Goal: Task Accomplishment & Management: Manage account settings

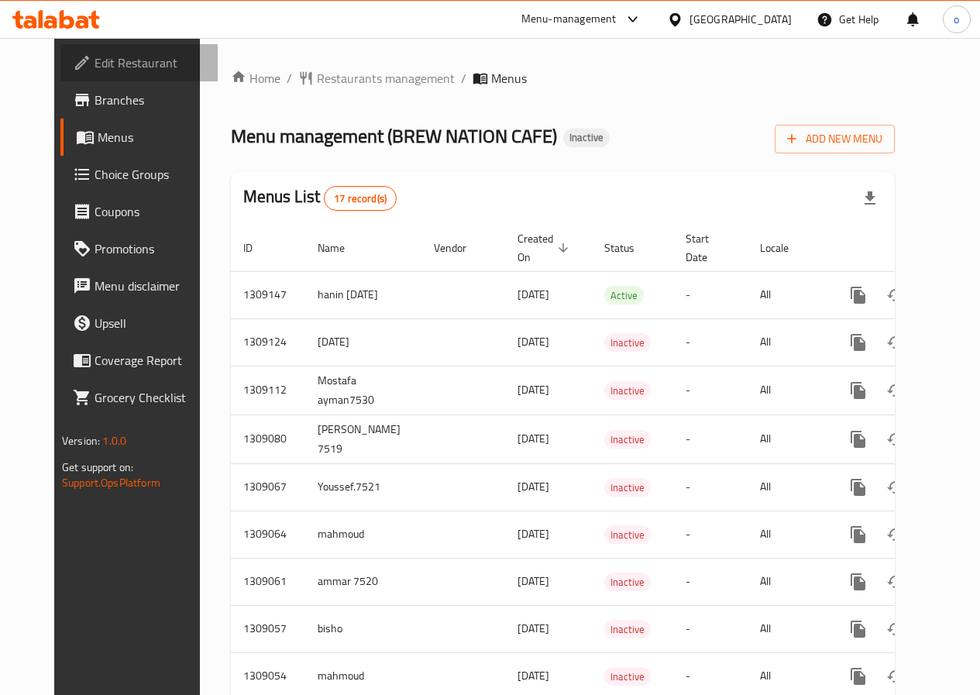
click at [95, 70] on span "Edit Restaurant" at bounding box center [150, 62] width 111 height 19
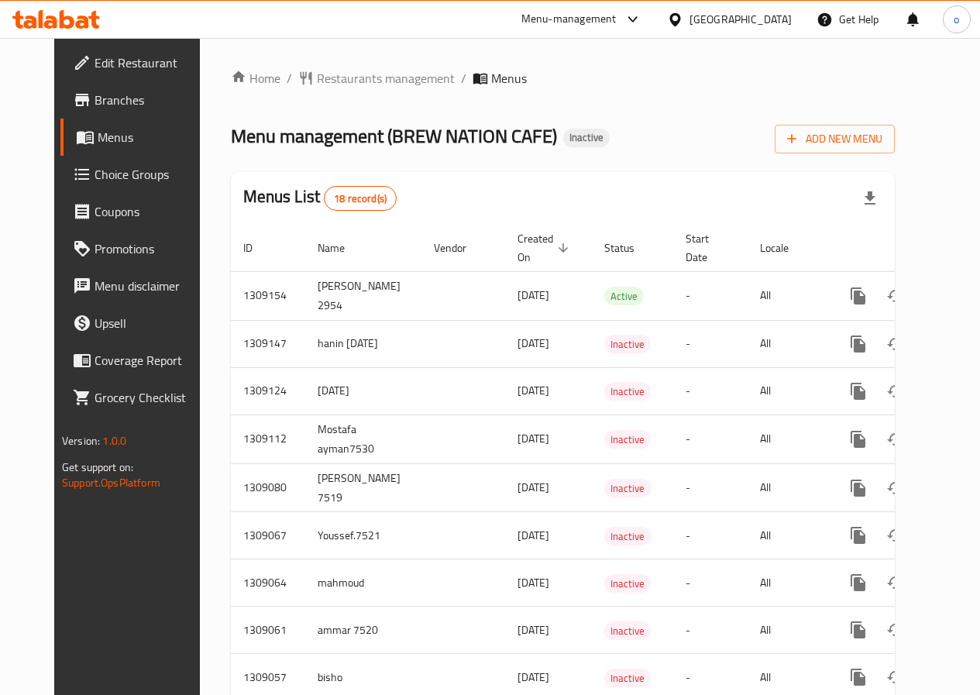
click at [60, 187] on link "Choice Groups" at bounding box center [138, 174] width 157 height 37
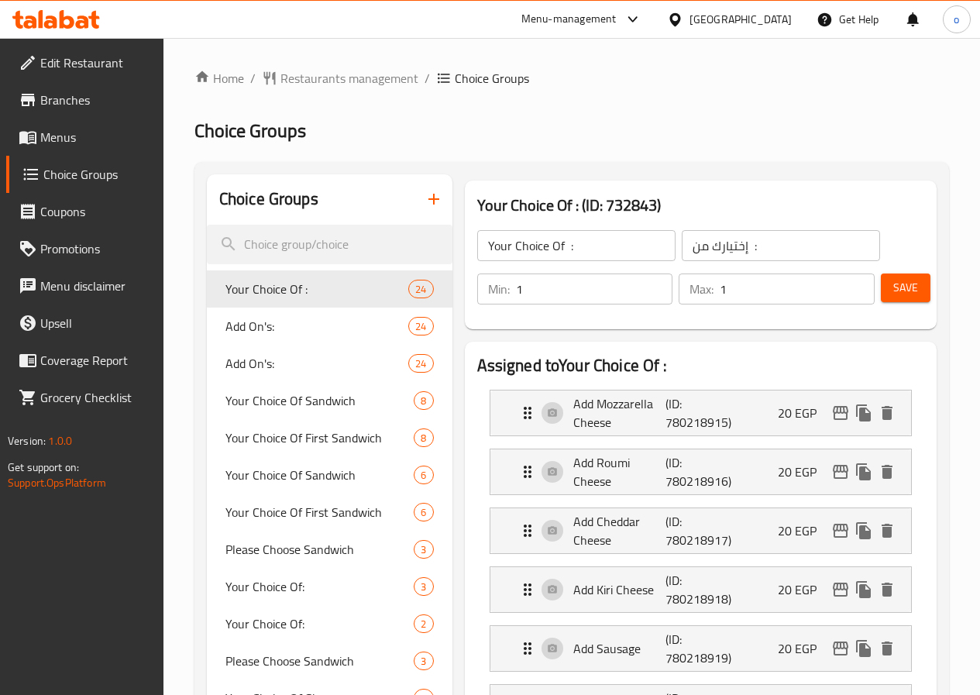
click at [75, 140] on span "Menus" at bounding box center [95, 137] width 111 height 19
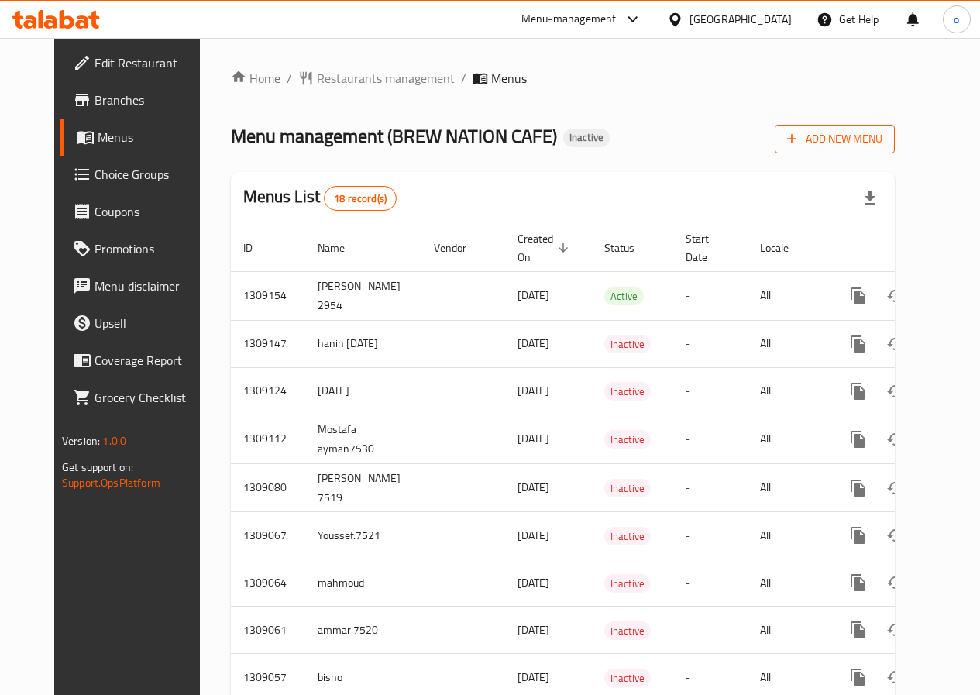
click at [880, 146] on span "Add New Menu" at bounding box center [834, 138] width 95 height 19
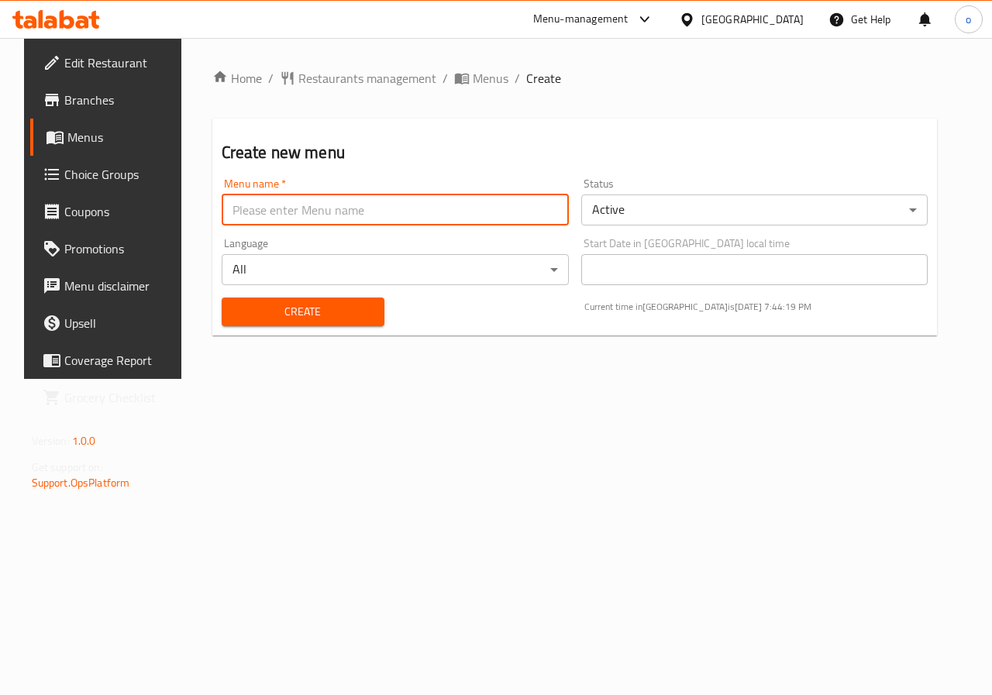
click at [346, 198] on input "text" at bounding box center [395, 209] width 347 height 31
click at [494, 282] on body "​ Menu-management Egypt Get Help o Edit Restaurant Branches Menus Choice Groups…" at bounding box center [496, 366] width 992 height 657
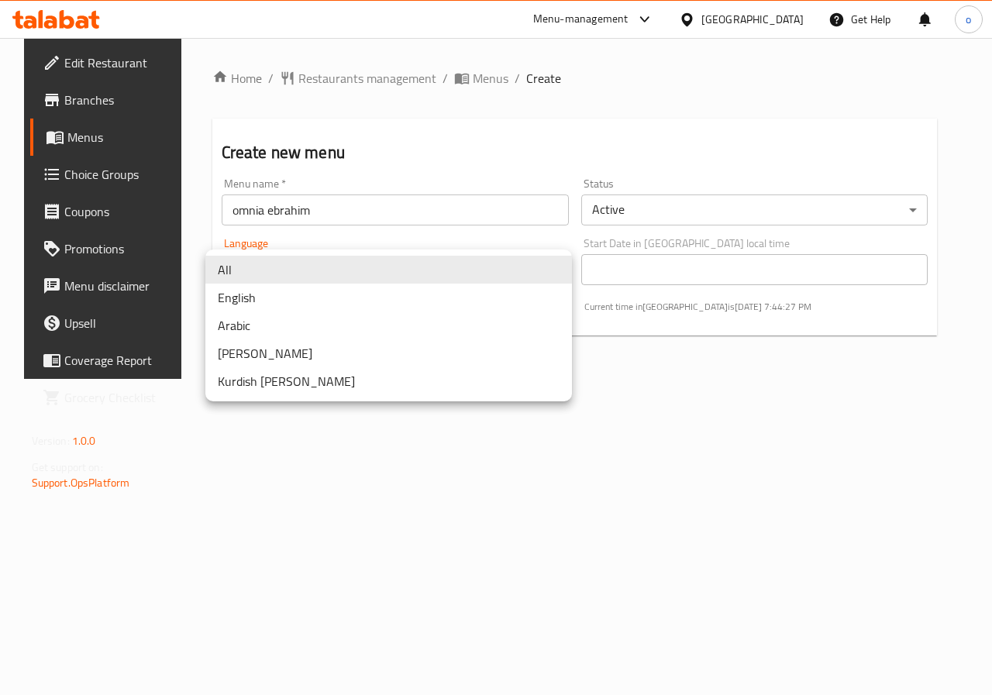
click at [779, 338] on div at bounding box center [496, 347] width 992 height 695
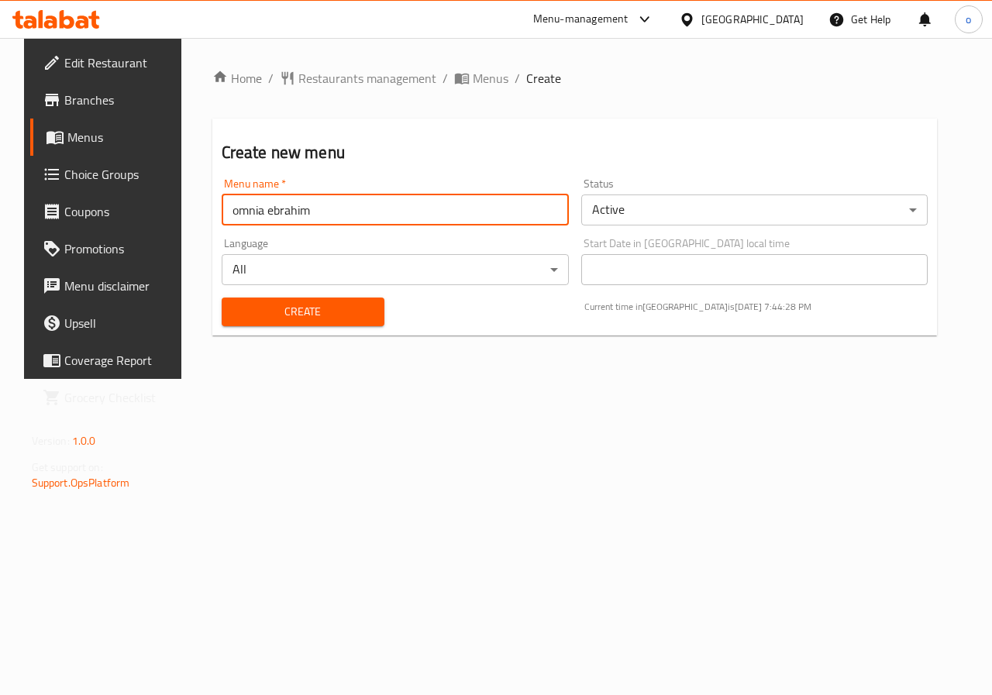
click at [523, 211] on input "omnia ebrahim" at bounding box center [395, 209] width 347 height 31
type input "omnia ebrahim 1-9"
click at [222, 298] on button "Create" at bounding box center [303, 312] width 163 height 29
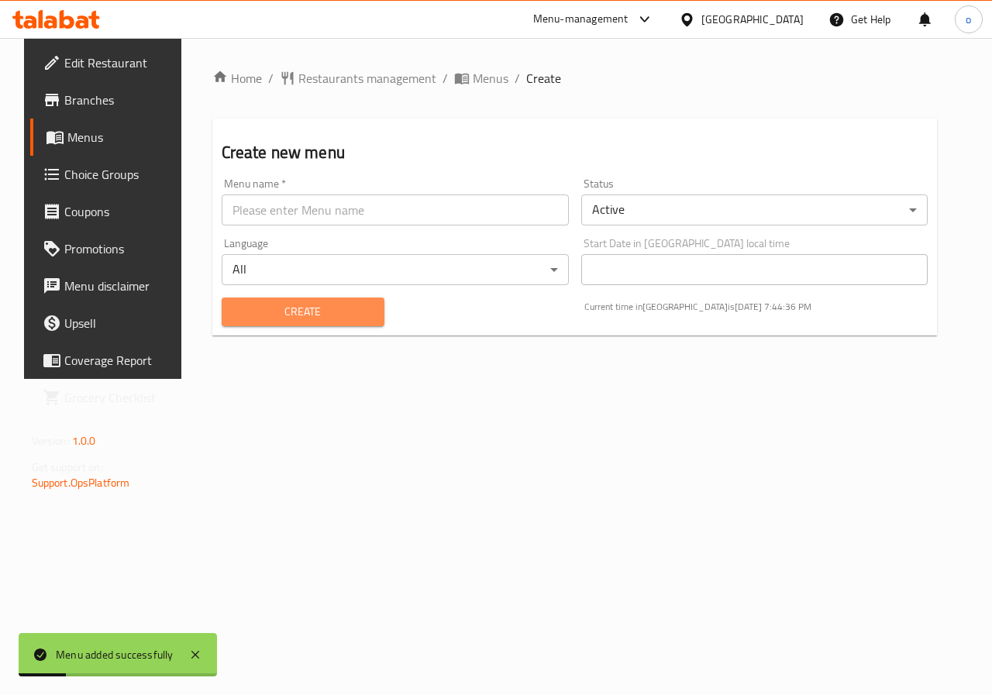
click at [284, 320] on span "Create" at bounding box center [303, 311] width 138 height 19
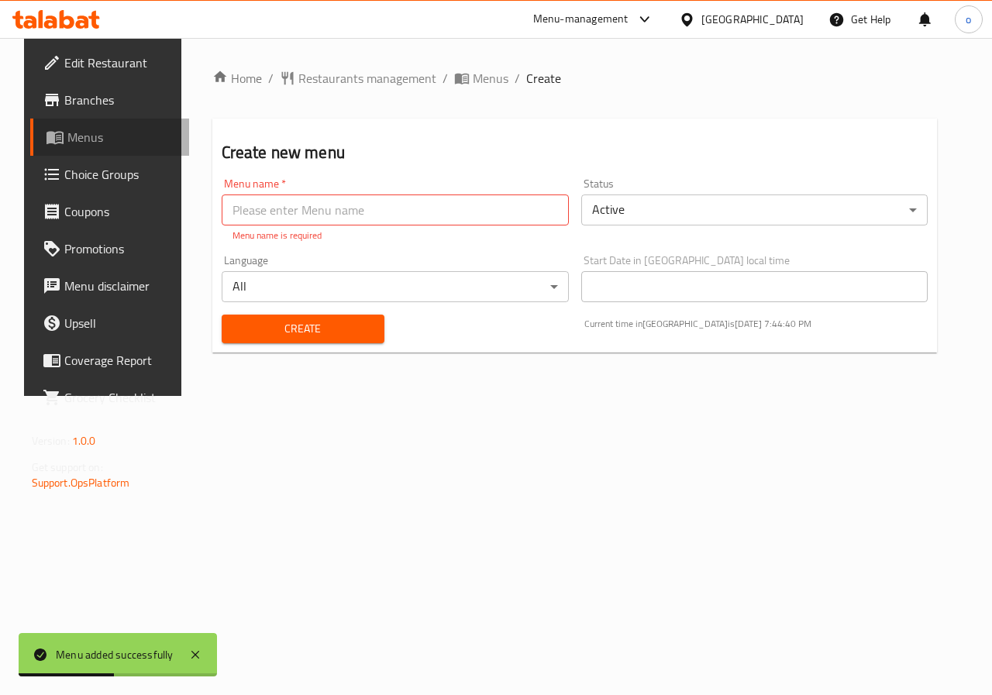
click at [67, 139] on span "Menus" at bounding box center [122, 137] width 110 height 19
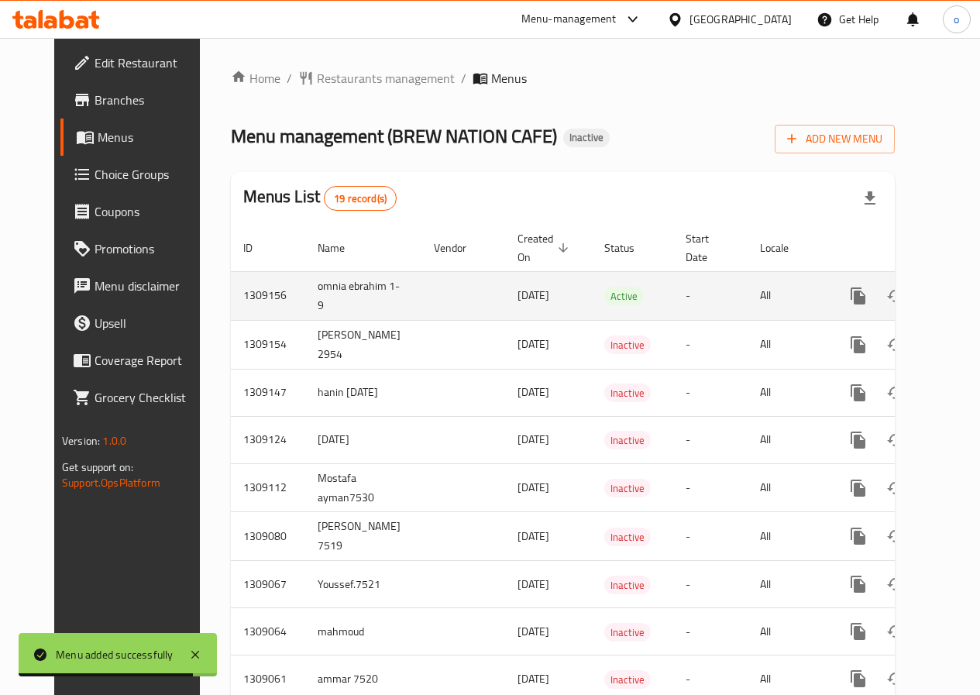
click at [342, 297] on td "omnia ebrahim 1-9" at bounding box center [363, 295] width 116 height 49
click at [341, 287] on td "omnia ebrahim 1-9" at bounding box center [363, 295] width 116 height 49
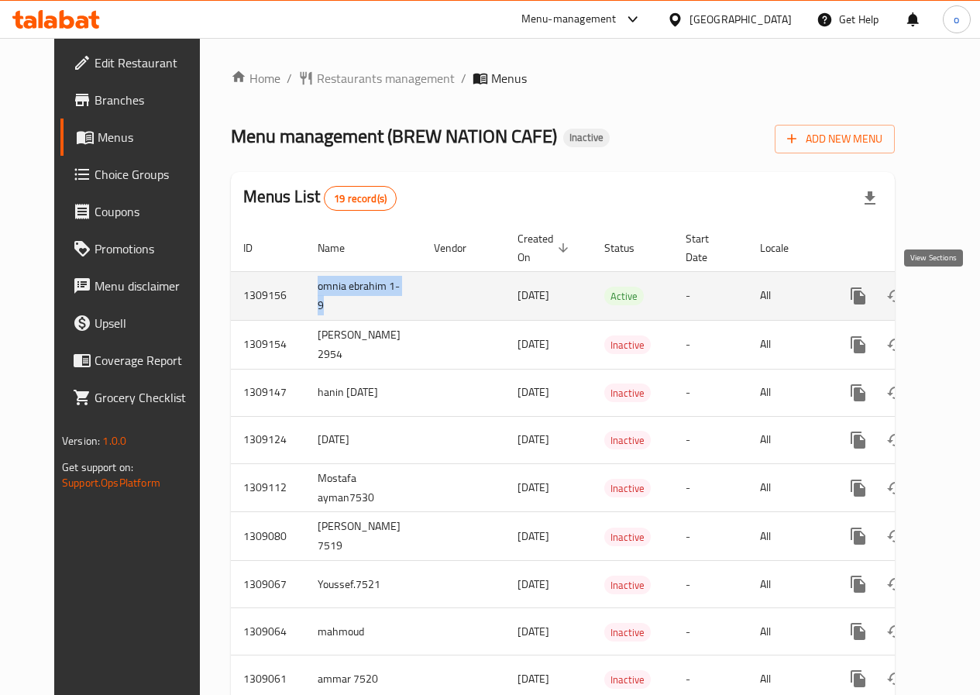
click at [961, 291] on icon "enhanced table" at bounding box center [970, 296] width 19 height 19
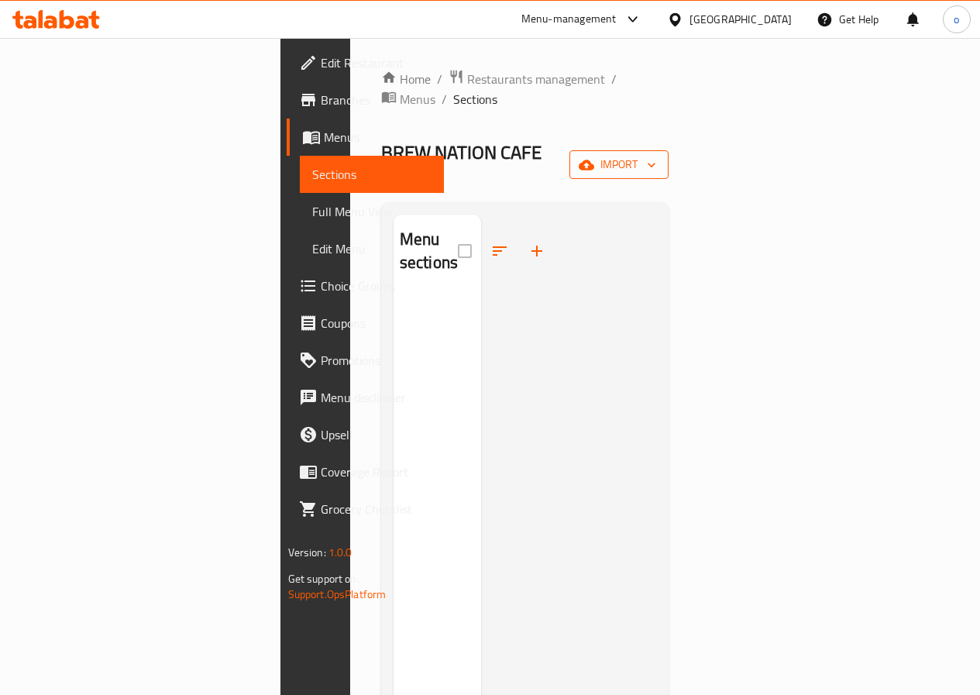
click at [656, 155] on span "import" at bounding box center [619, 164] width 74 height 19
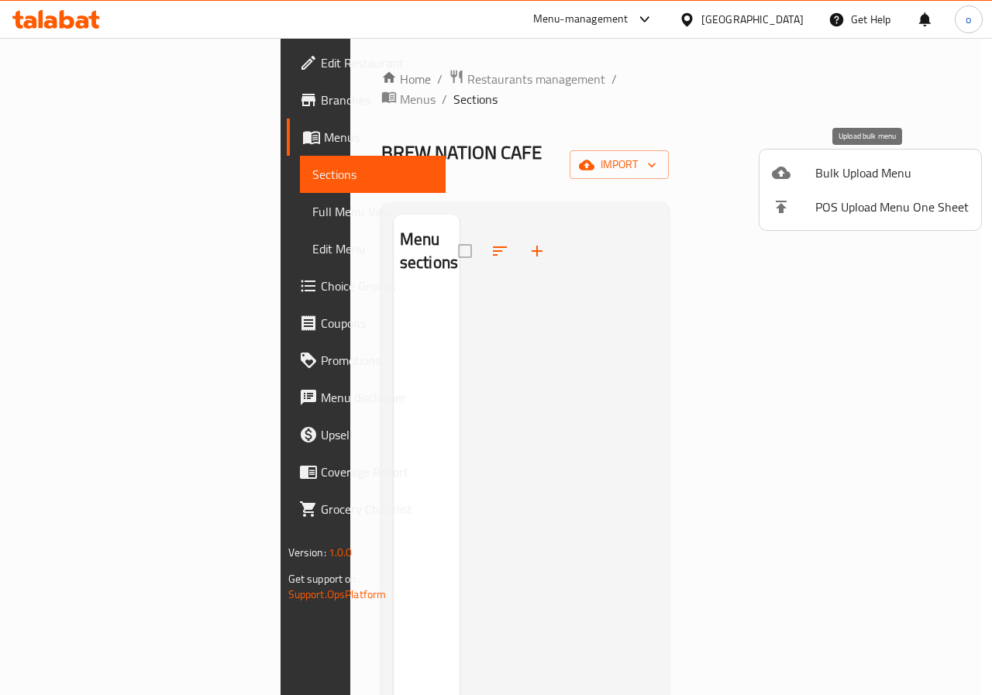
click at [856, 168] on span "Bulk Upload Menu" at bounding box center [891, 172] width 153 height 19
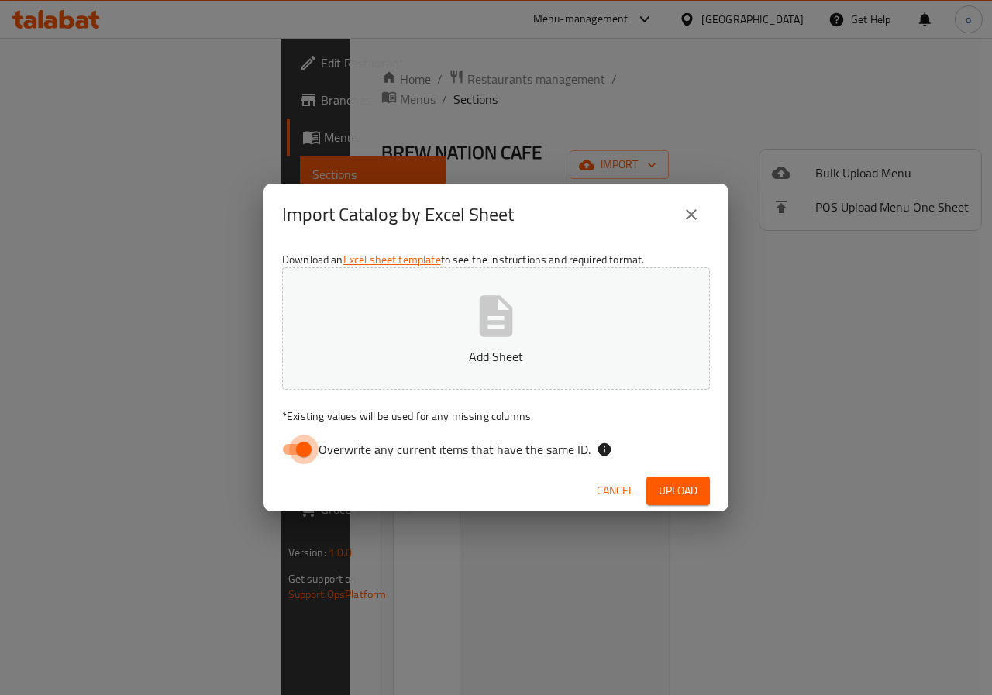
click at [296, 454] on input "Overwrite any current items that have the same ID." at bounding box center [304, 449] width 88 height 29
checkbox input "false"
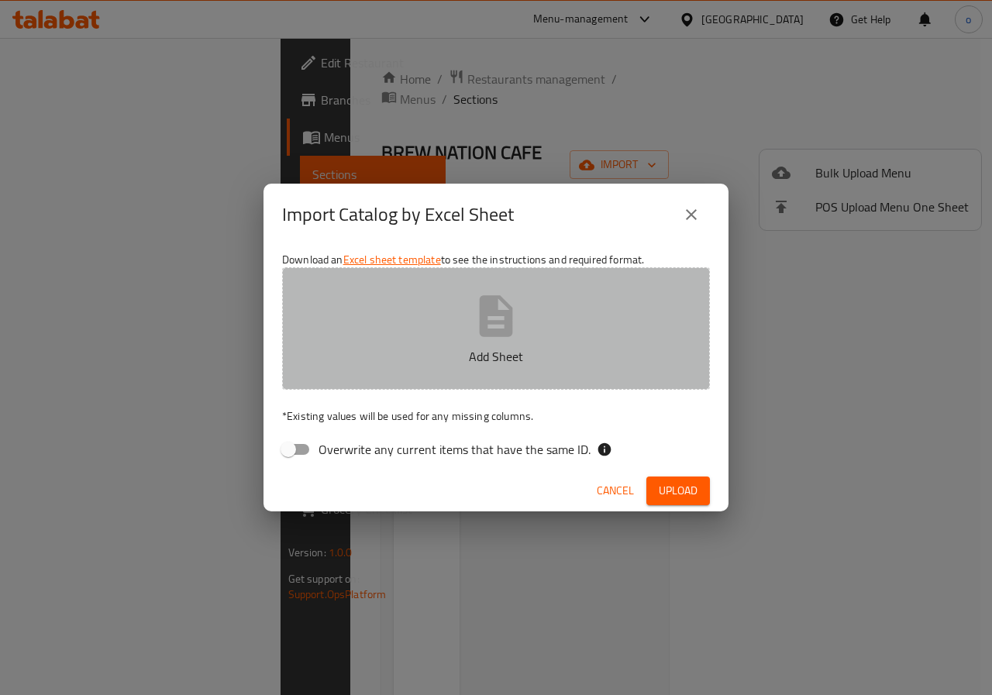
click at [523, 354] on p "Add Sheet" at bounding box center [496, 356] width 380 height 19
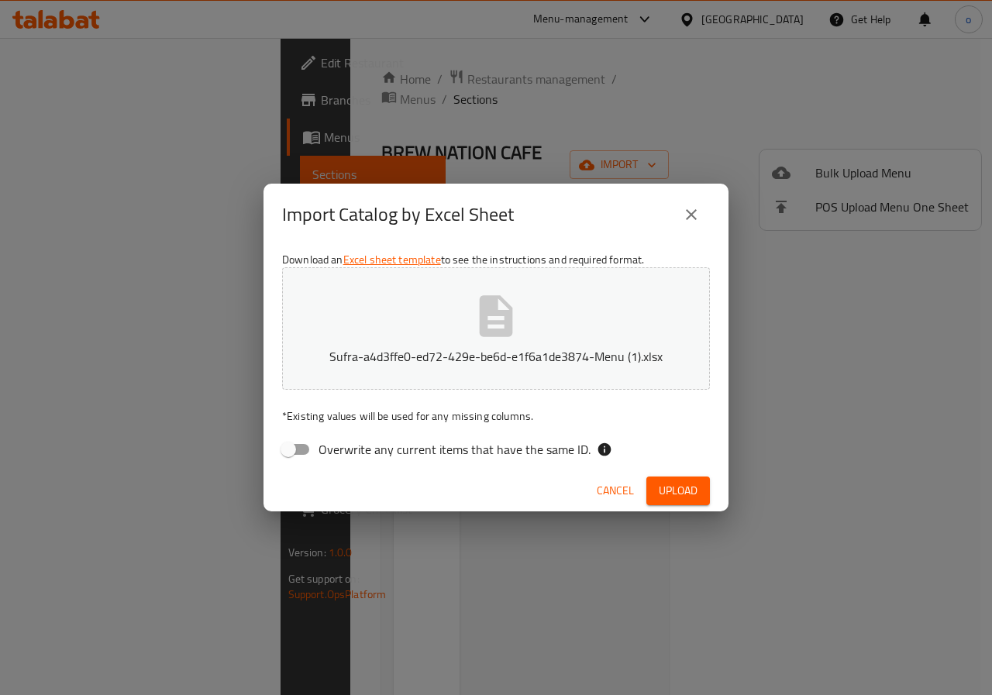
click at [679, 490] on span "Upload" at bounding box center [678, 490] width 39 height 19
click at [675, 489] on span "Upload" at bounding box center [678, 490] width 39 height 19
click at [700, 211] on icon "close" at bounding box center [691, 214] width 19 height 19
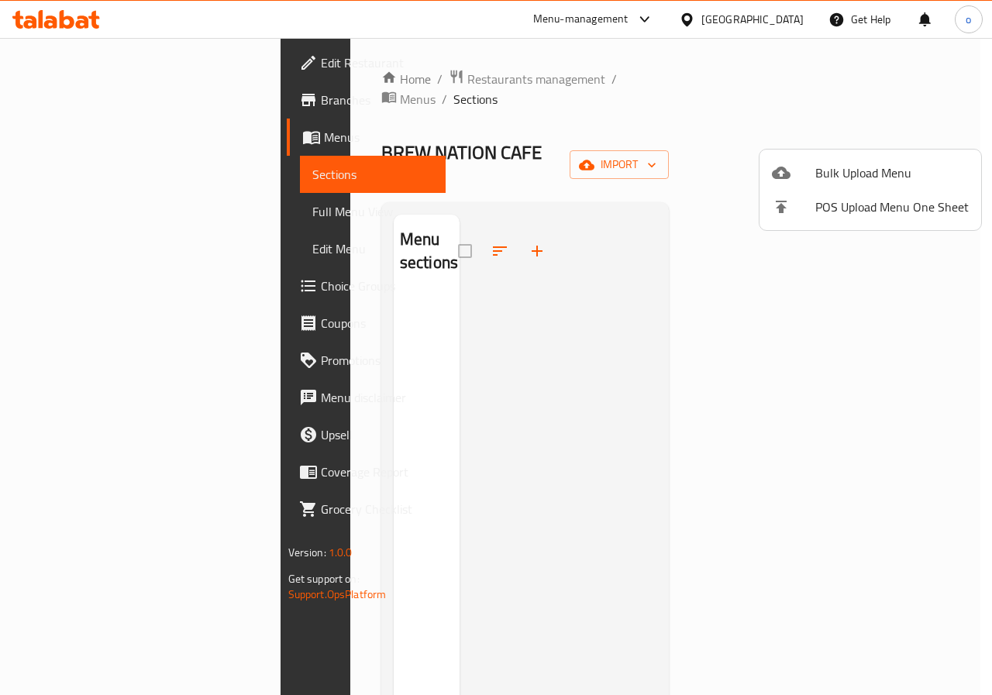
click at [888, 137] on div at bounding box center [496, 347] width 992 height 695
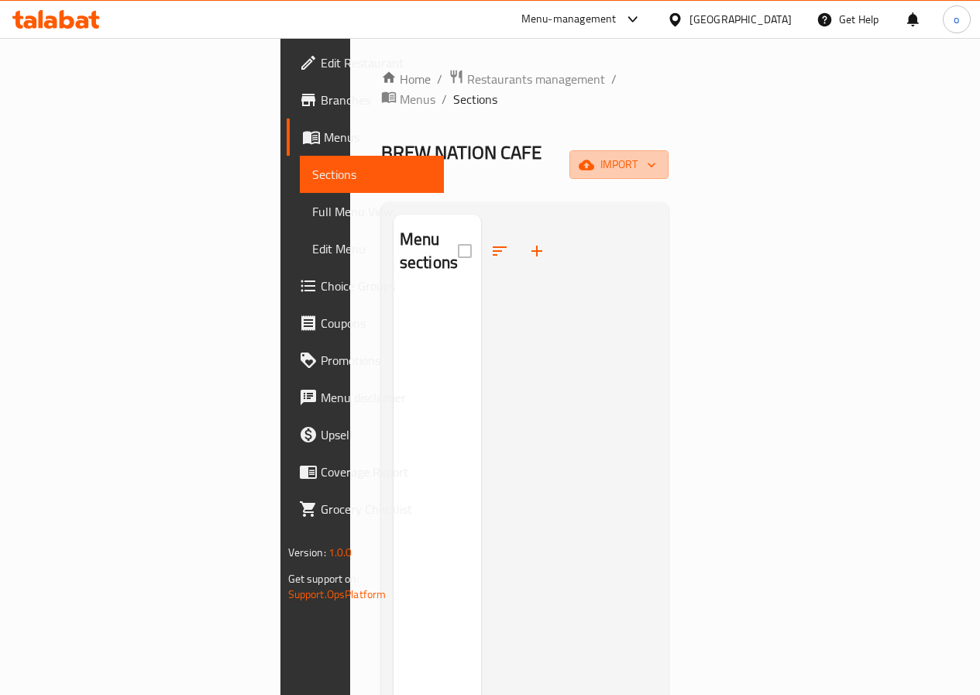
click at [656, 155] on span "import" at bounding box center [619, 164] width 74 height 19
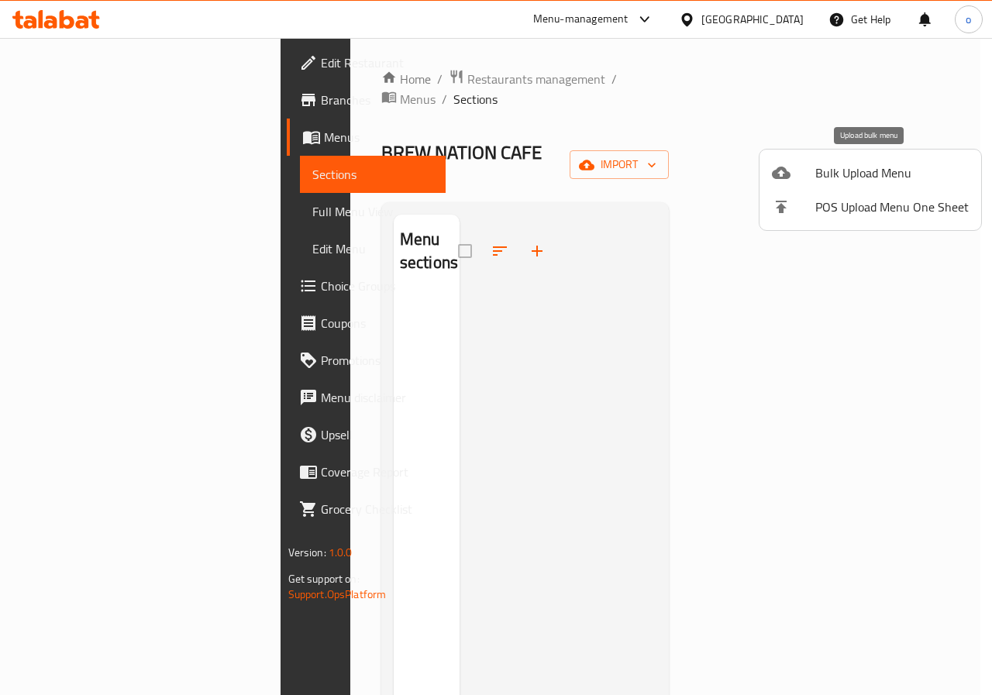
click at [858, 176] on span "Bulk Upload Menu" at bounding box center [891, 172] width 153 height 19
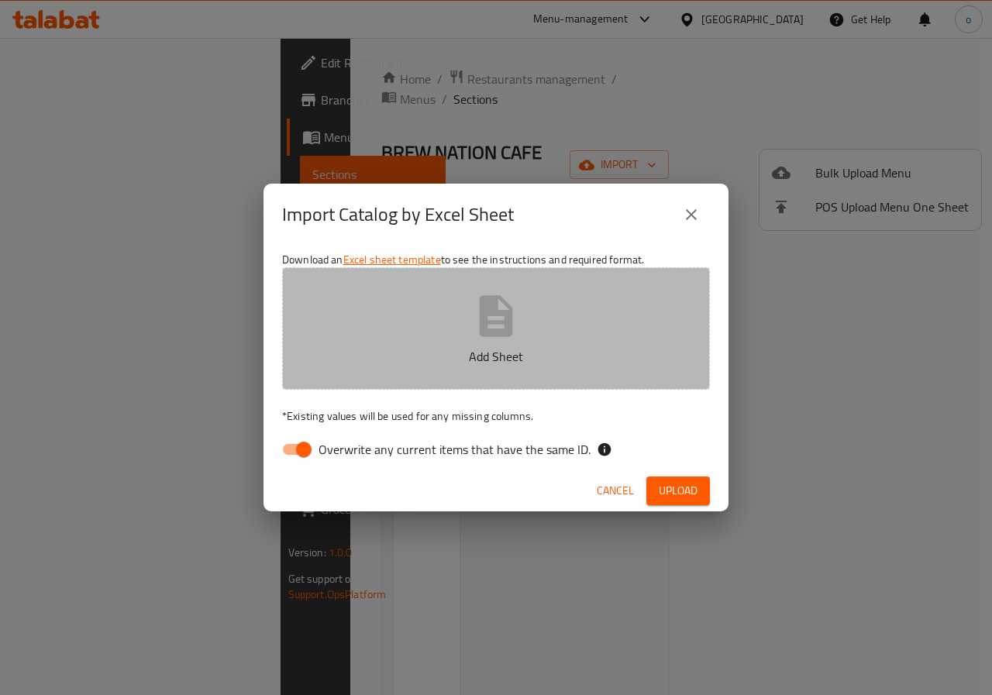
click at [410, 329] on button "Add Sheet" at bounding box center [496, 328] width 428 height 122
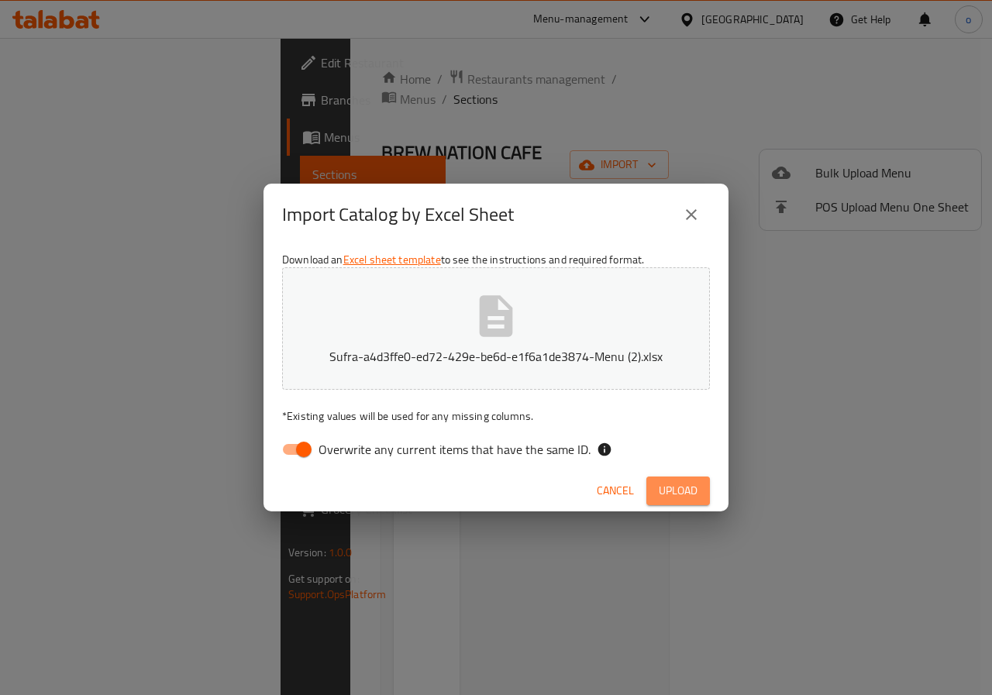
click at [653, 490] on button "Upload" at bounding box center [678, 490] width 64 height 29
click at [646, 476] on button "Upload" at bounding box center [678, 490] width 64 height 29
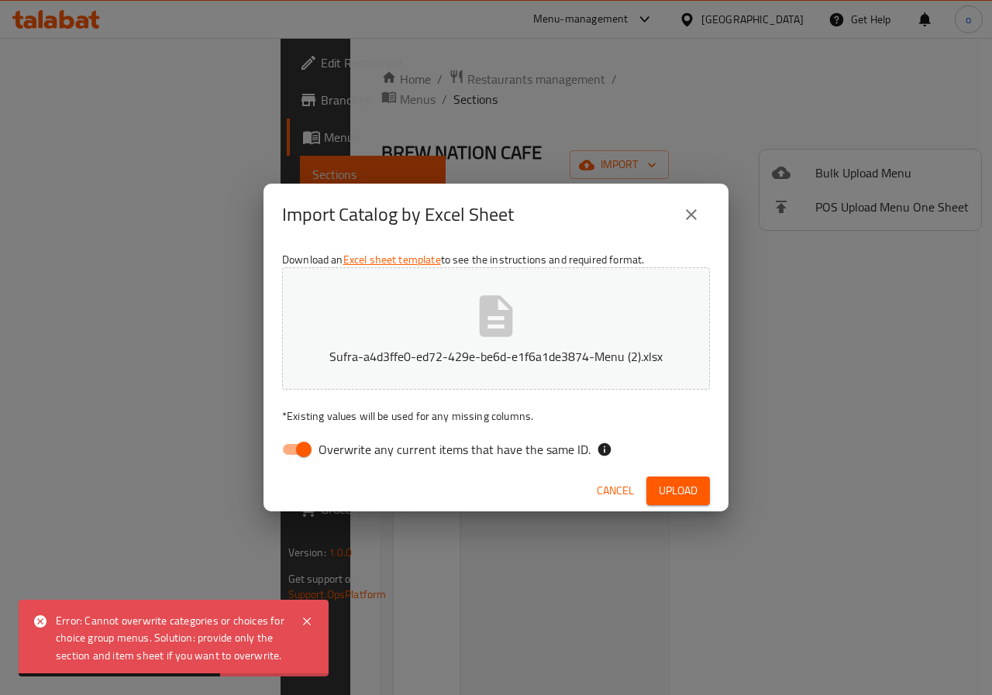
click at [172, 659] on div "Error: Cannot overwrite categories or choices for choice group menus. Solution:…" at bounding box center [170, 638] width 229 height 52
click at [308, 624] on icon at bounding box center [307, 621] width 19 height 19
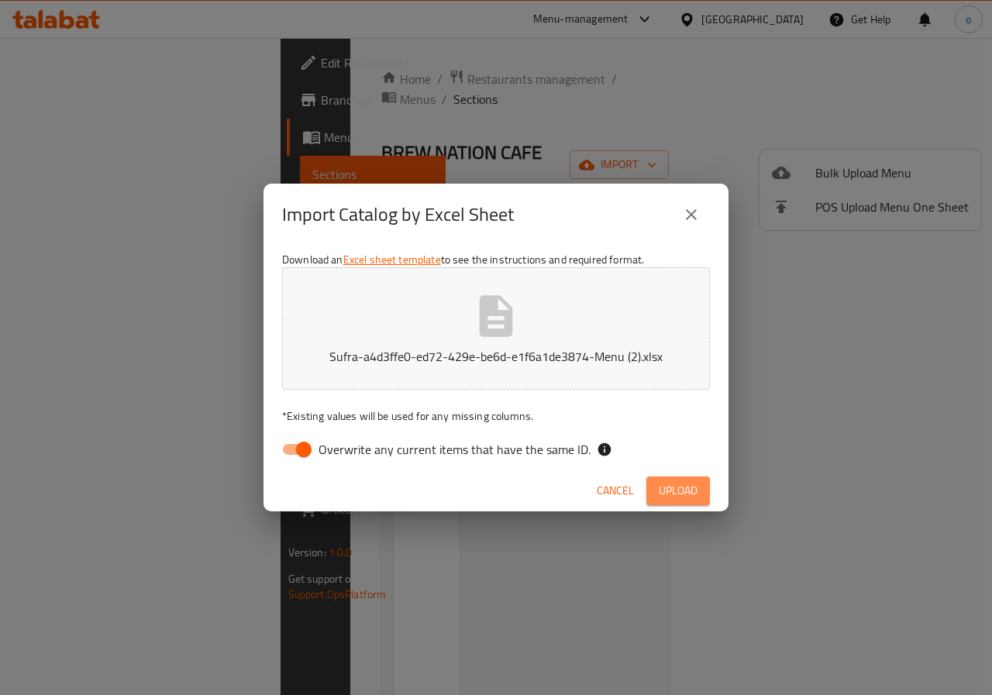
click at [686, 482] on span "Upload" at bounding box center [678, 490] width 39 height 19
click at [316, 448] on input "Overwrite any current items that have the same ID." at bounding box center [304, 449] width 88 height 29
checkbox input "false"
click at [663, 490] on span "Upload" at bounding box center [678, 490] width 39 height 19
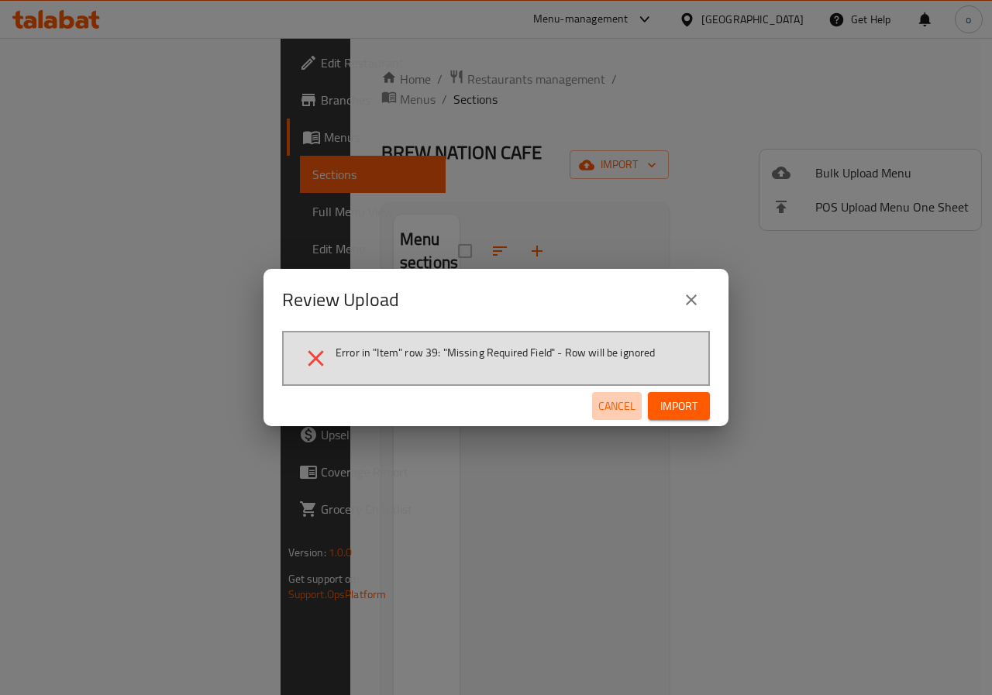
click at [616, 415] on span "Cancel" at bounding box center [616, 406] width 37 height 19
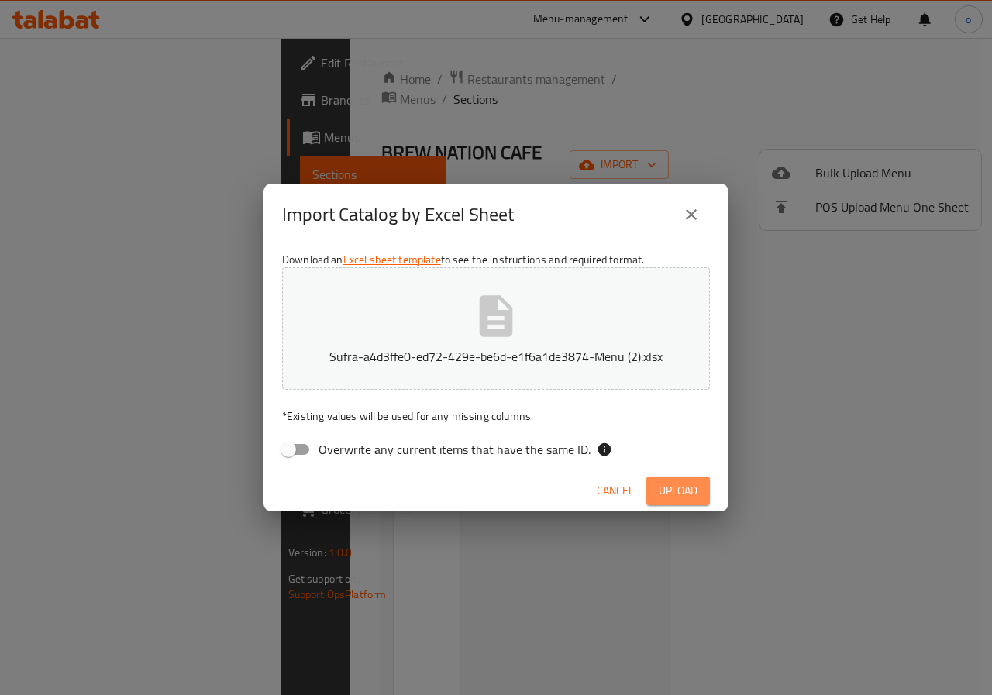
click at [670, 500] on span "Upload" at bounding box center [678, 490] width 39 height 19
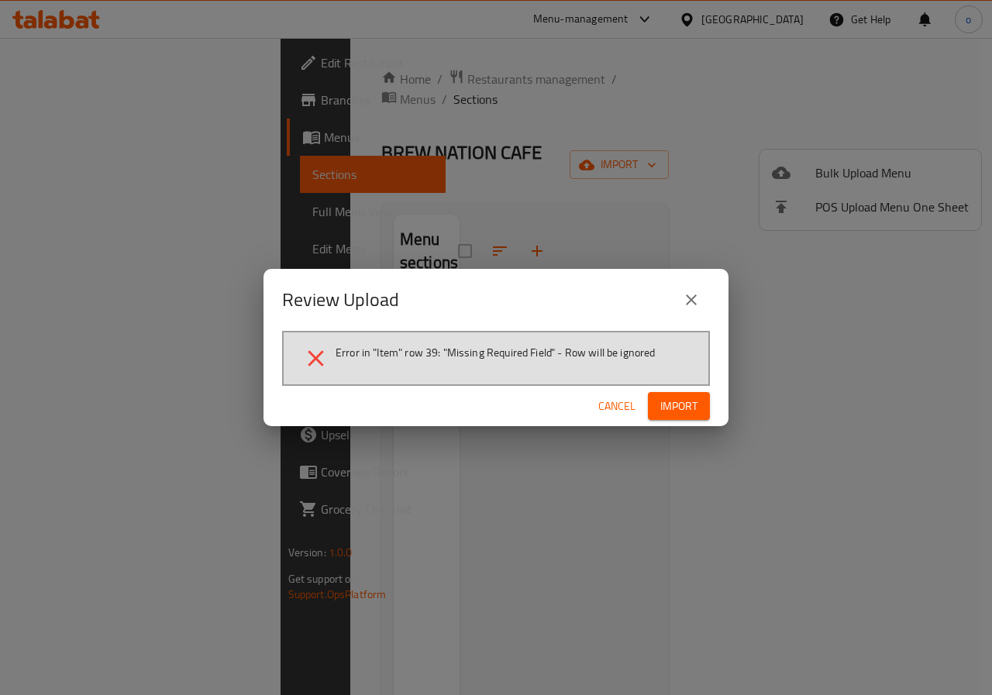
click at [621, 392] on button "Cancel" at bounding box center [617, 406] width 50 height 29
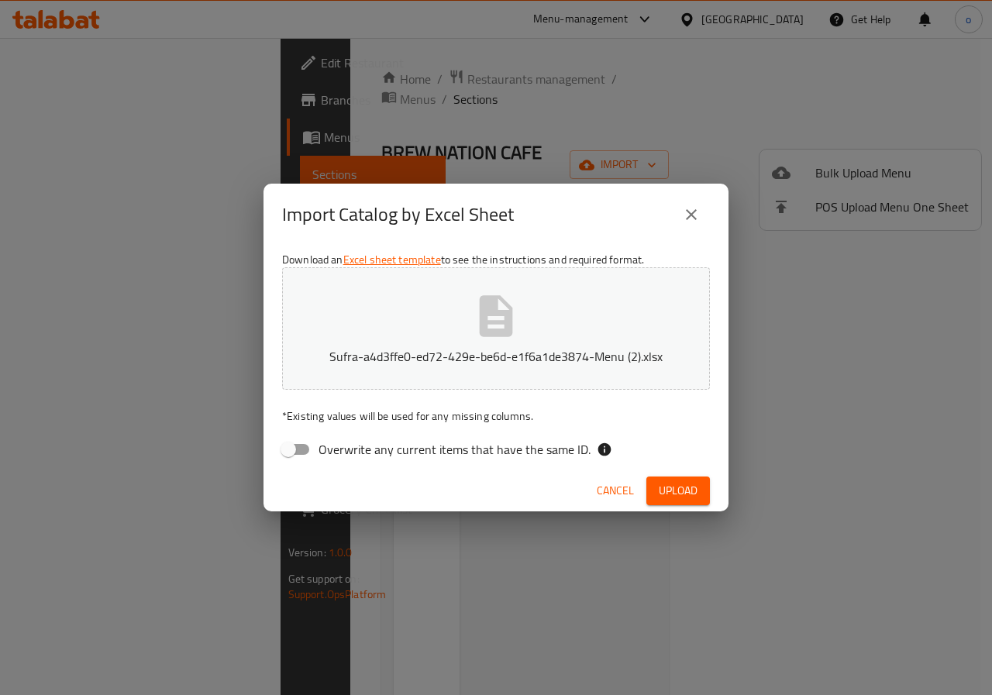
click at [704, 215] on button "close" at bounding box center [690, 214] width 37 height 37
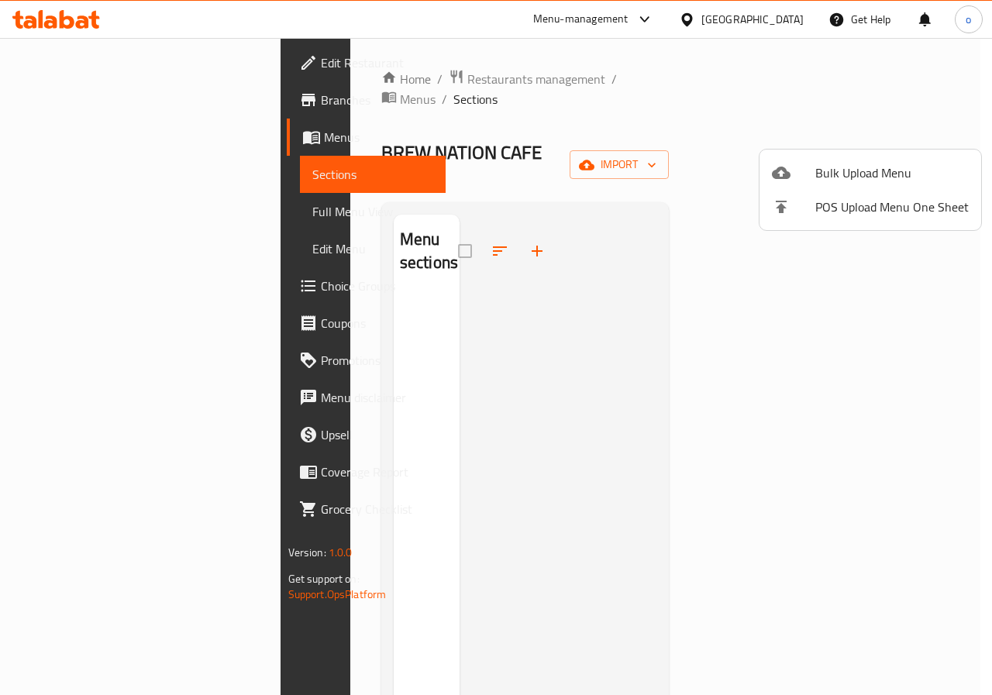
click at [863, 135] on div at bounding box center [496, 347] width 992 height 695
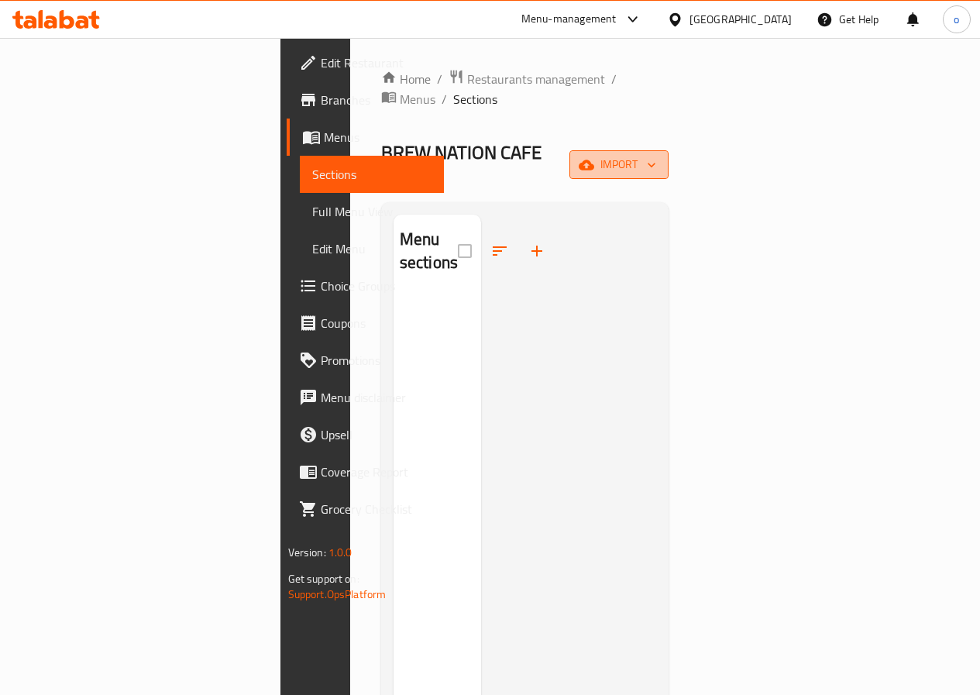
click at [656, 155] on span "import" at bounding box center [619, 164] width 74 height 19
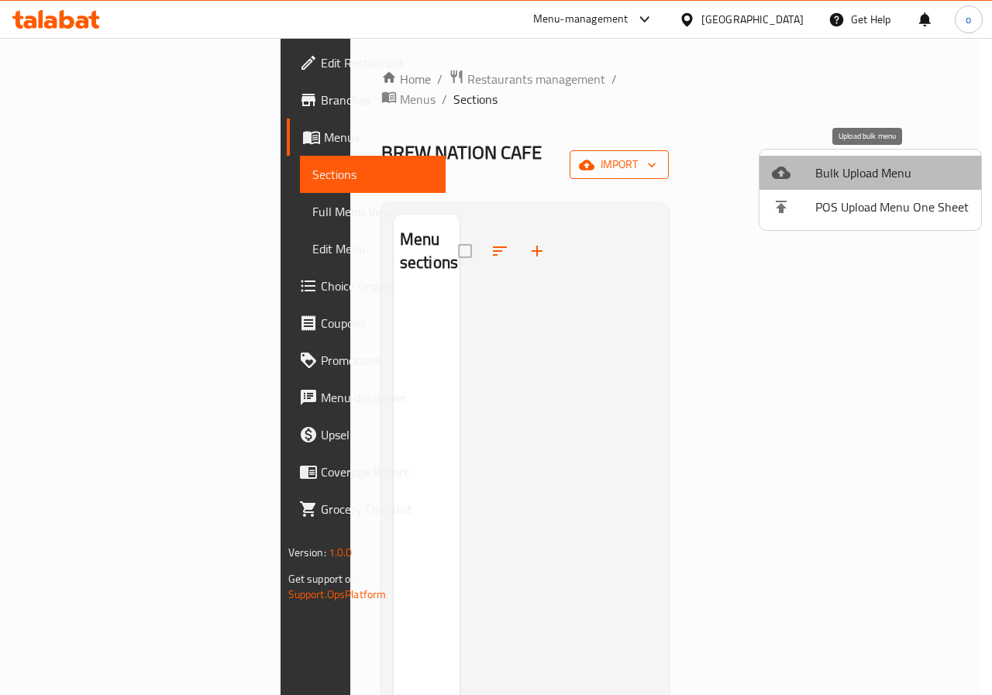
click at [882, 163] on span "Bulk Upload Menu" at bounding box center [891, 172] width 153 height 19
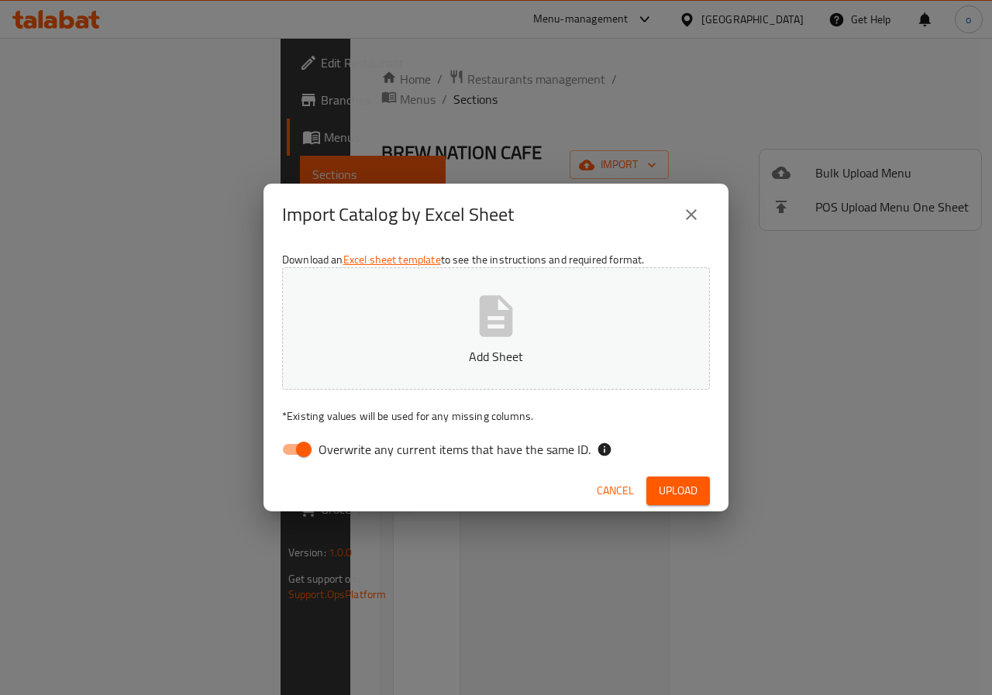
click at [514, 342] on button "Add Sheet" at bounding box center [496, 328] width 428 height 122
click at [669, 487] on span "Upload" at bounding box center [678, 490] width 39 height 19
click at [291, 448] on input "Overwrite any current items that have the same ID." at bounding box center [304, 449] width 88 height 29
checkbox input "false"
click at [664, 489] on span "Upload" at bounding box center [678, 490] width 39 height 19
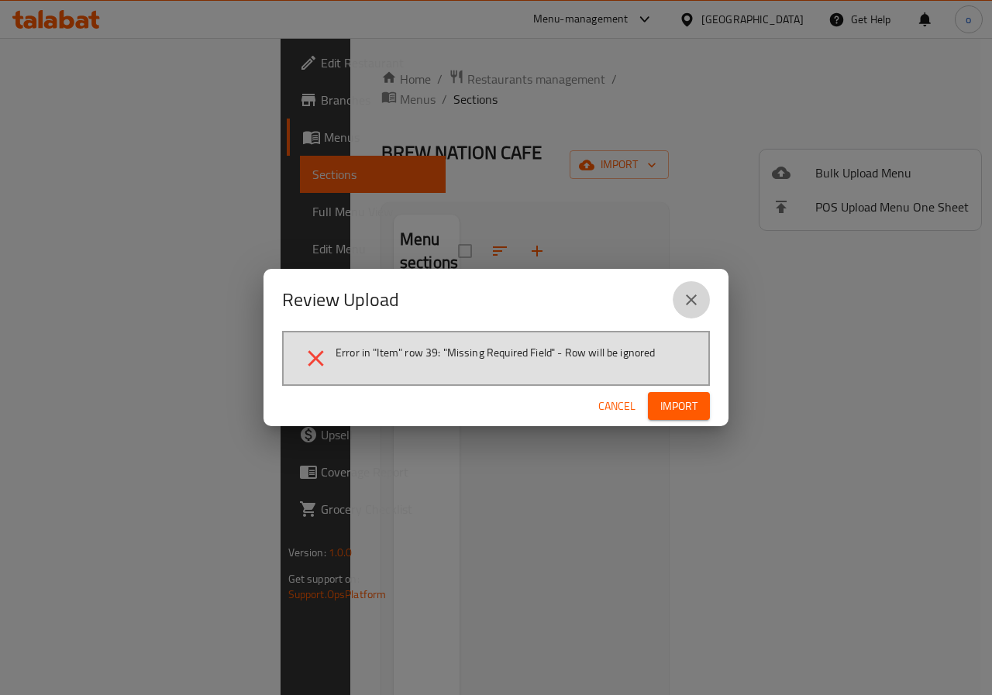
click at [697, 294] on icon "close" at bounding box center [691, 300] width 19 height 19
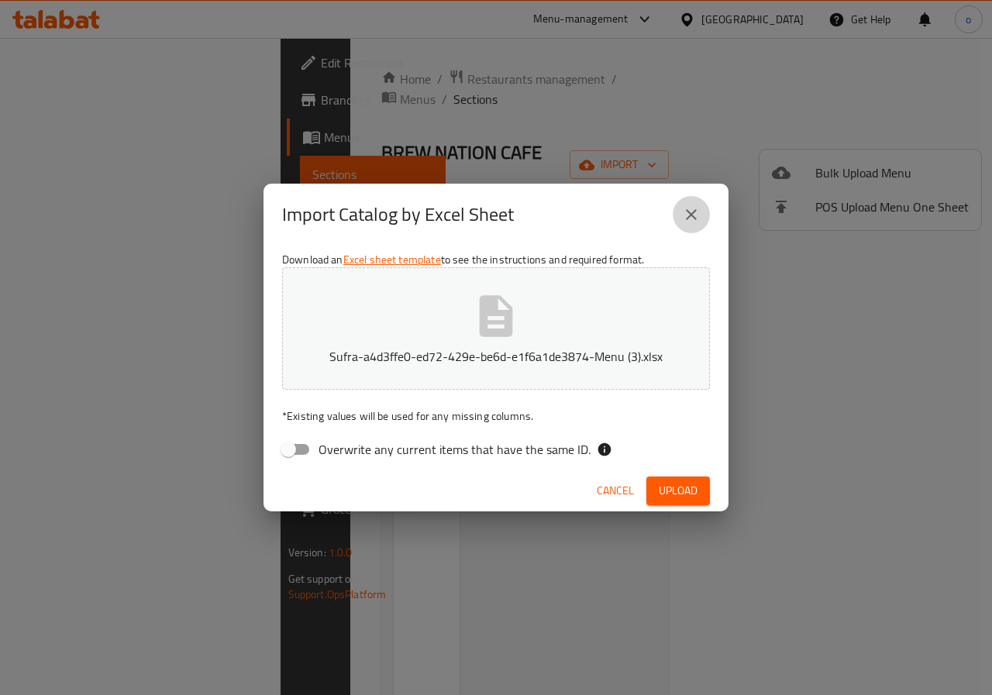
click at [685, 213] on icon "close" at bounding box center [691, 214] width 19 height 19
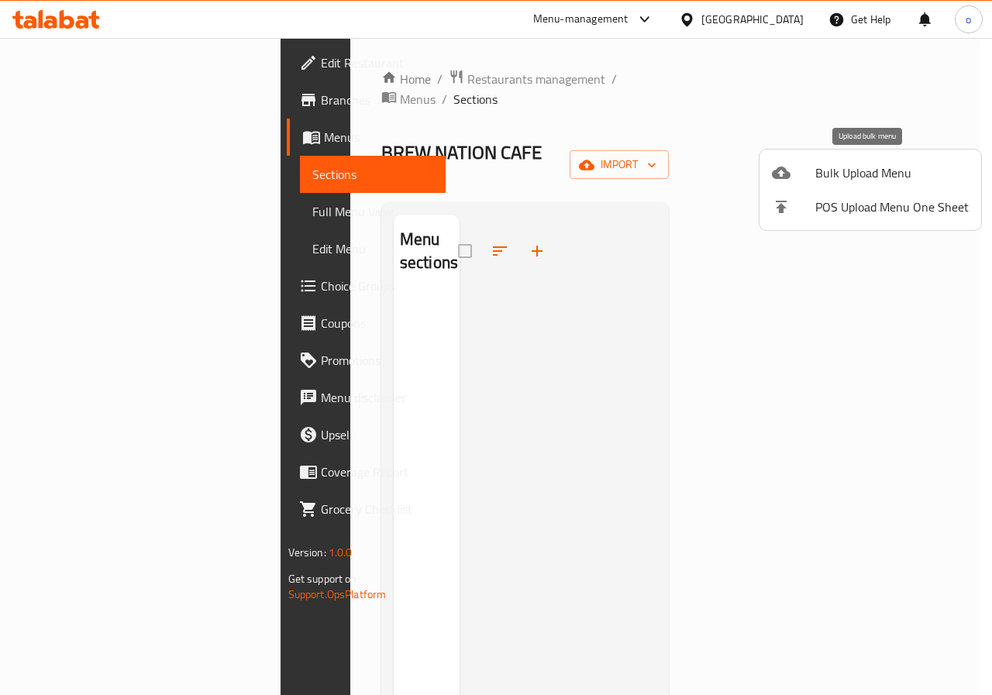
click at [854, 167] on span "Bulk Upload Menu" at bounding box center [891, 172] width 153 height 19
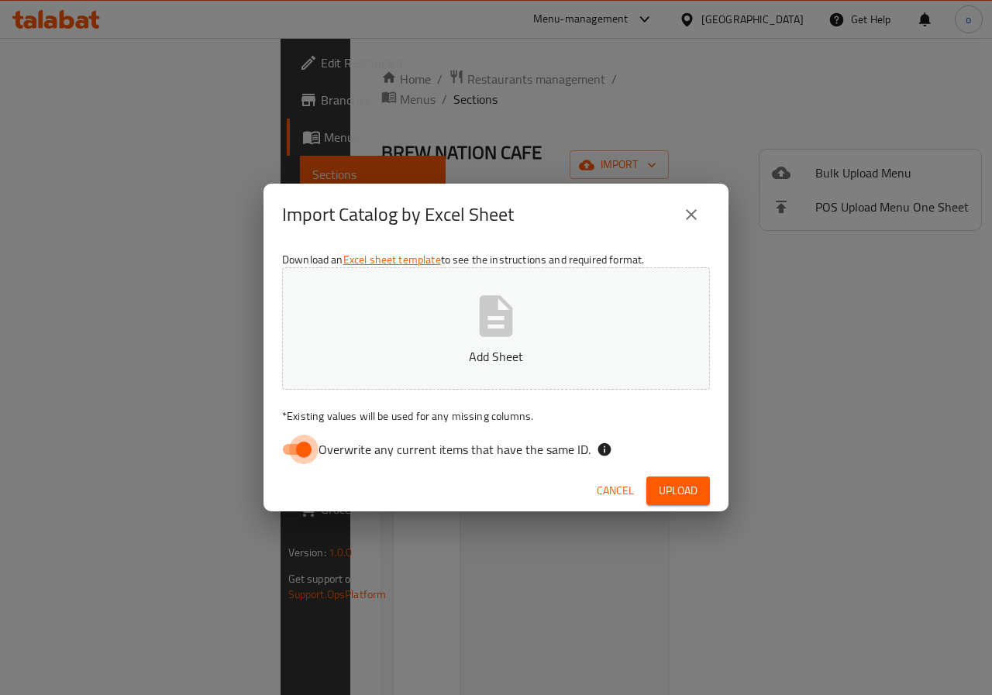
click at [307, 452] on input "Overwrite any current items that have the same ID." at bounding box center [304, 449] width 88 height 29
checkbox input "false"
click at [446, 340] on button "Add Sheet" at bounding box center [496, 328] width 428 height 122
click at [666, 494] on span "Upload" at bounding box center [678, 490] width 39 height 19
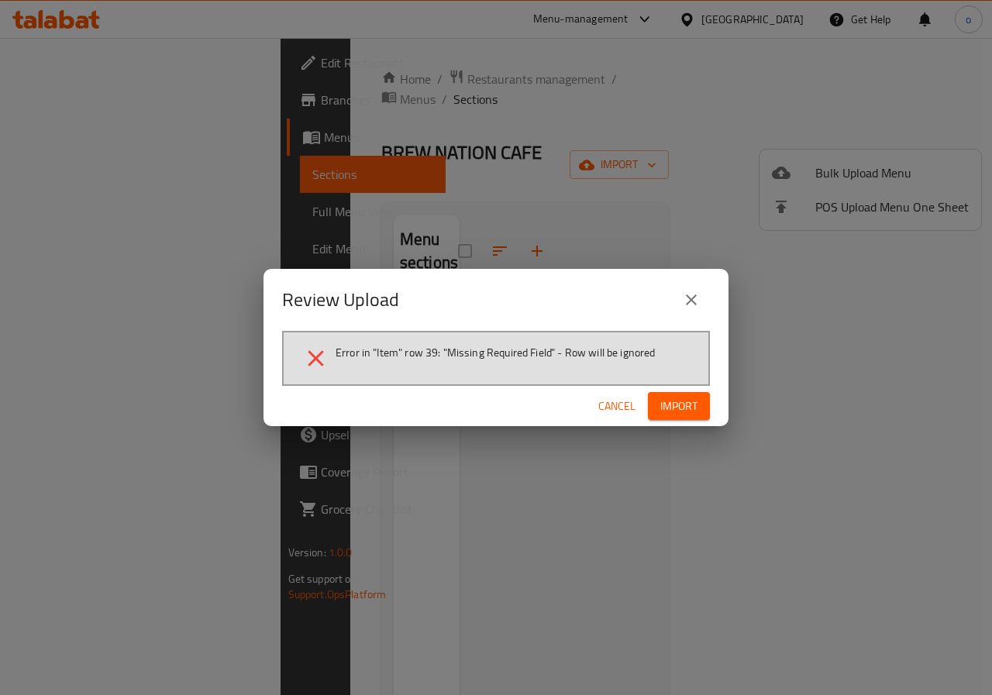
click at [693, 299] on icon "close" at bounding box center [691, 300] width 19 height 19
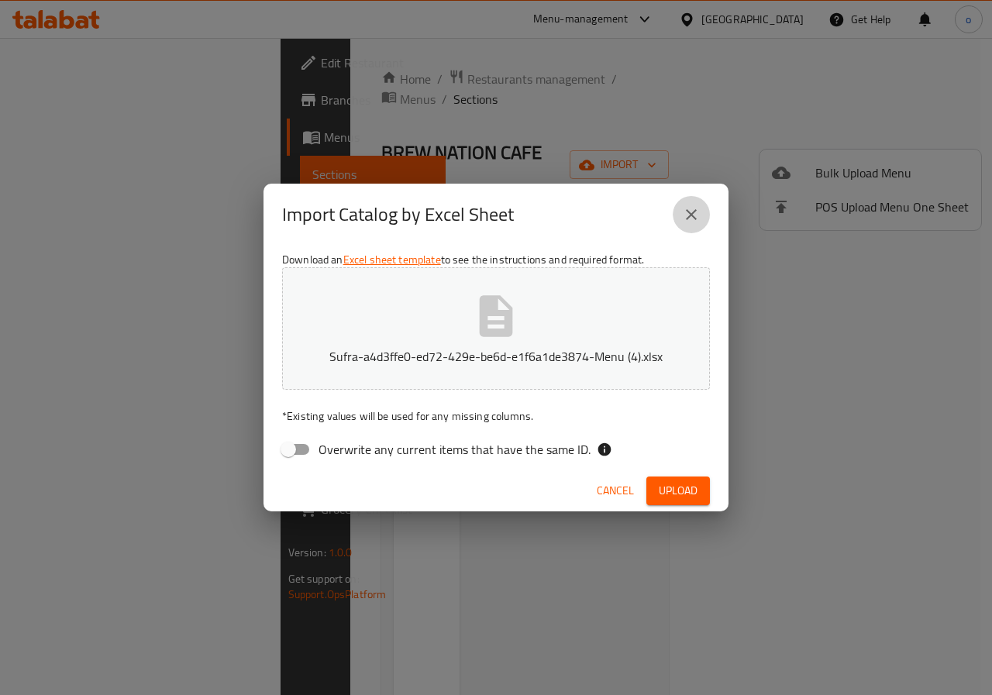
click at [697, 215] on icon "close" at bounding box center [691, 214] width 19 height 19
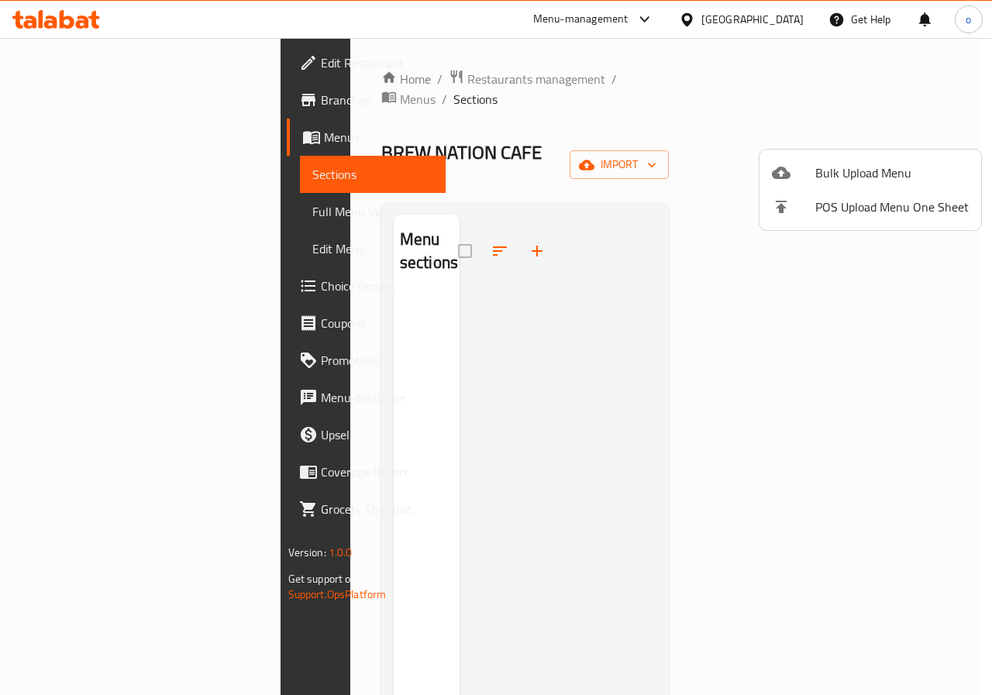
click at [89, 157] on div at bounding box center [496, 347] width 992 height 695
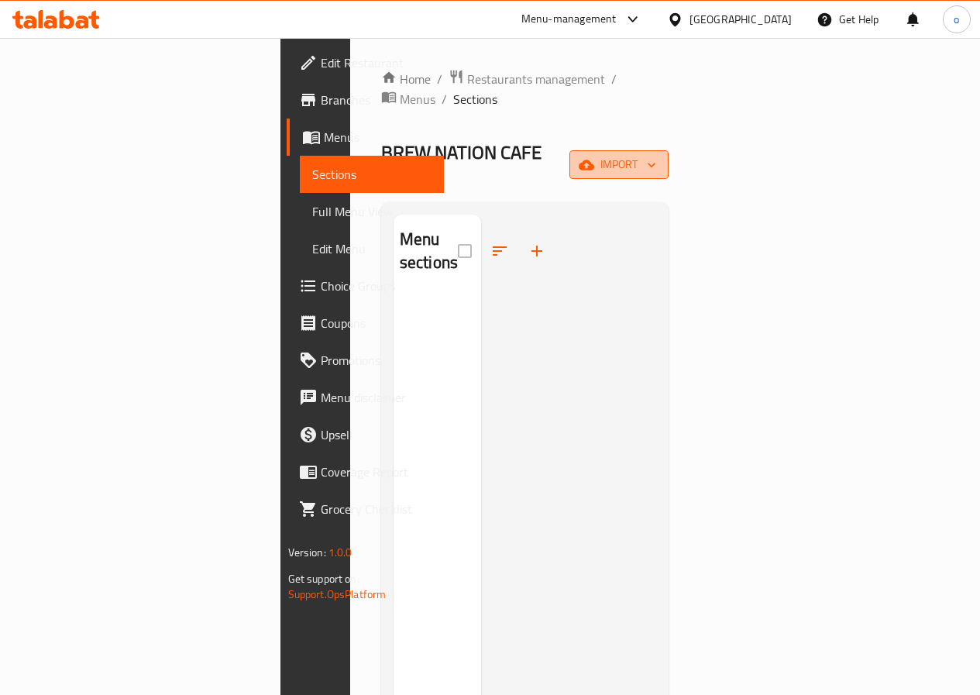
click at [669, 150] on button "import" at bounding box center [618, 164] width 99 height 29
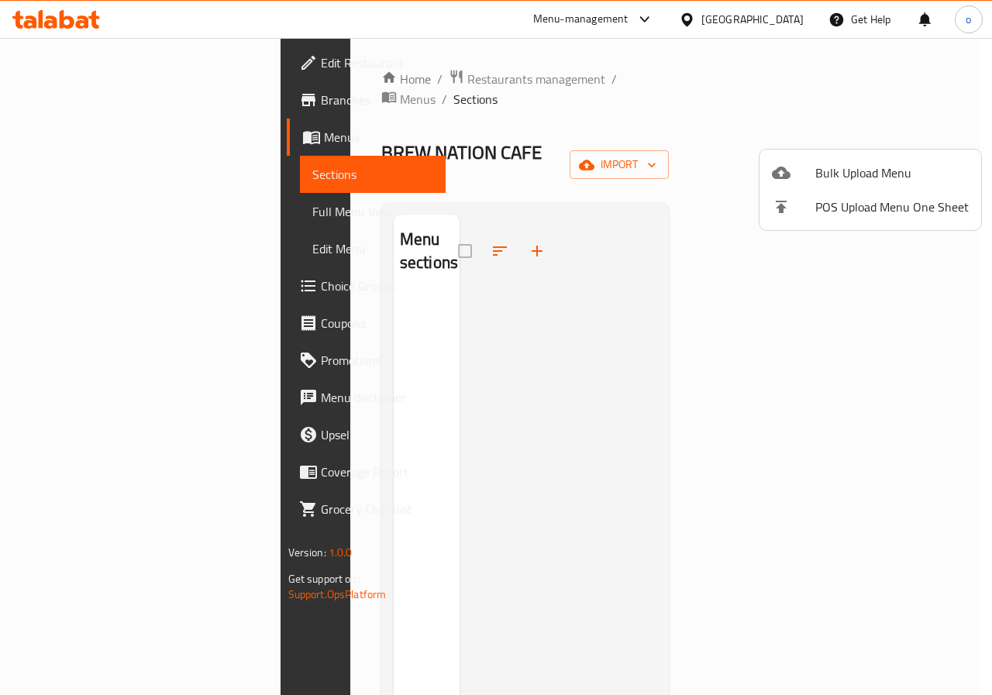
click at [875, 141] on div at bounding box center [496, 347] width 992 height 695
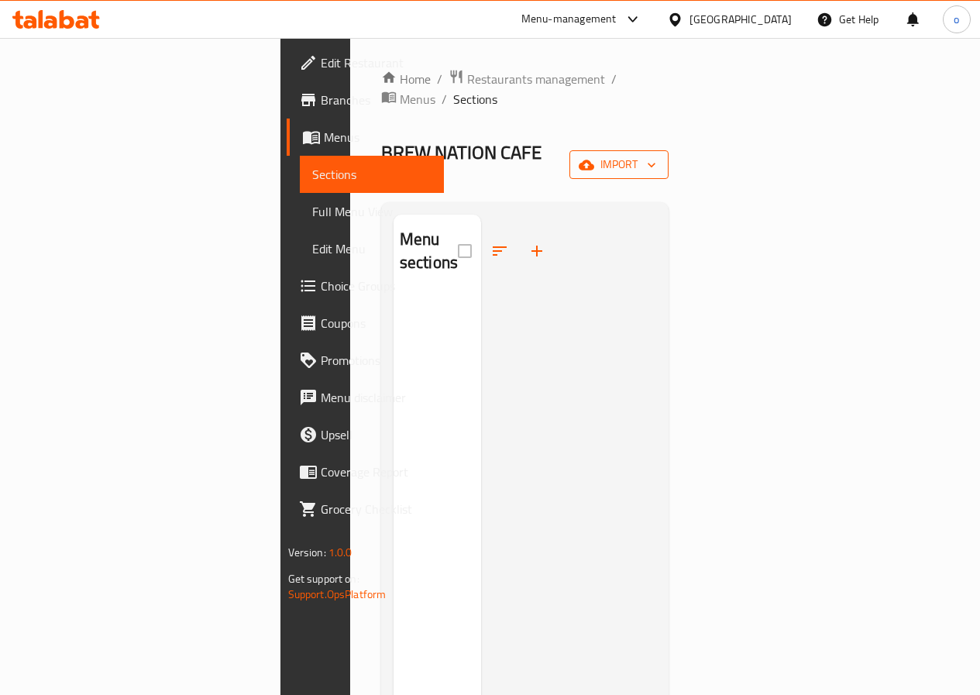
click at [656, 155] on span "import" at bounding box center [619, 164] width 74 height 19
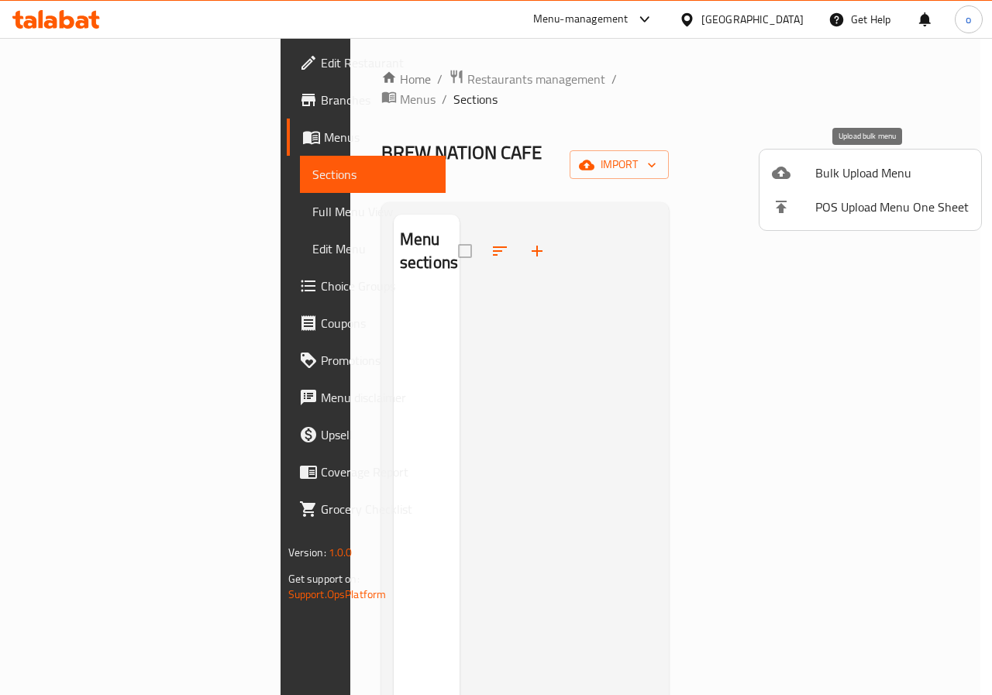
click at [851, 173] on span "Bulk Upload Menu" at bounding box center [891, 172] width 153 height 19
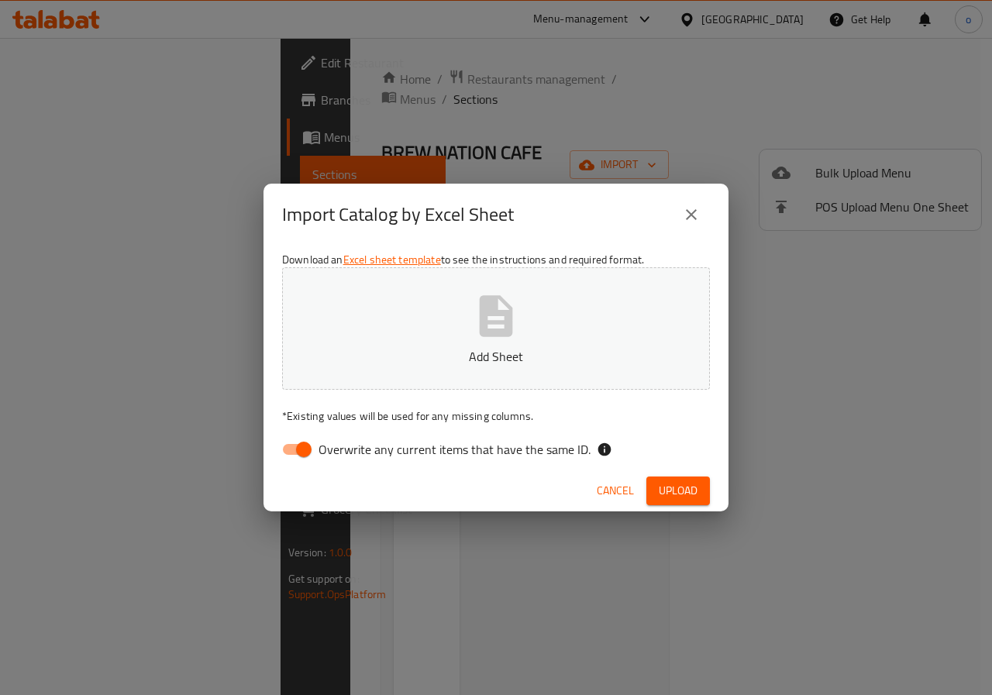
click at [308, 448] on input "Overwrite any current items that have the same ID." at bounding box center [304, 449] width 88 height 29
checkbox input "false"
click at [515, 352] on p "Add Sheet" at bounding box center [496, 356] width 380 height 19
click at [662, 486] on span "Upload" at bounding box center [678, 490] width 39 height 19
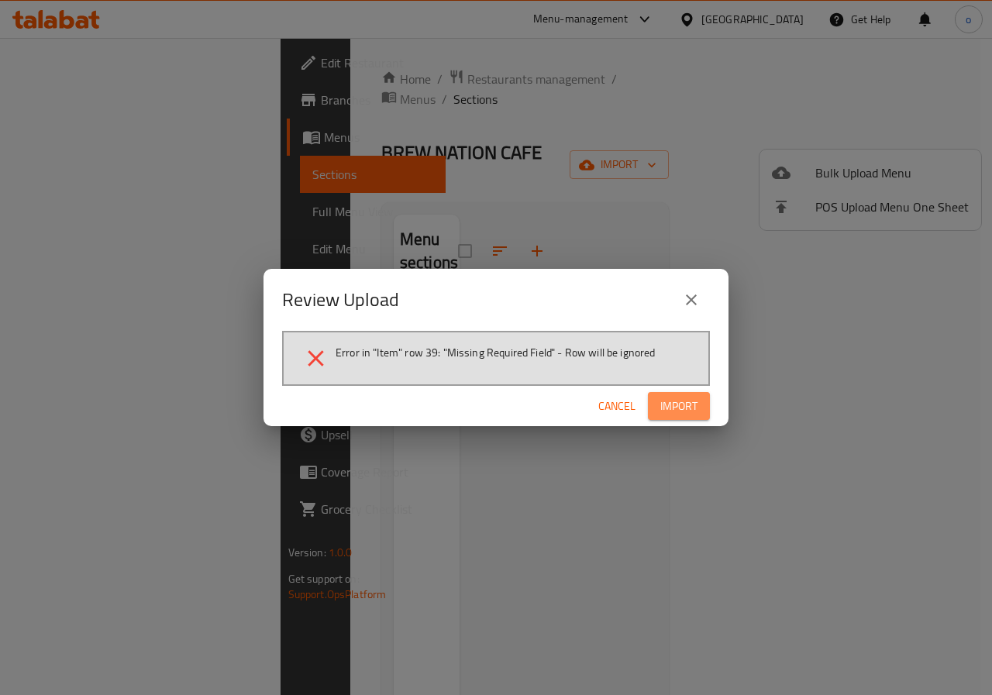
click at [699, 401] on button "Import" at bounding box center [679, 406] width 62 height 29
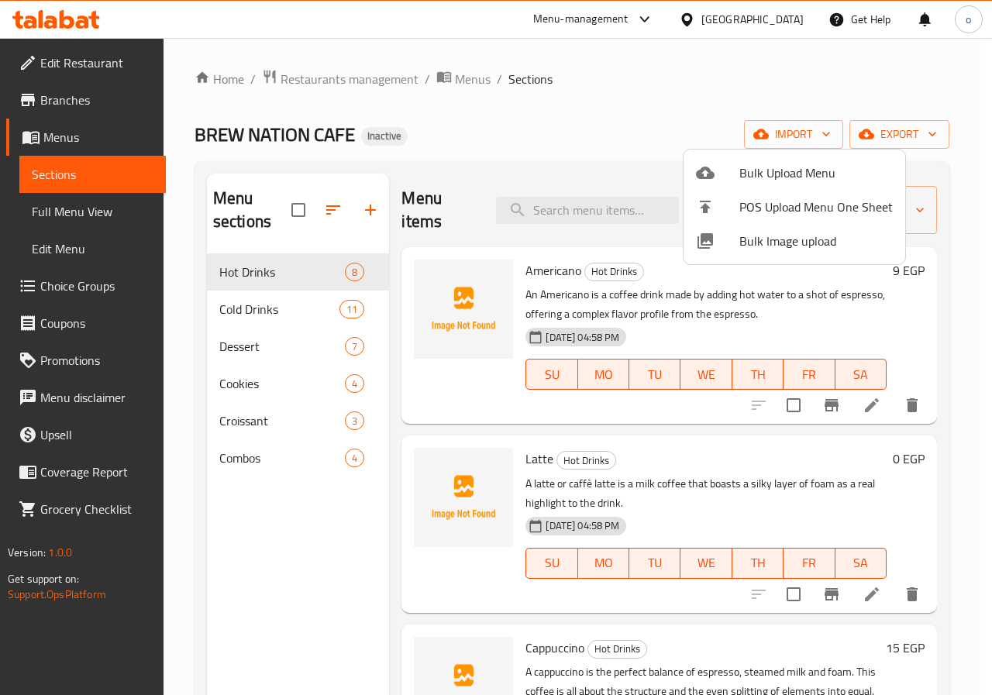
click at [291, 518] on div at bounding box center [496, 347] width 992 height 695
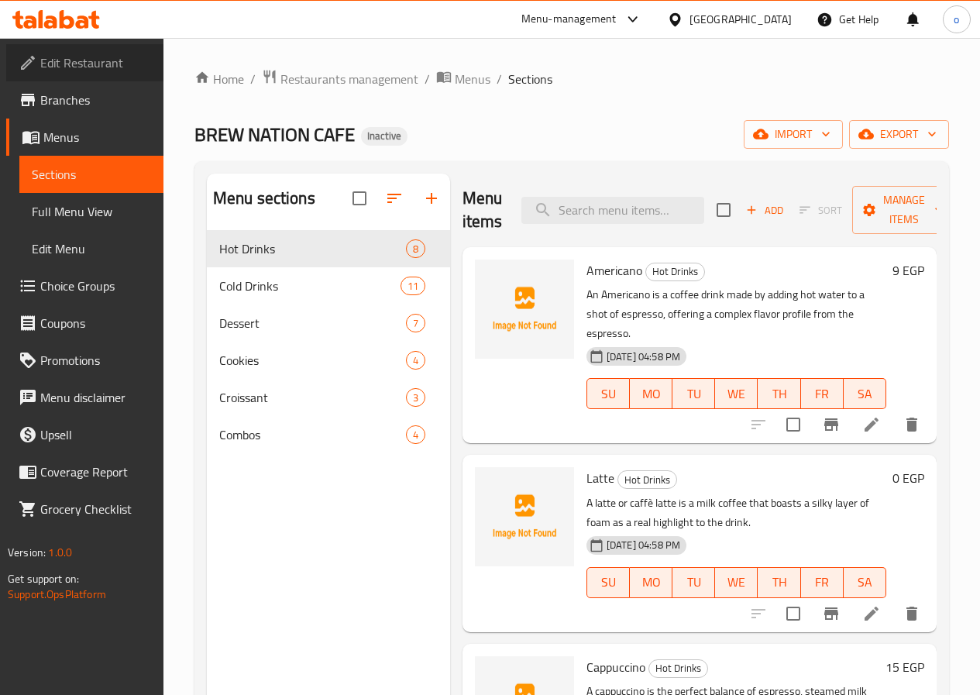
click at [90, 77] on link "Edit Restaurant" at bounding box center [84, 62] width 157 height 37
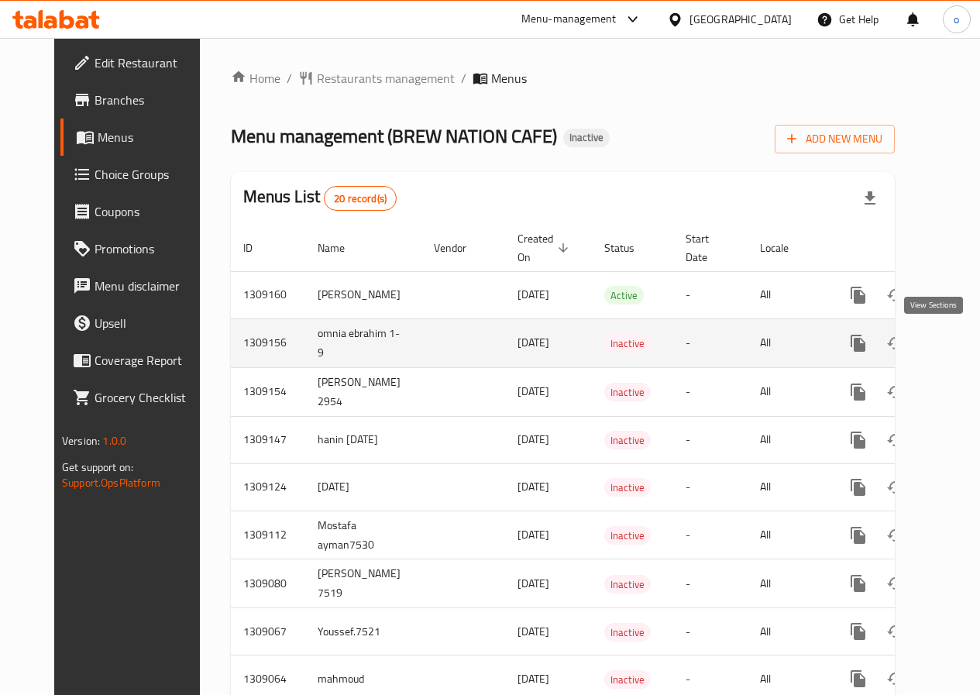
click at [961, 346] on icon "enhanced table" at bounding box center [970, 343] width 19 height 19
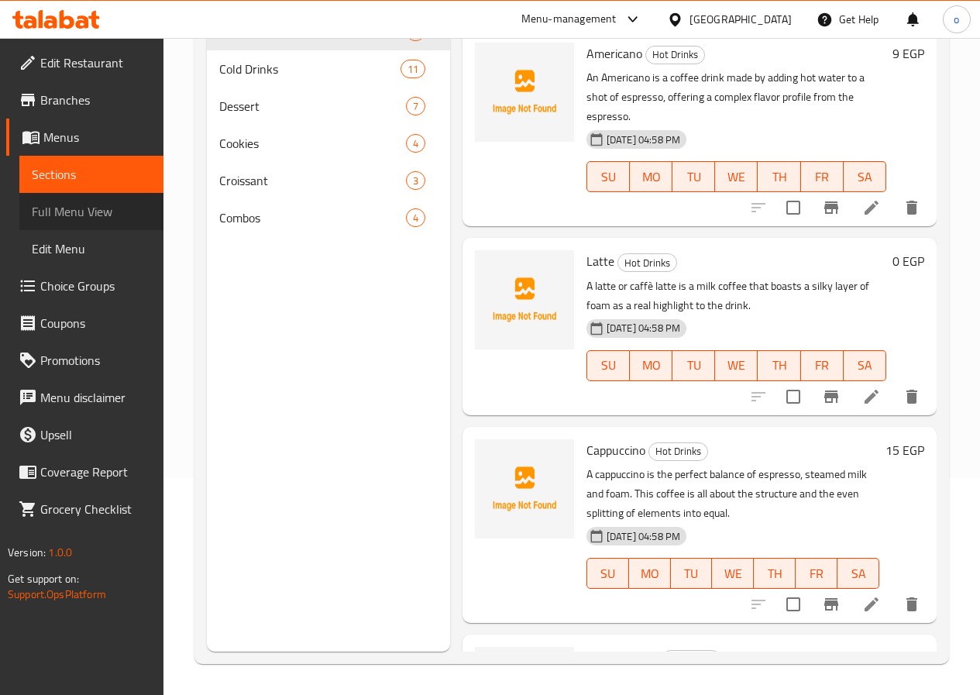
click at [112, 208] on span "Full Menu View" at bounding box center [91, 211] width 119 height 19
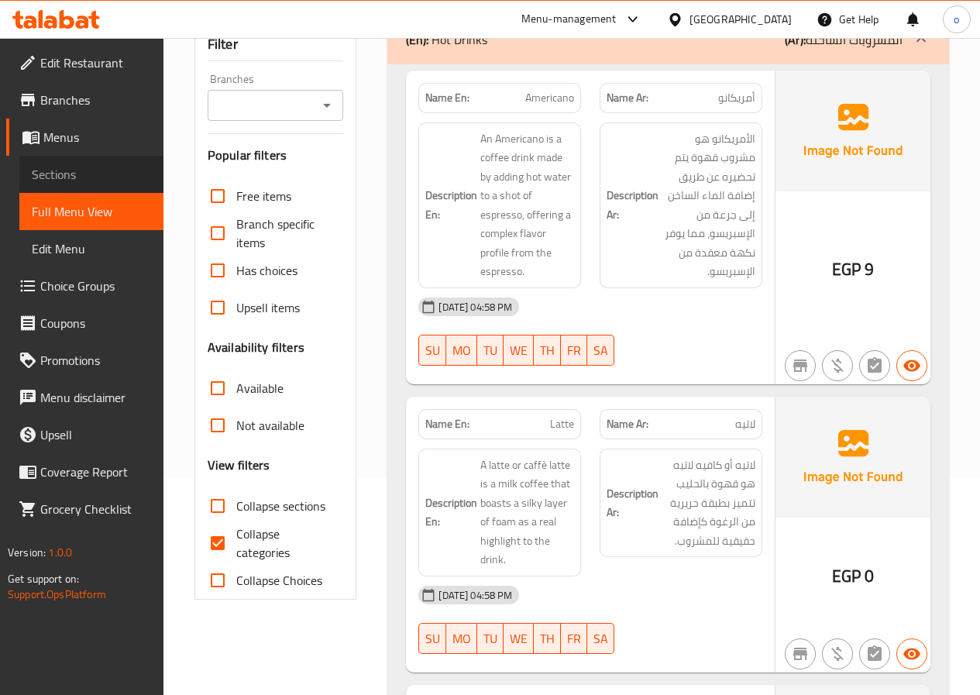
click at [109, 182] on span "Sections" at bounding box center [91, 174] width 119 height 19
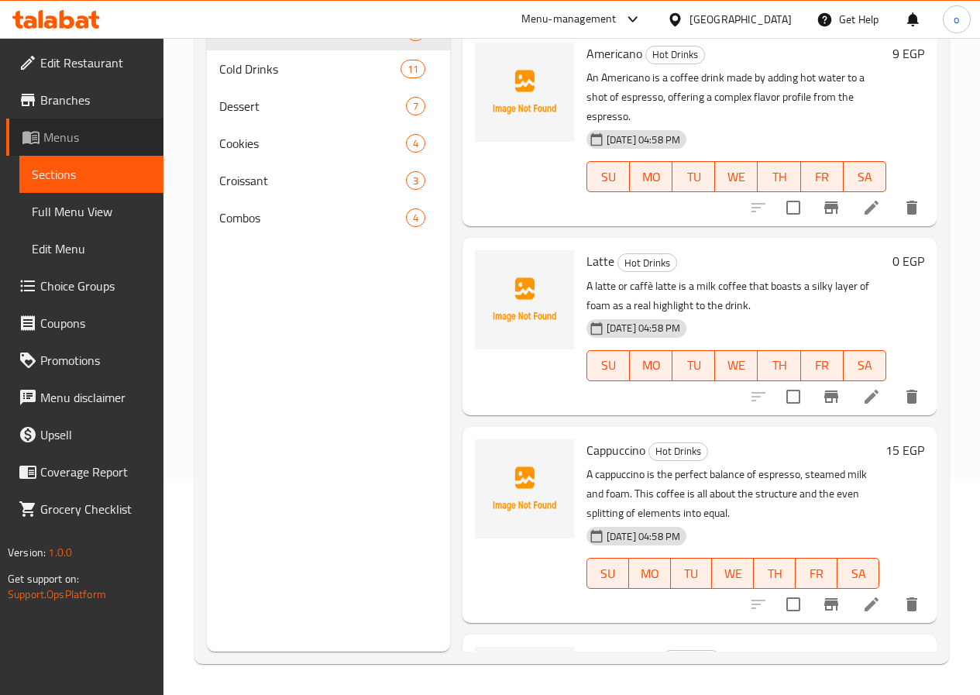
click at [105, 140] on span "Menus" at bounding box center [97, 137] width 108 height 19
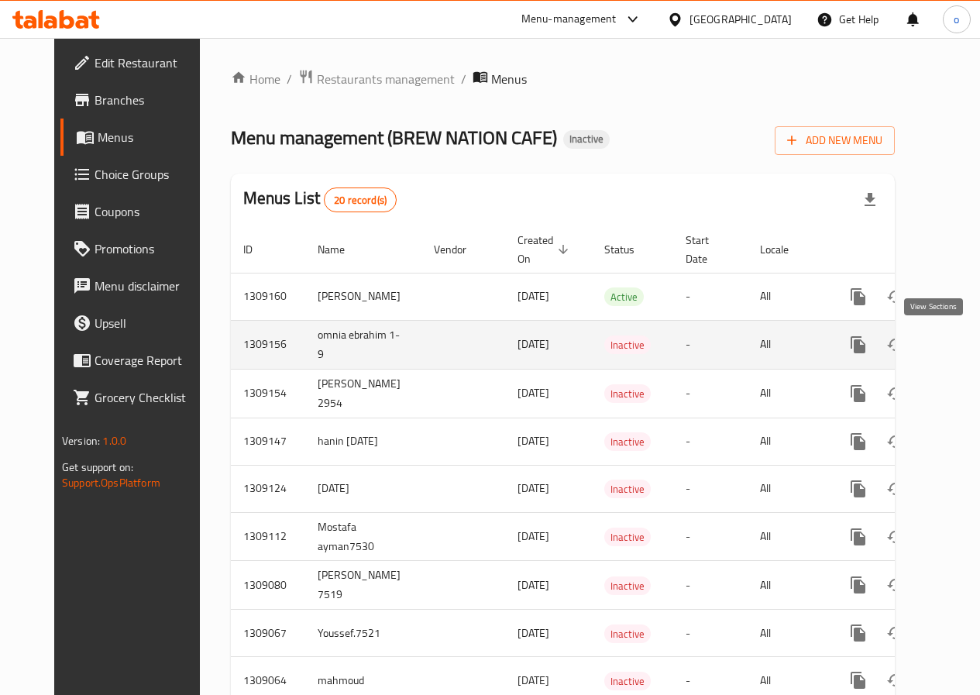
click at [951, 331] on link "enhanced table" at bounding box center [969, 344] width 37 height 37
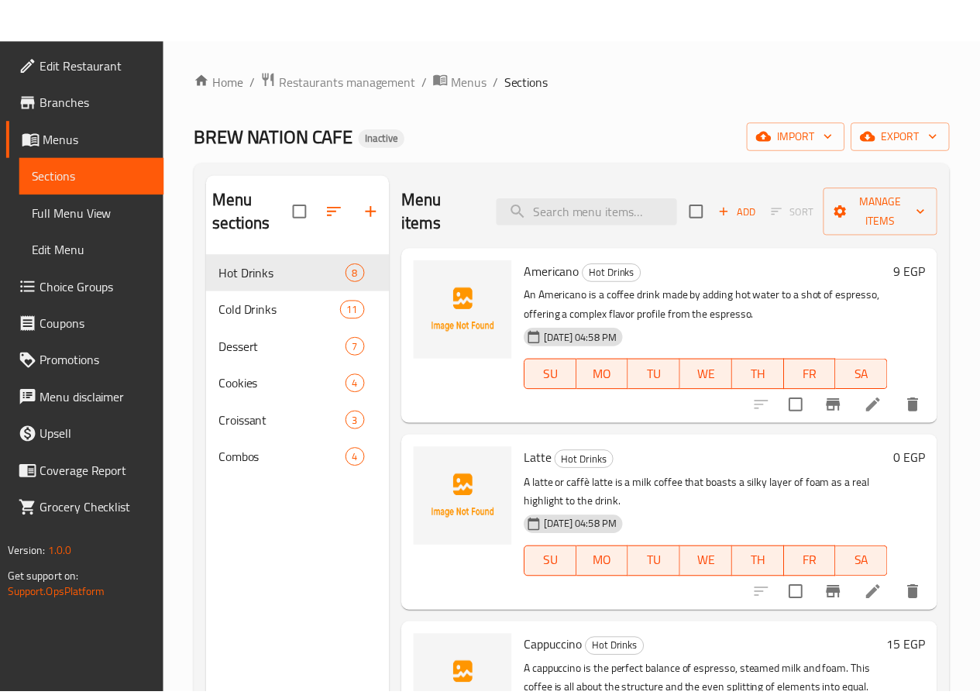
scroll to position [217, 0]
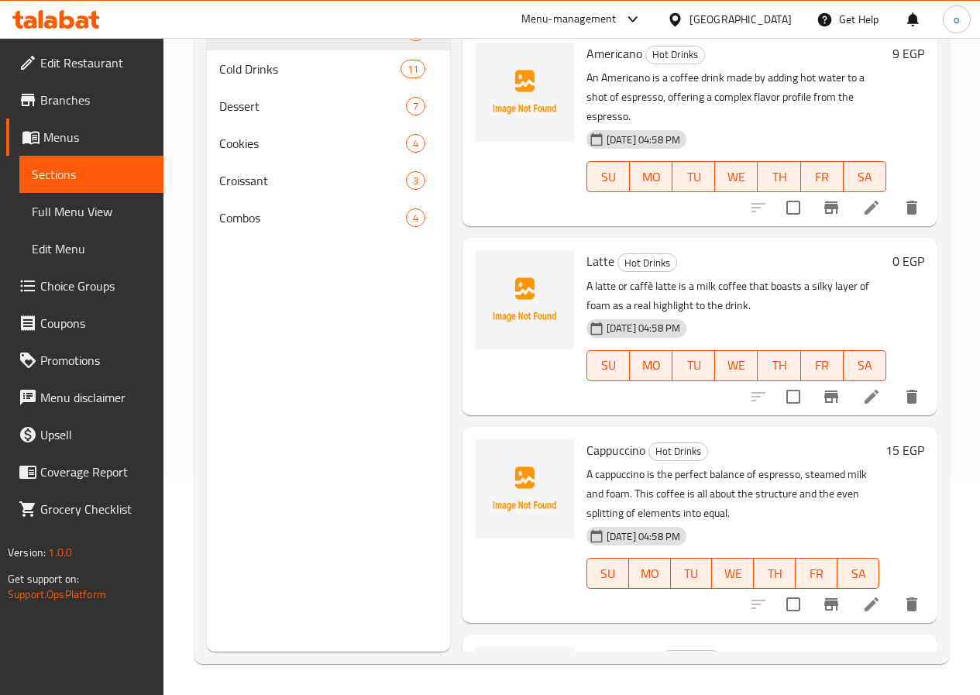
click at [95, 253] on span "Edit Menu" at bounding box center [91, 248] width 119 height 19
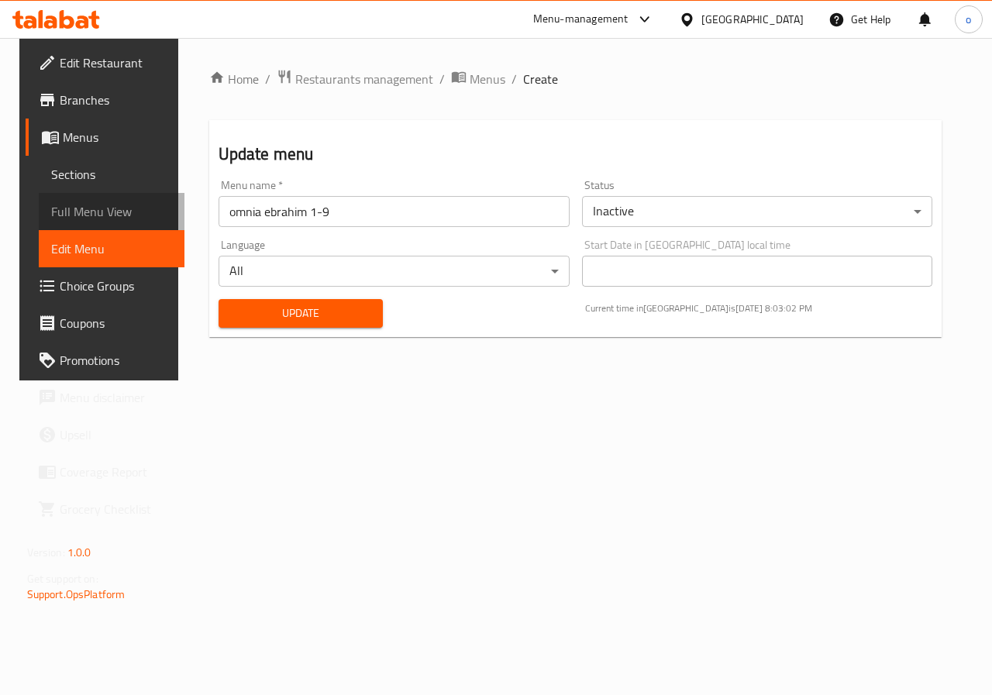
click at [98, 215] on span "Full Menu View" at bounding box center [112, 211] width 122 height 19
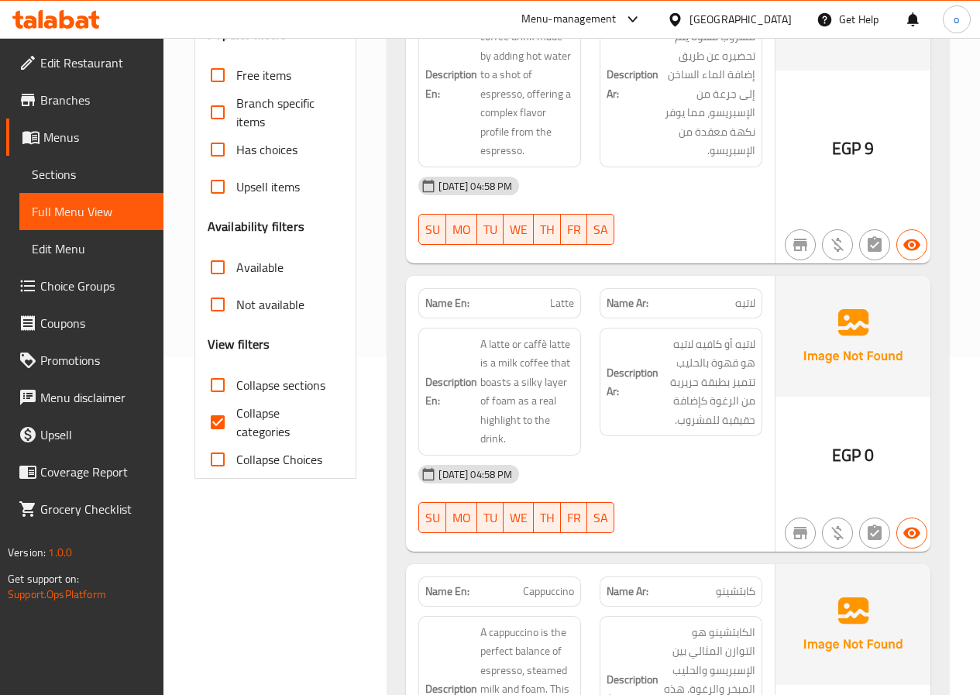
scroll to position [310, 0]
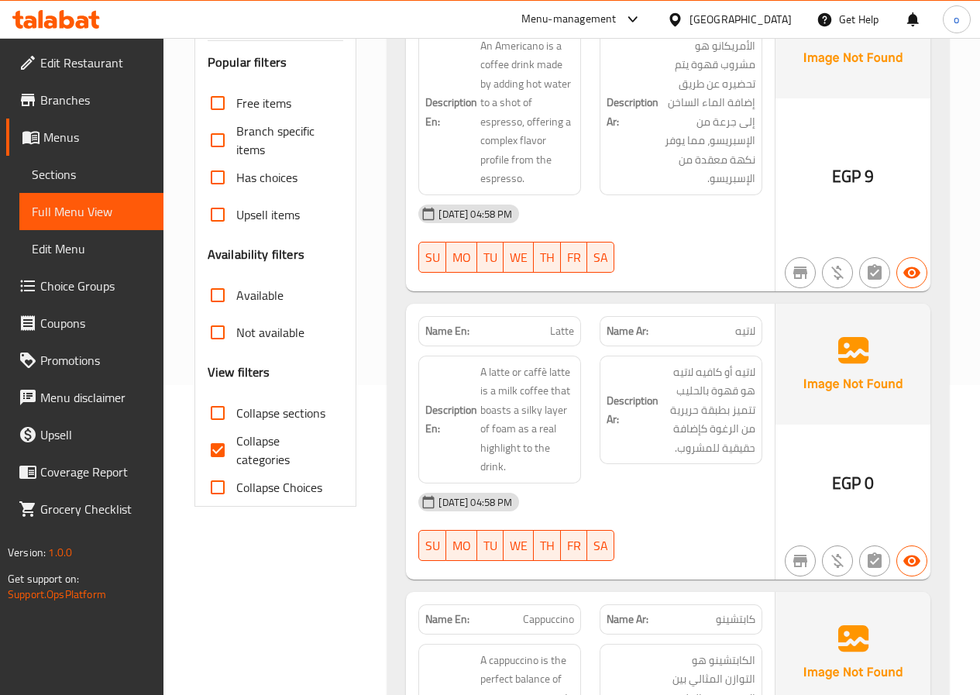
click at [85, 139] on span "Menus" at bounding box center [97, 137] width 108 height 19
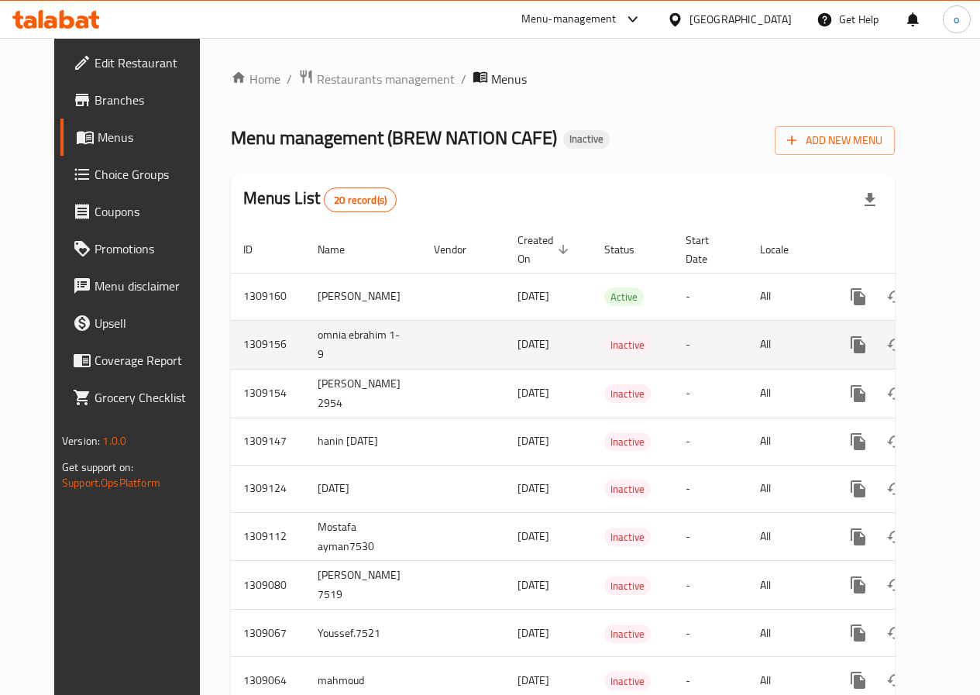
click at [436, 347] on td "enhanced table" at bounding box center [463, 344] width 84 height 49
click at [961, 353] on icon "enhanced table" at bounding box center [970, 344] width 19 height 19
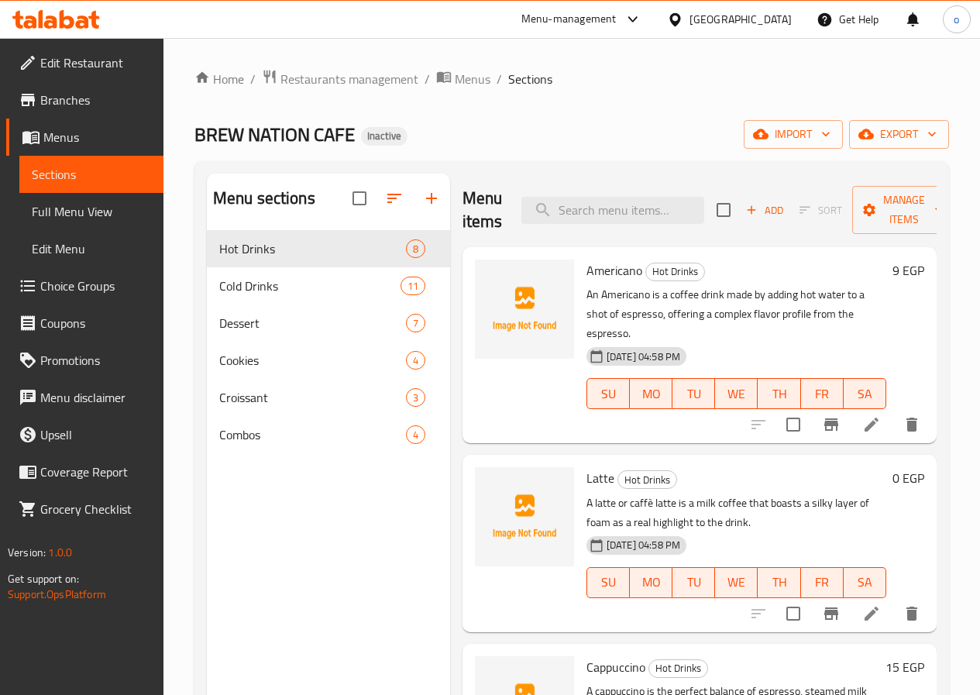
click at [57, 221] on span "Full Menu View" at bounding box center [91, 211] width 119 height 19
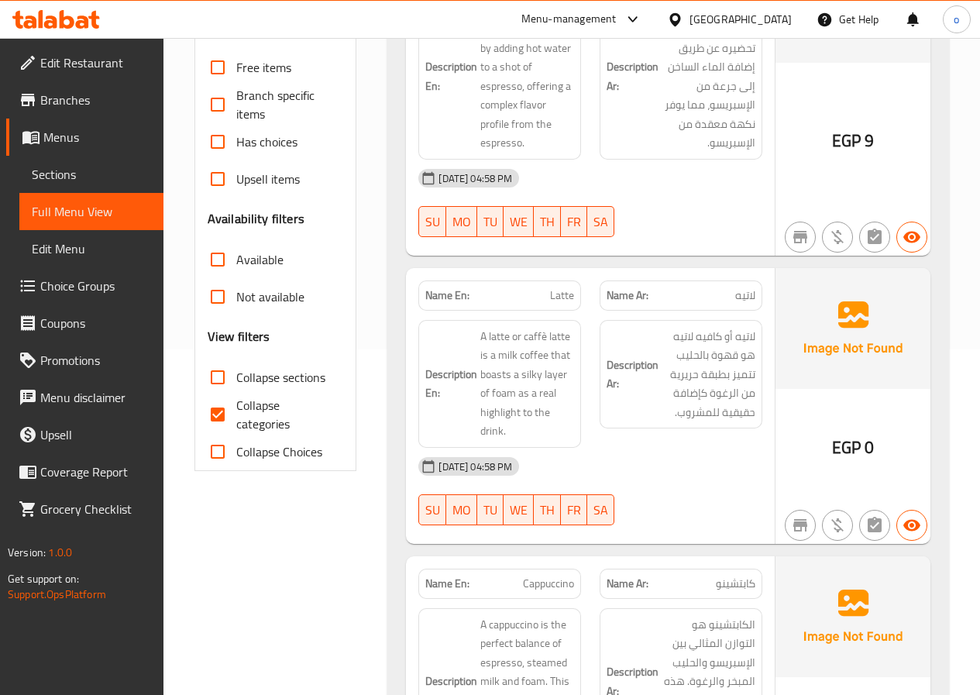
scroll to position [232, 0]
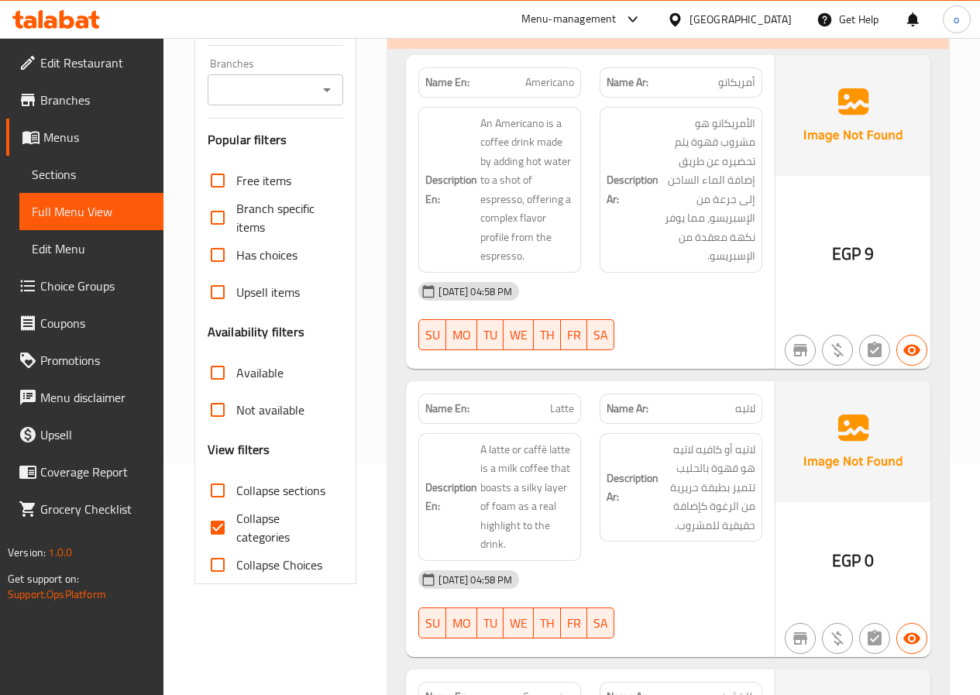
click at [743, 413] on span "لاتيه" at bounding box center [745, 409] width 20 height 16
click at [718, 411] on p "Name Ar: لاتيه" at bounding box center [681, 409] width 149 height 16
click at [717, 405] on p "Name Ar: لاتيه" at bounding box center [681, 409] width 149 height 16
click at [737, 404] on span "لاتيه" at bounding box center [745, 409] width 20 height 16
drag, startPoint x: 709, startPoint y: 448, endPoint x: 704, endPoint y: 472, distance: 24.5
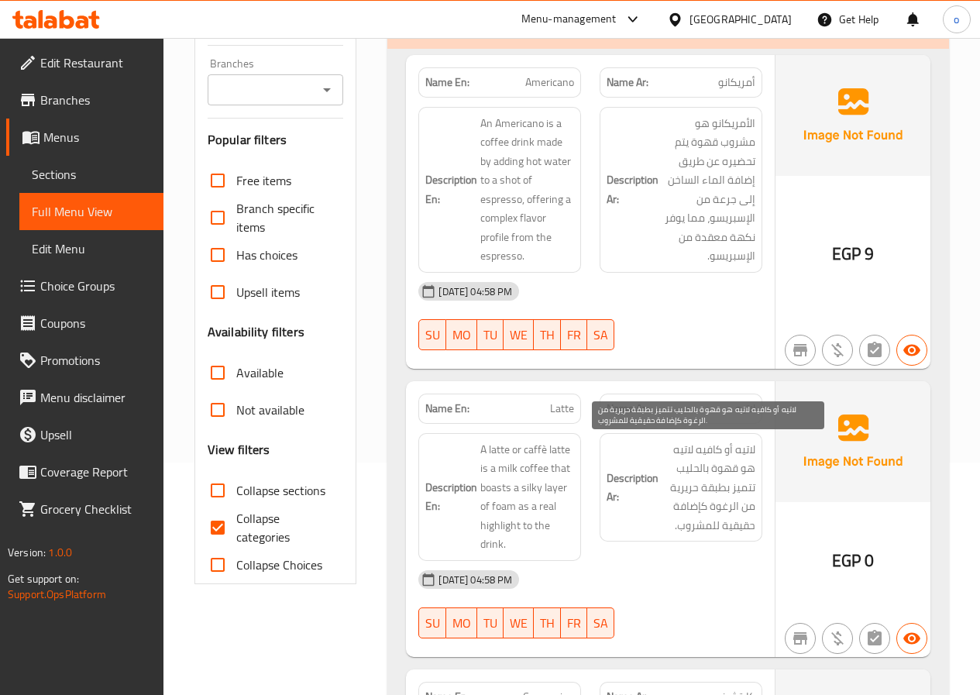
click at [707, 461] on span "لاتيه أو كافيه لاتيه هو قهوة بالحليب تتميز بطبقة حريرية من الرغوة كإضافة حقيقية…" at bounding box center [709, 487] width 94 height 95
click at [643, 477] on strong "Description Ar:" at bounding box center [633, 488] width 52 height 38
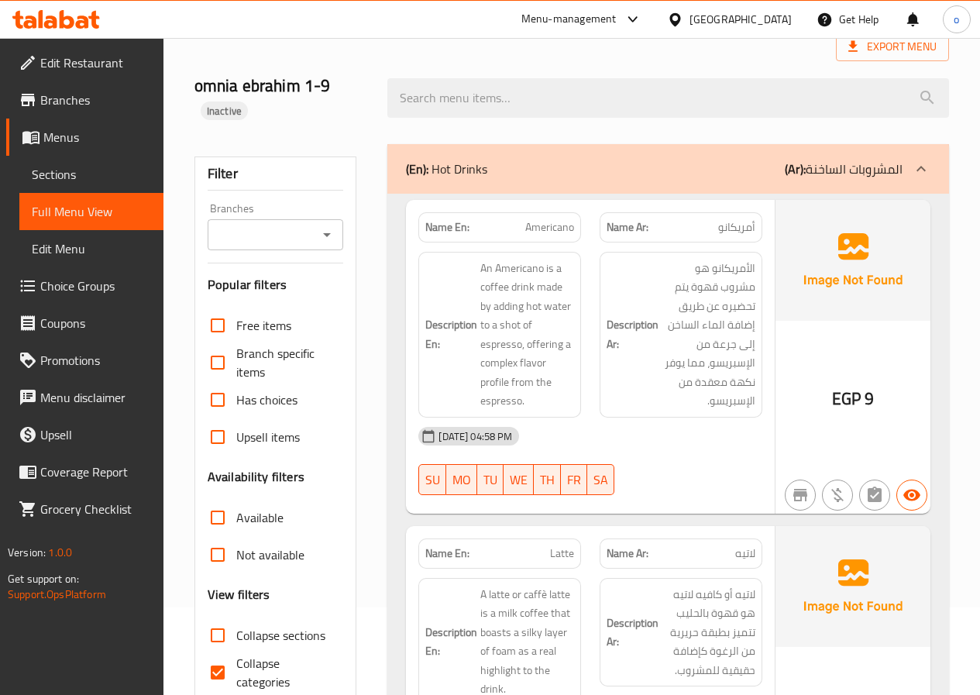
scroll to position [0, 0]
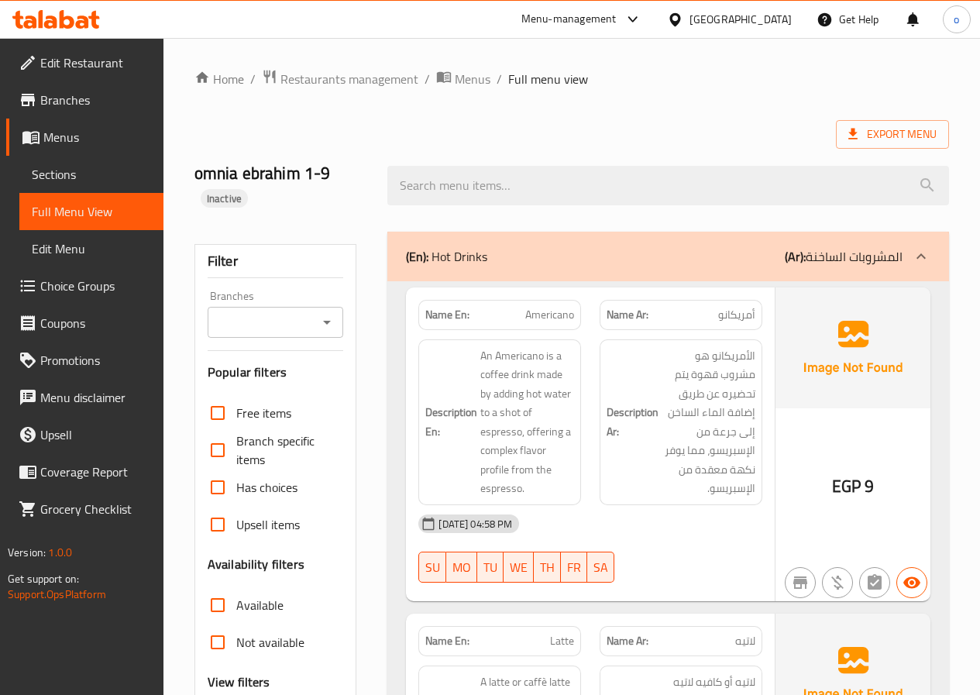
click at [48, 170] on span "Sections" at bounding box center [91, 174] width 119 height 19
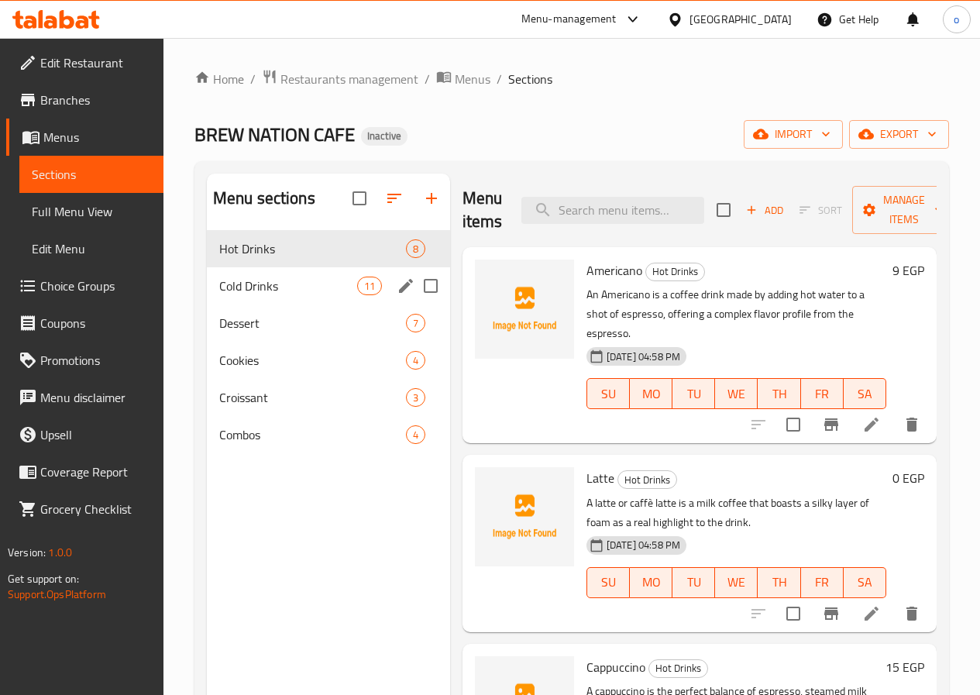
click at [243, 304] on div "Cold Drinks 11" at bounding box center [328, 285] width 243 height 37
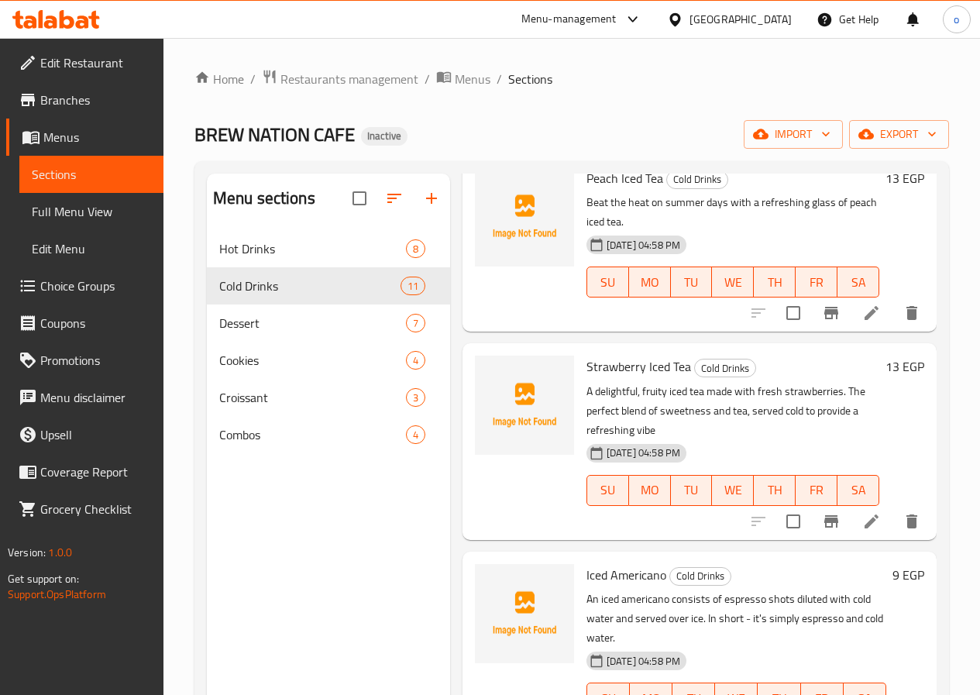
scroll to position [232, 0]
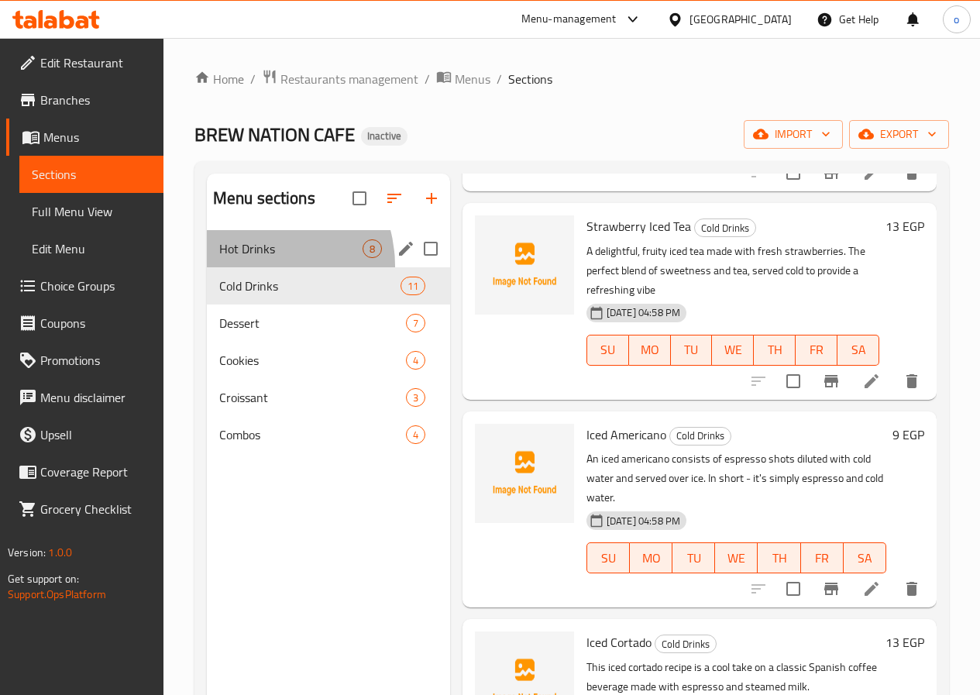
click at [255, 267] on div "Hot Drinks 8" at bounding box center [328, 248] width 243 height 37
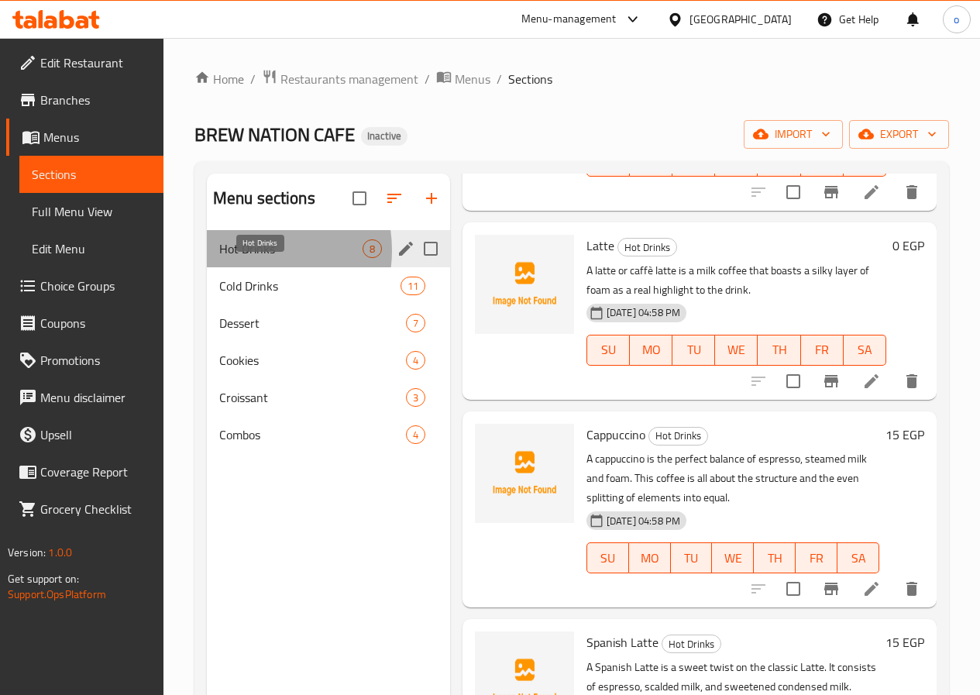
click at [249, 258] on span "Hot Drinks" at bounding box center [290, 248] width 143 height 19
click at [397, 258] on icon "edit" at bounding box center [406, 248] width 19 height 19
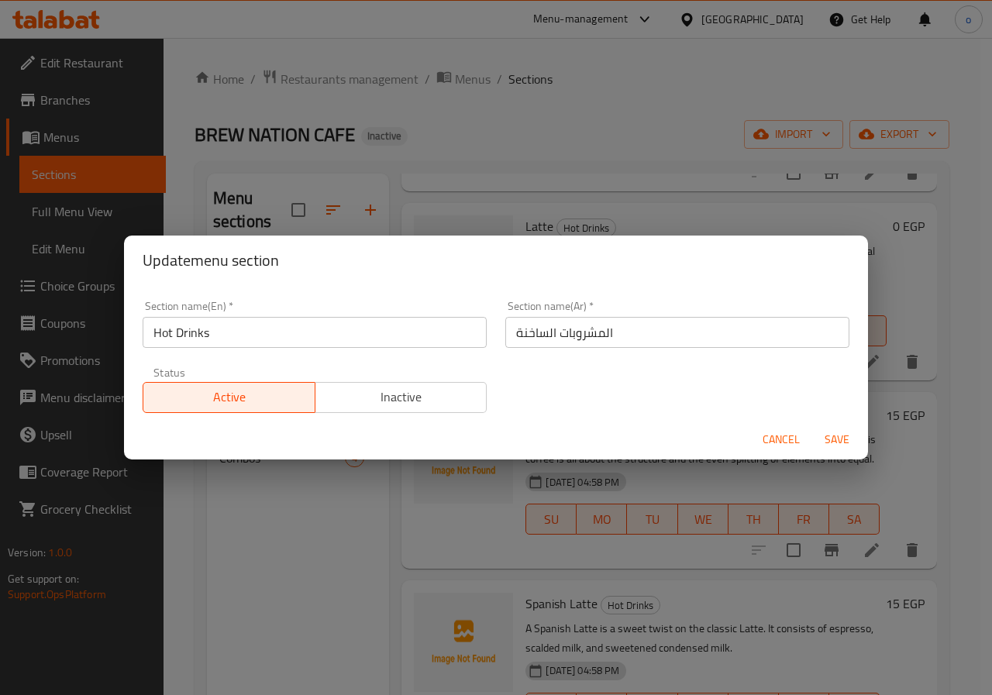
click at [852, 430] on span "Save" at bounding box center [836, 439] width 37 height 19
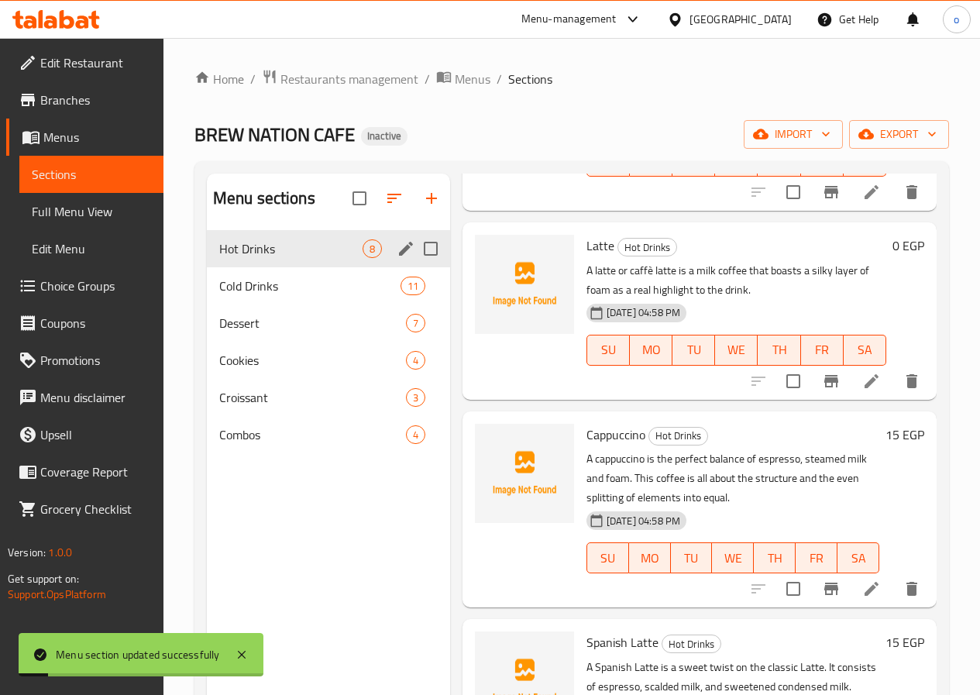
scroll to position [310, 0]
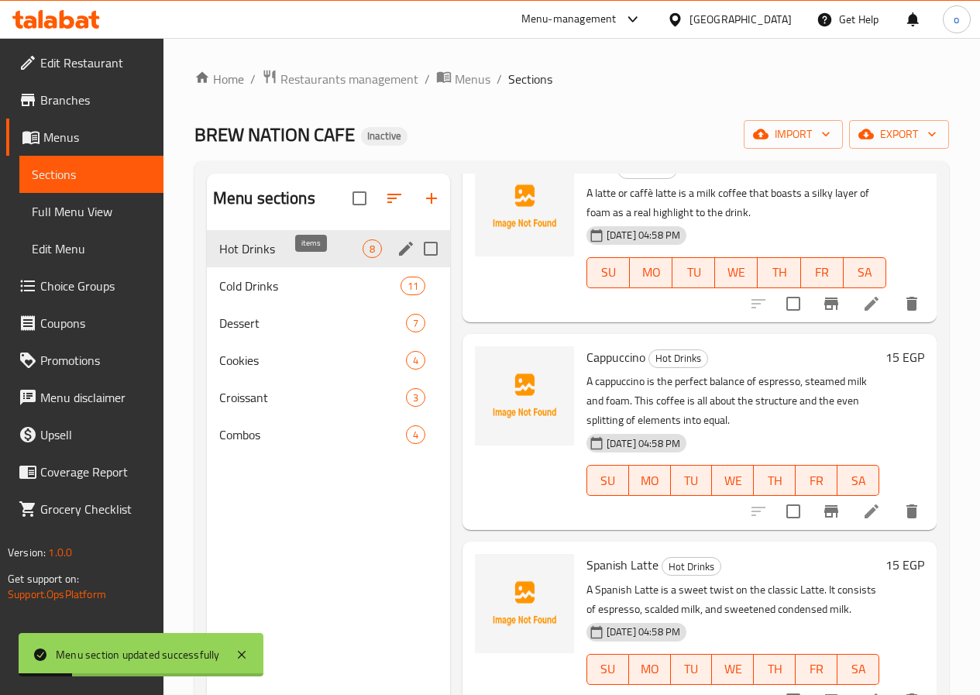
click at [363, 256] on span "8" at bounding box center [372, 249] width 18 height 15
click at [415, 265] on input "Menu sections" at bounding box center [431, 248] width 33 height 33
checkbox input "false"
click at [363, 256] on span "8" at bounding box center [372, 249] width 18 height 15
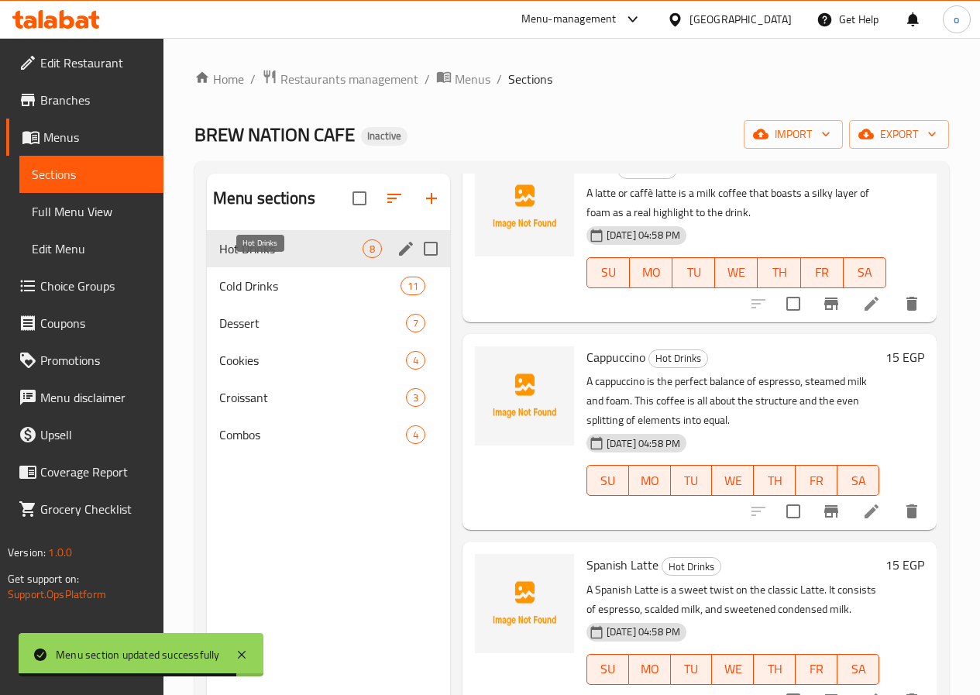
click at [256, 258] on span "Hot Drinks" at bounding box center [290, 248] width 143 height 19
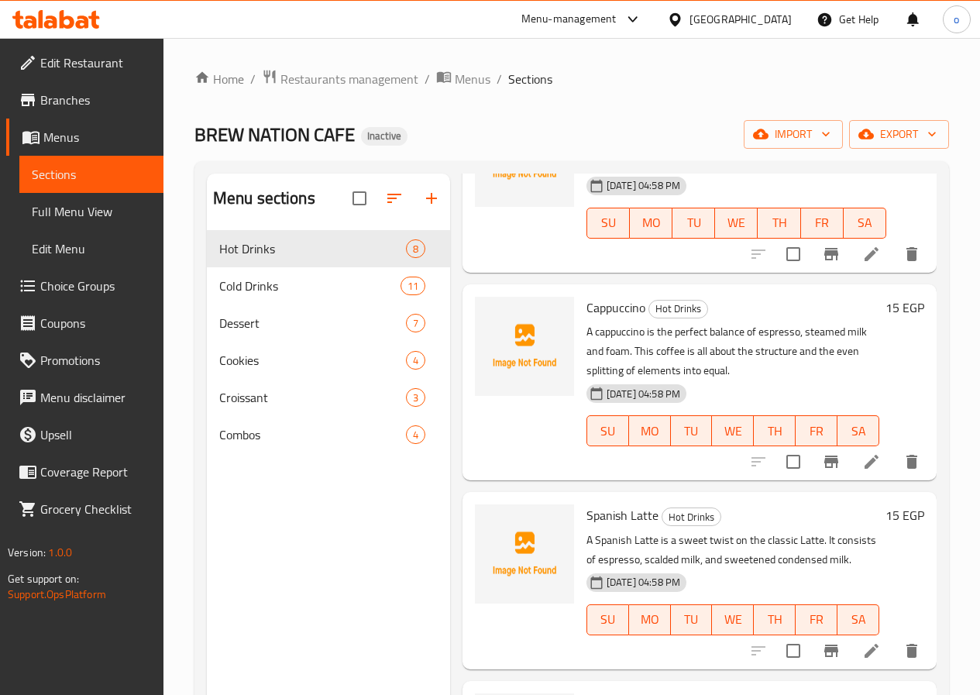
scroll to position [387, 0]
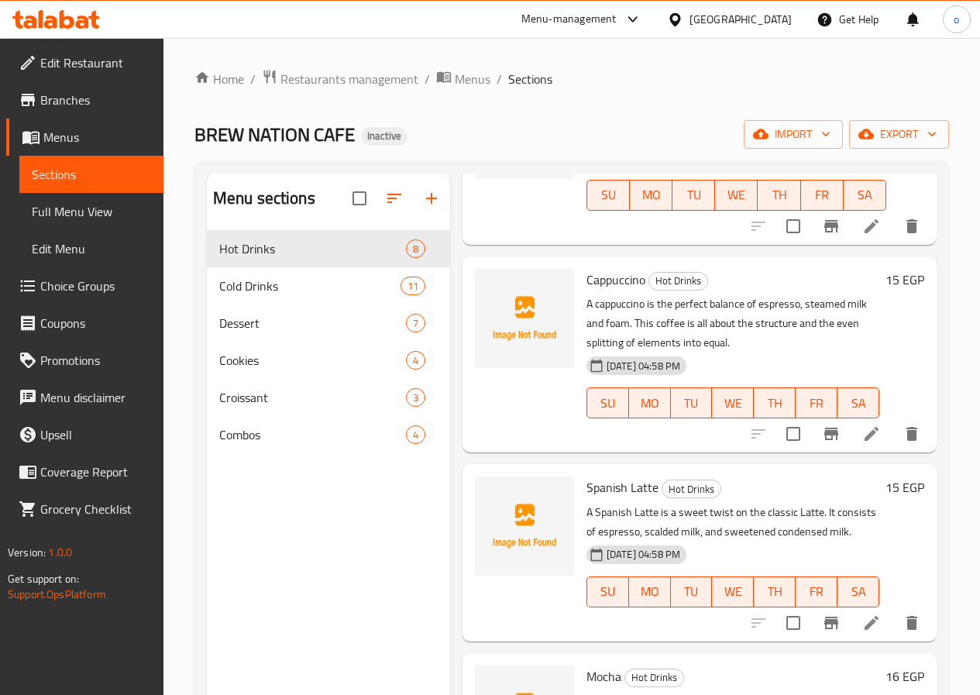
click at [629, 328] on p "A cappuccino is the perfect balance of espresso, steamed milk and foam. This co…" at bounding box center [732, 323] width 293 height 58
click at [653, 306] on p "A cappuccino is the perfect balance of espresso, steamed milk and foam. This co…" at bounding box center [732, 323] width 293 height 58
click at [865, 427] on icon at bounding box center [872, 434] width 14 height 14
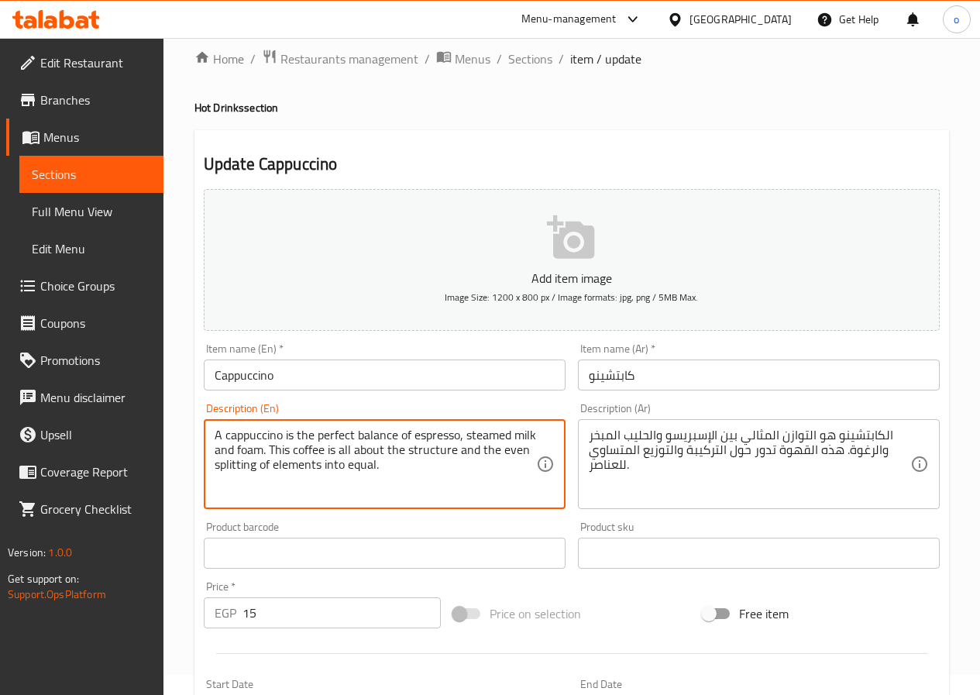
scroll to position [77, 0]
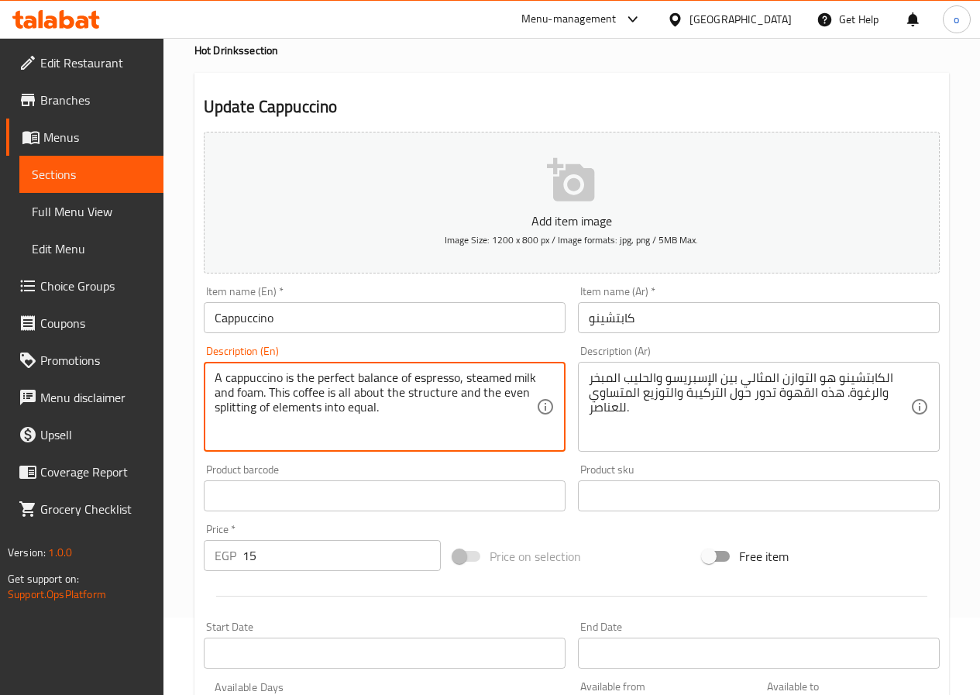
click at [518, 411] on textarea "A cappuccino is the perfect balance of espresso, steamed milk and foam. This co…" at bounding box center [376, 407] width 322 height 74
click at [507, 411] on textarea "A cappuccino is the perfect balance of espresso, steamed milk and foam. This co…" at bounding box center [376, 407] width 322 height 74
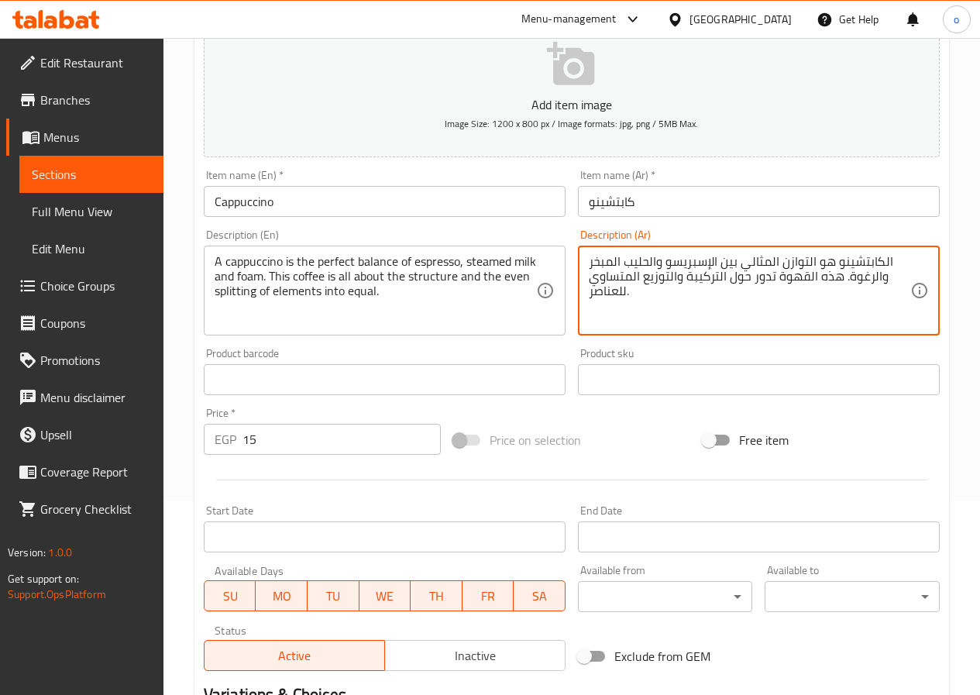
scroll to position [400, 0]
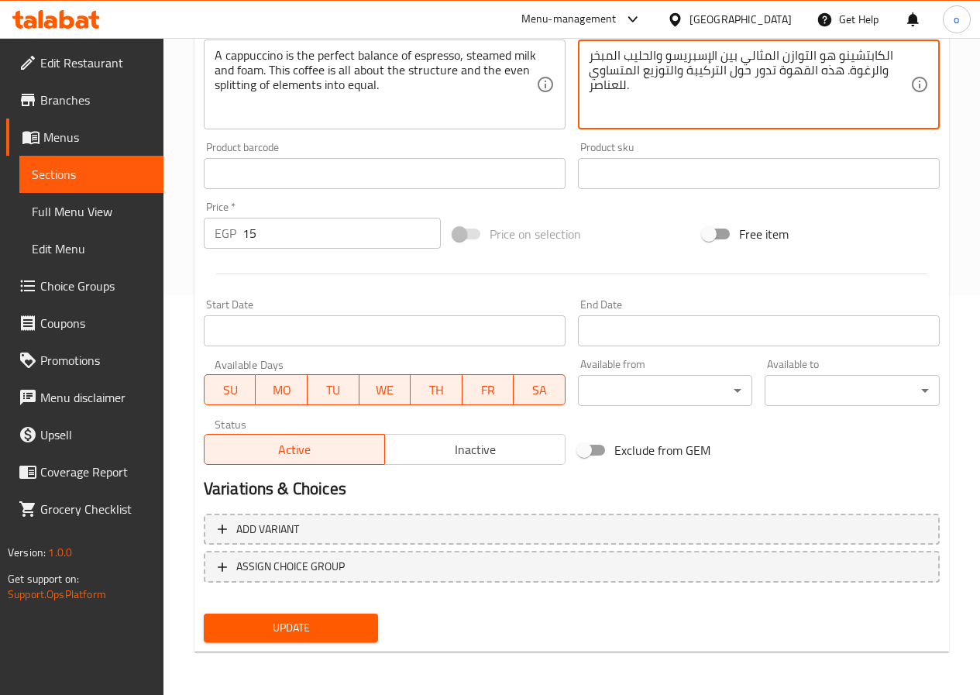
click at [340, 638] on button "Update" at bounding box center [291, 628] width 175 height 29
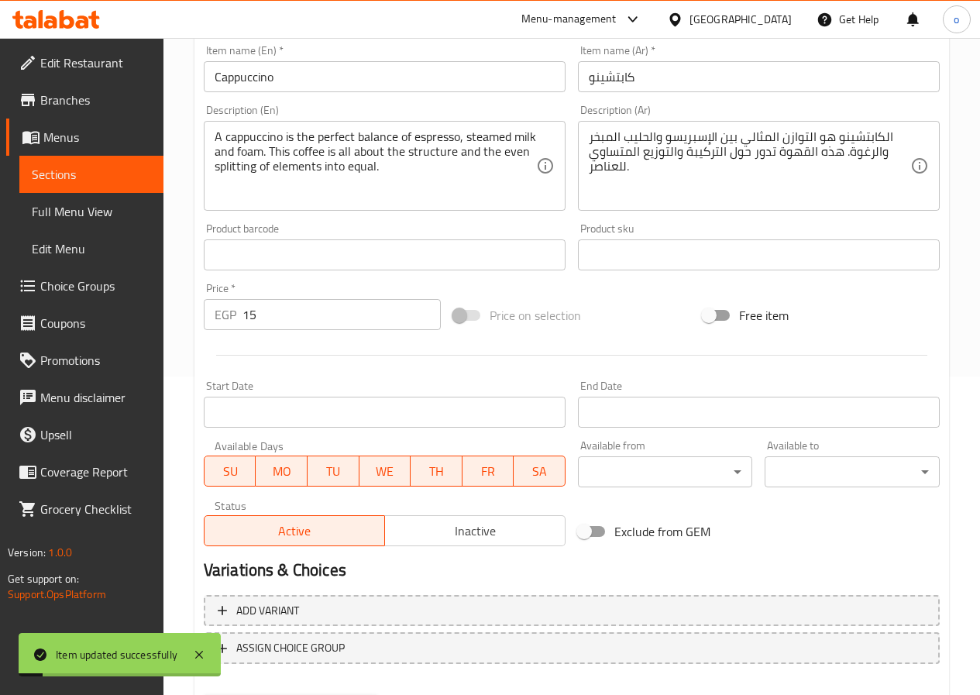
scroll to position [167, 0]
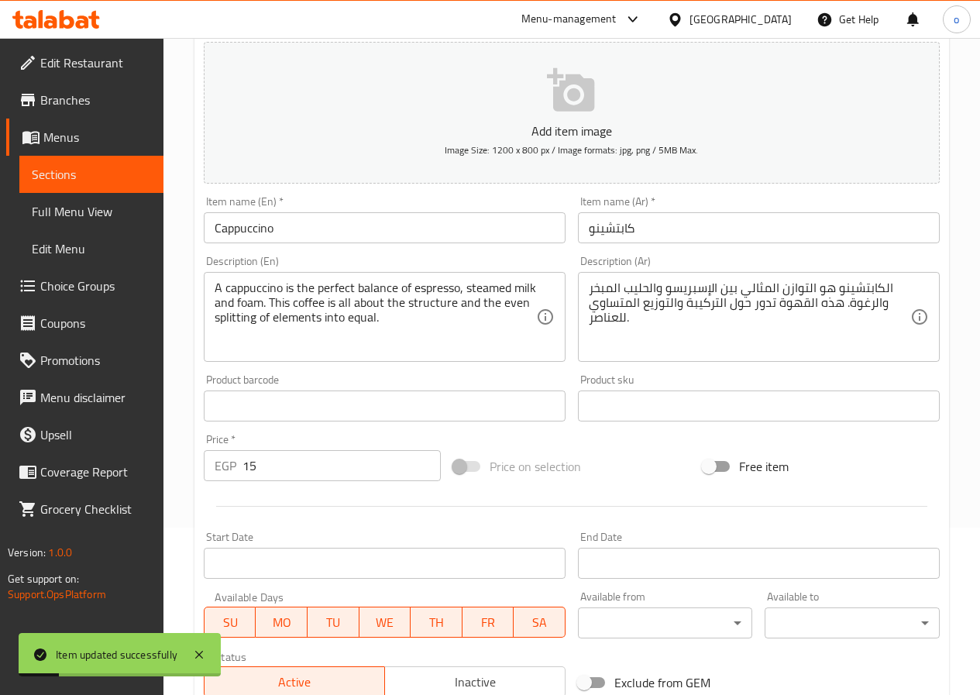
click at [60, 124] on link "Menus" at bounding box center [84, 137] width 157 height 37
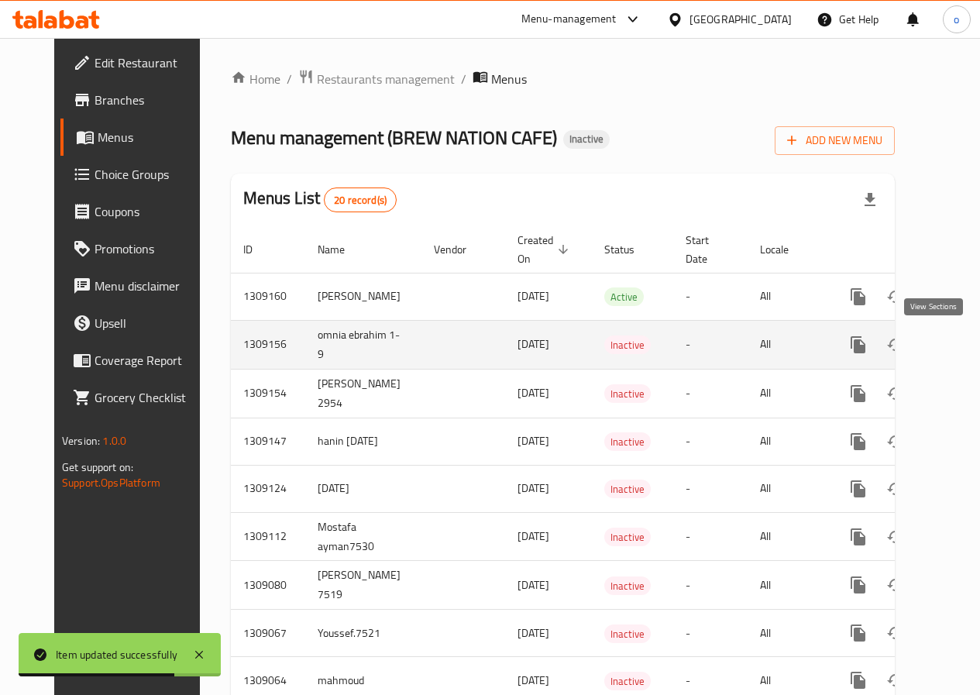
click at [951, 342] on link "enhanced table" at bounding box center [969, 344] width 37 height 37
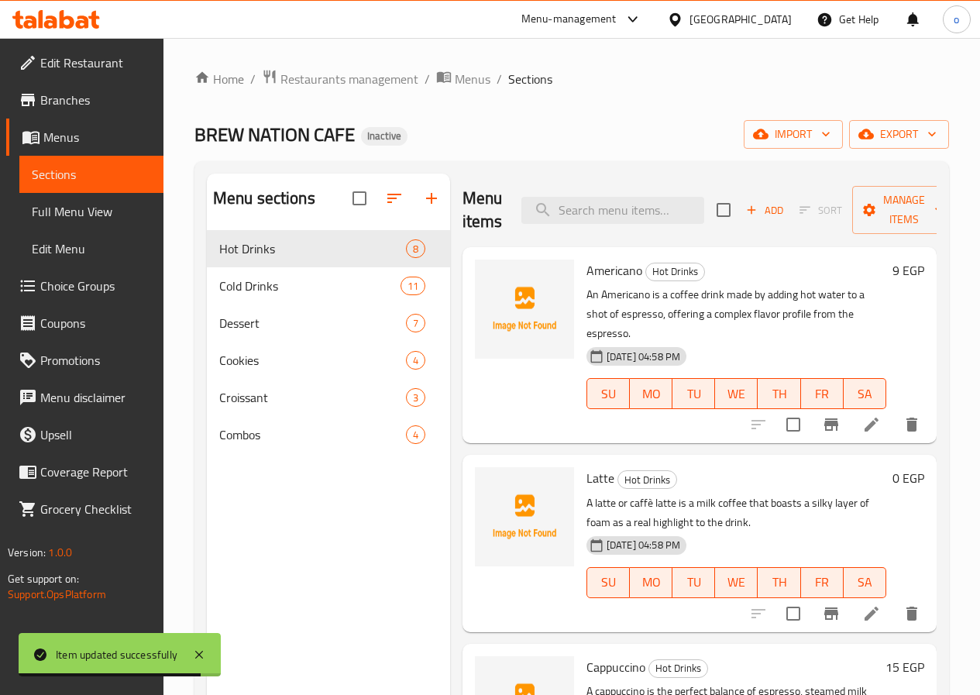
scroll to position [77, 0]
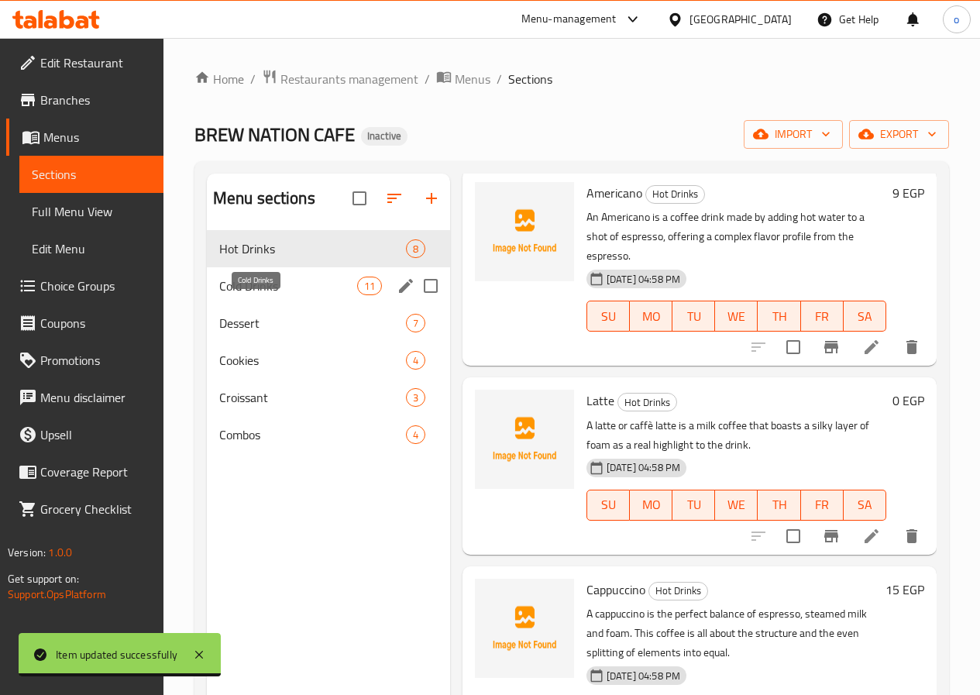
click at [270, 295] on span "Cold Drinks" at bounding box center [288, 286] width 138 height 19
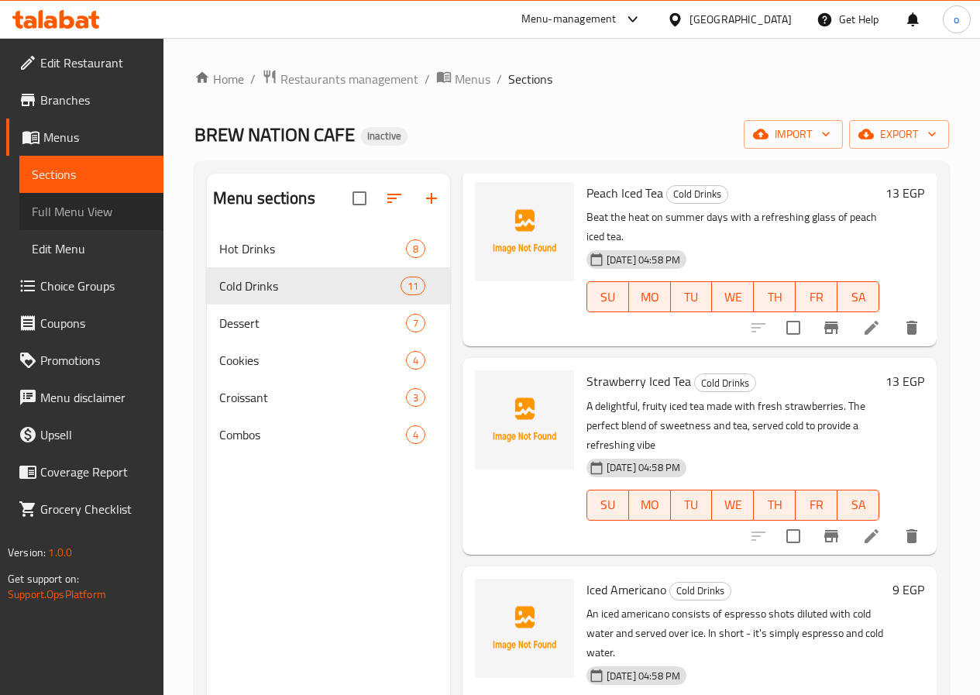
click at [45, 207] on span "Full Menu View" at bounding box center [91, 211] width 119 height 19
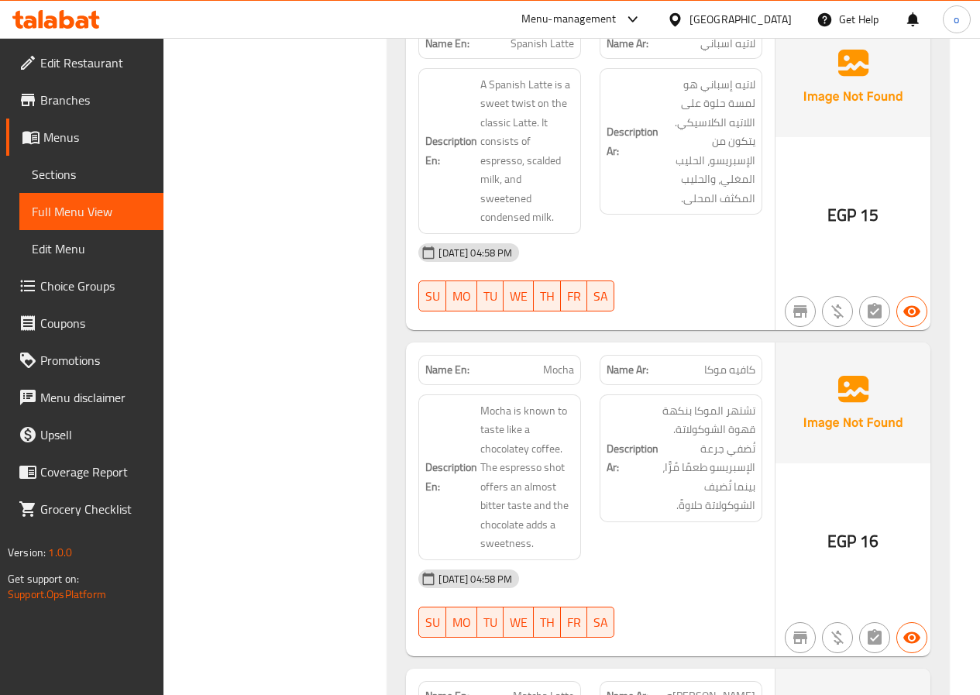
scroll to position [1240, 0]
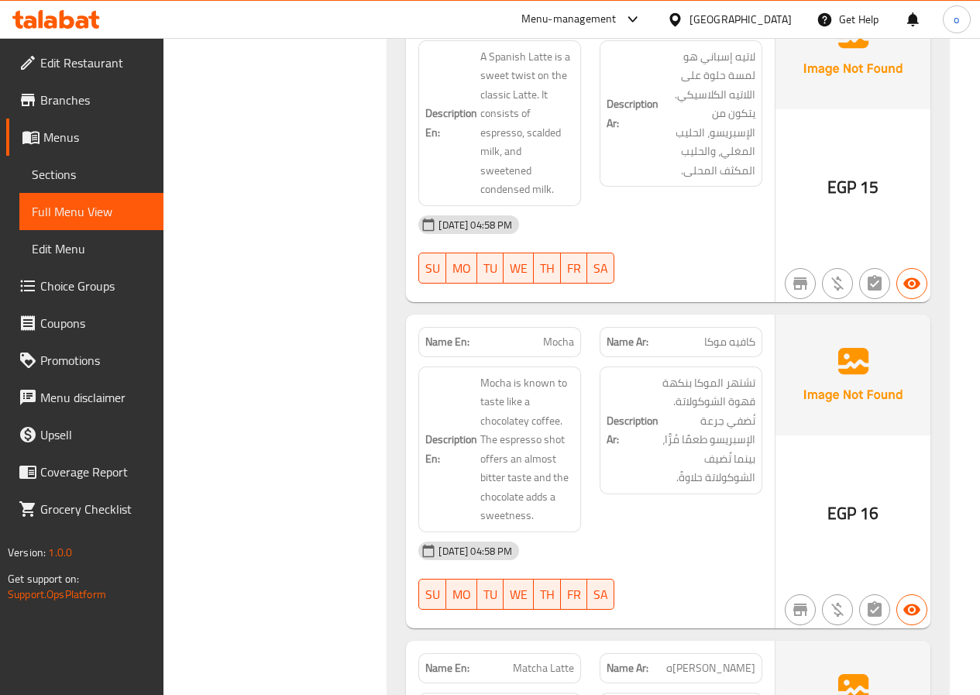
click at [651, 466] on h6 "Description Ar: تشتهر الموكا بنكهة قهوة الشوكولاتة. تُضفي جرعة الإسبريسو طعمًا …" at bounding box center [681, 430] width 149 height 114
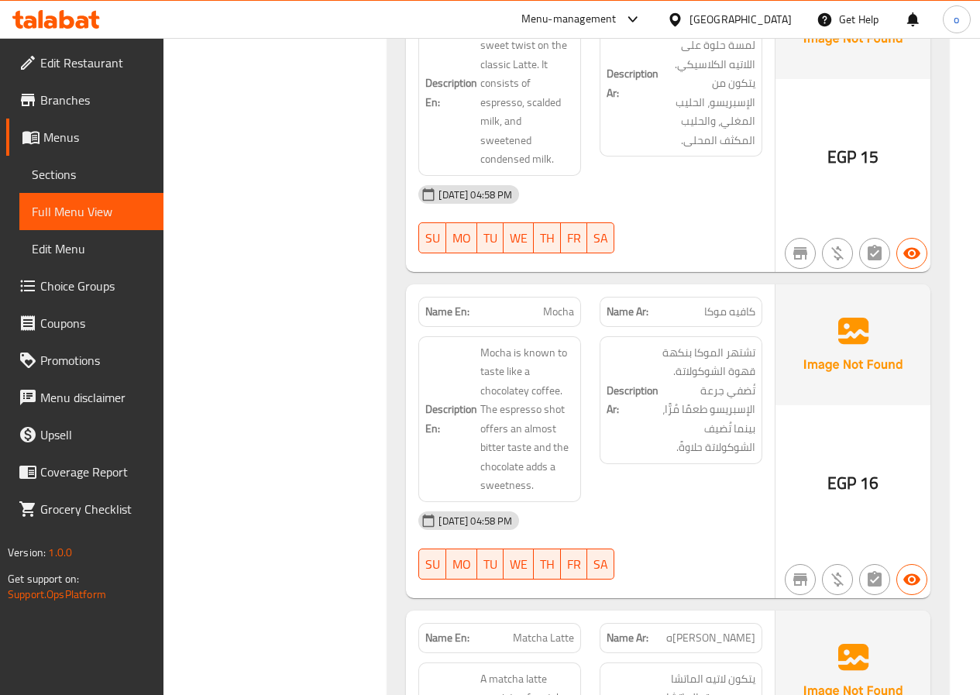
scroll to position [1317, 0]
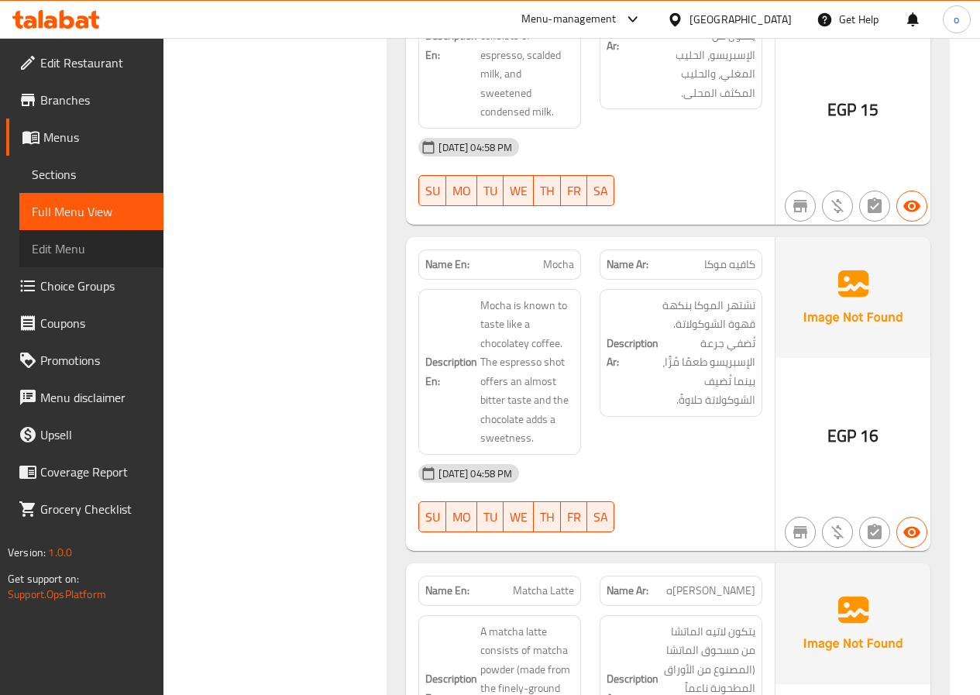
click at [46, 258] on span "Edit Menu" at bounding box center [91, 248] width 119 height 19
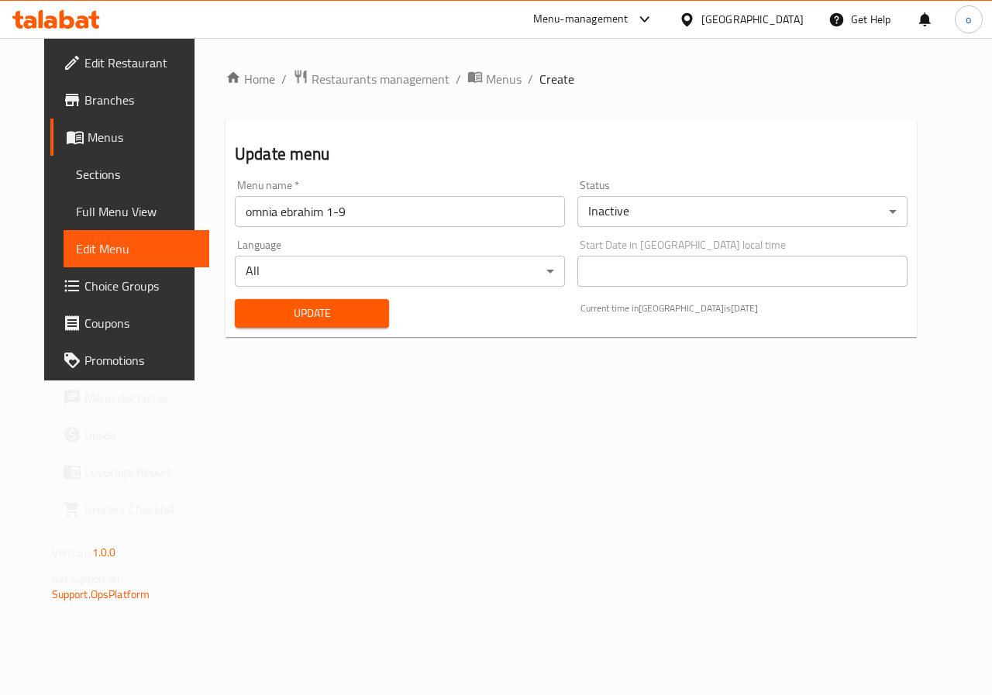
click at [85, 205] on span "Full Menu View" at bounding box center [137, 211] width 122 height 19
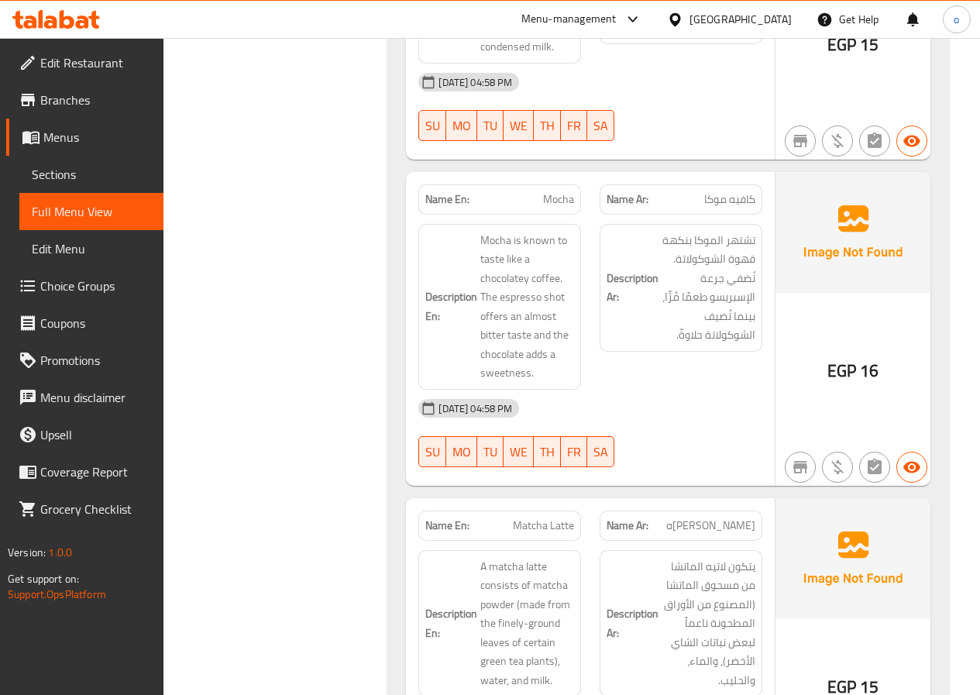
scroll to position [1472, 0]
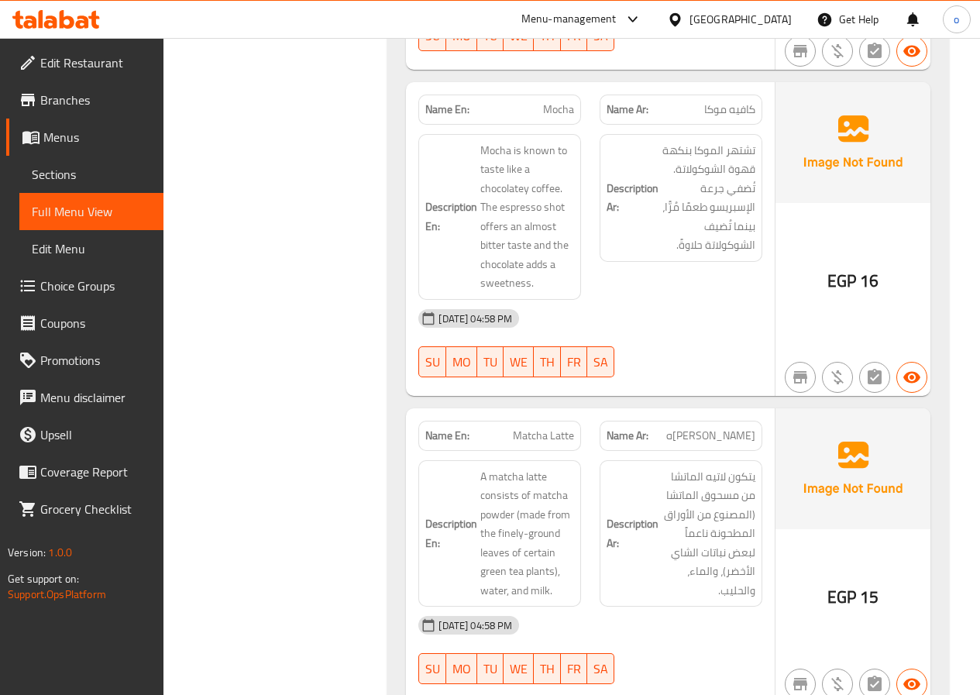
click at [666, 233] on span "تشتهر الموكا بنكهة قهوة الشوكولاتة. تُضفي جرعة الإسبريسو طعمًا مُرًّا، بينما تُ…" at bounding box center [709, 198] width 94 height 114
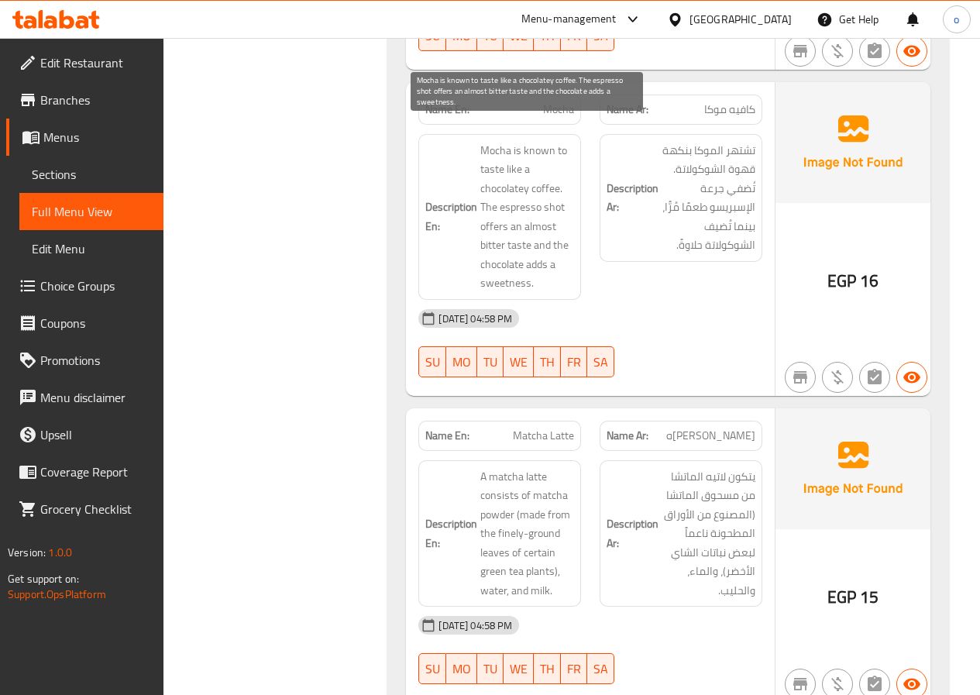
click at [524, 271] on span "Mocha is known to taste like a chocolatey coffee. The espresso shot offers an a…" at bounding box center [527, 217] width 94 height 152
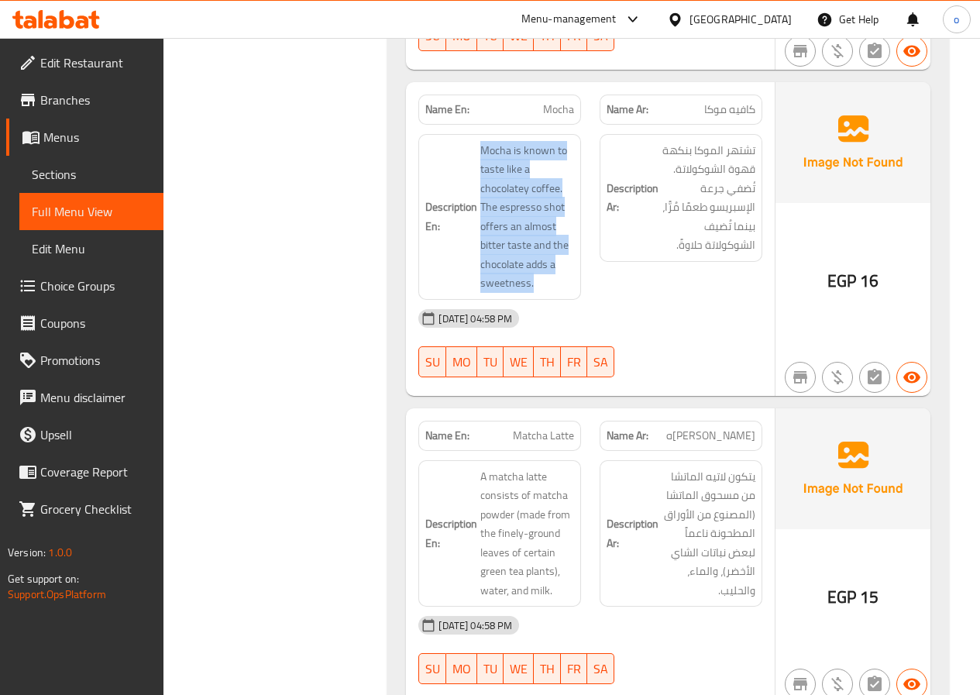
drag, startPoint x: 541, startPoint y: 263, endPoint x: 479, endPoint y: 129, distance: 147.7
click at [479, 141] on h6 "Description En: Mocha is known to taste like a chocolatey coffee. The espresso …" at bounding box center [499, 217] width 149 height 152
copy span "Mocha is known to taste like a chocolatey coffee. The espresso shot offers an a…"
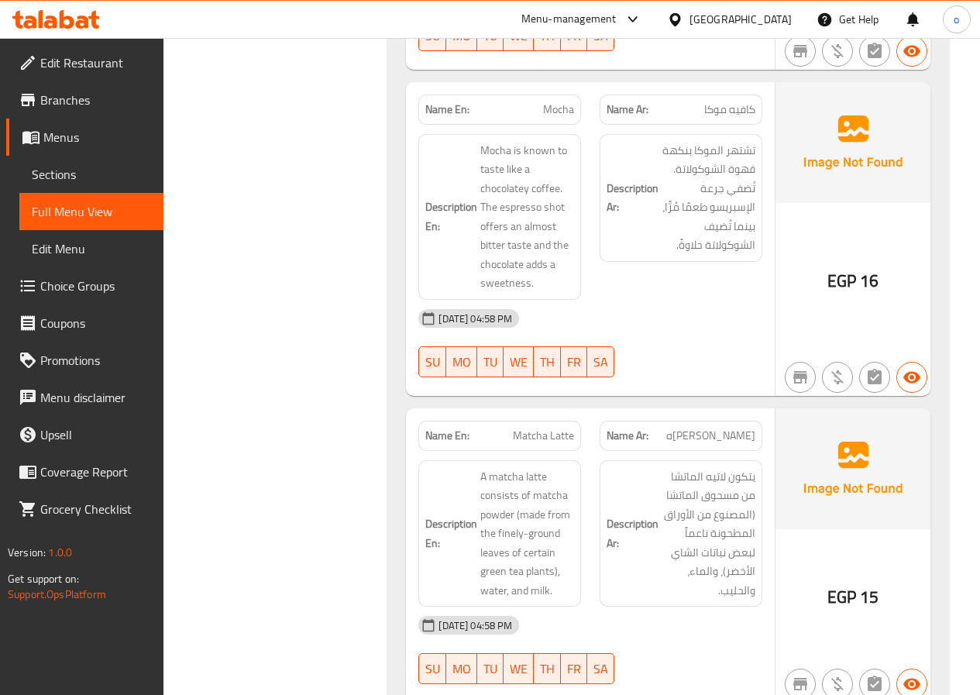
click at [665, 539] on span "يتكون لاتيه الماتشا من مسحوق الماتشا (المصنوع من الأوراق المطحونة ناعماً لبعض ن…" at bounding box center [709, 533] width 94 height 133
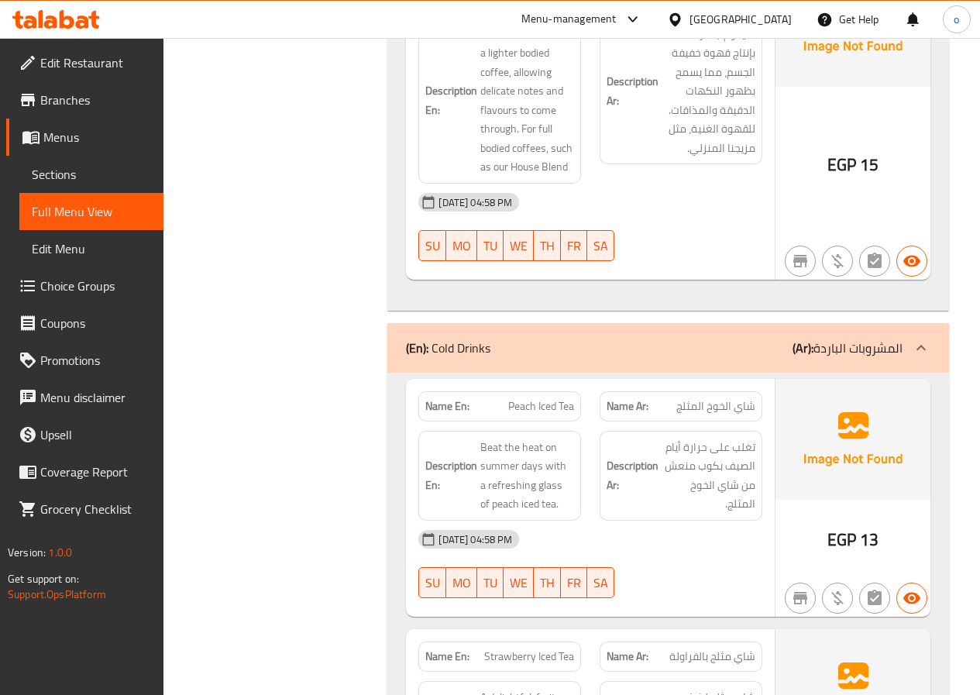
scroll to position [2557, 0]
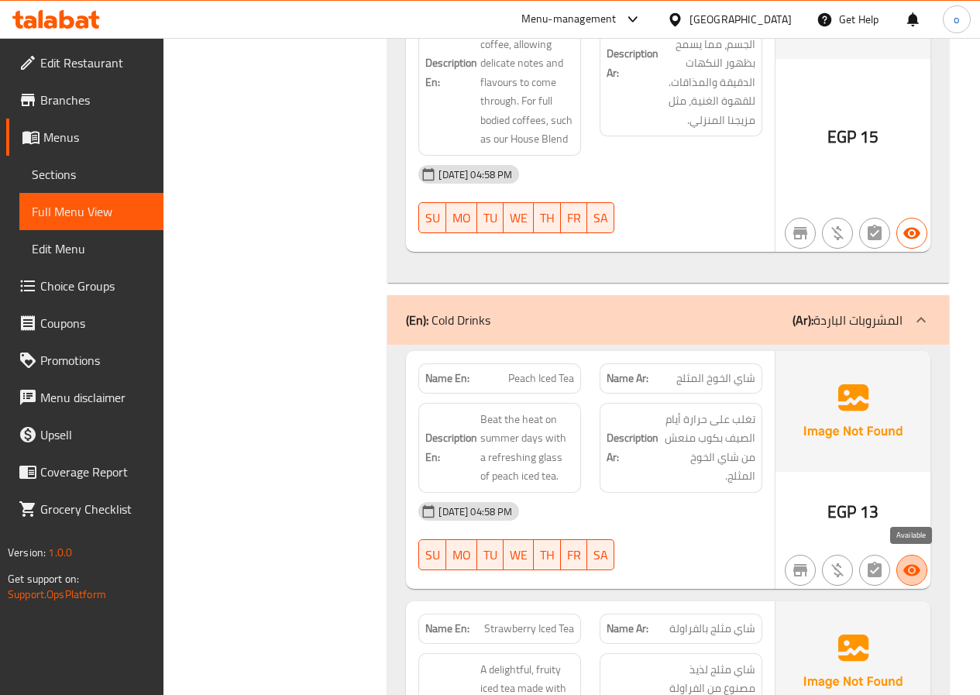
click at [923, 571] on span "button" at bounding box center [911, 570] width 29 height 19
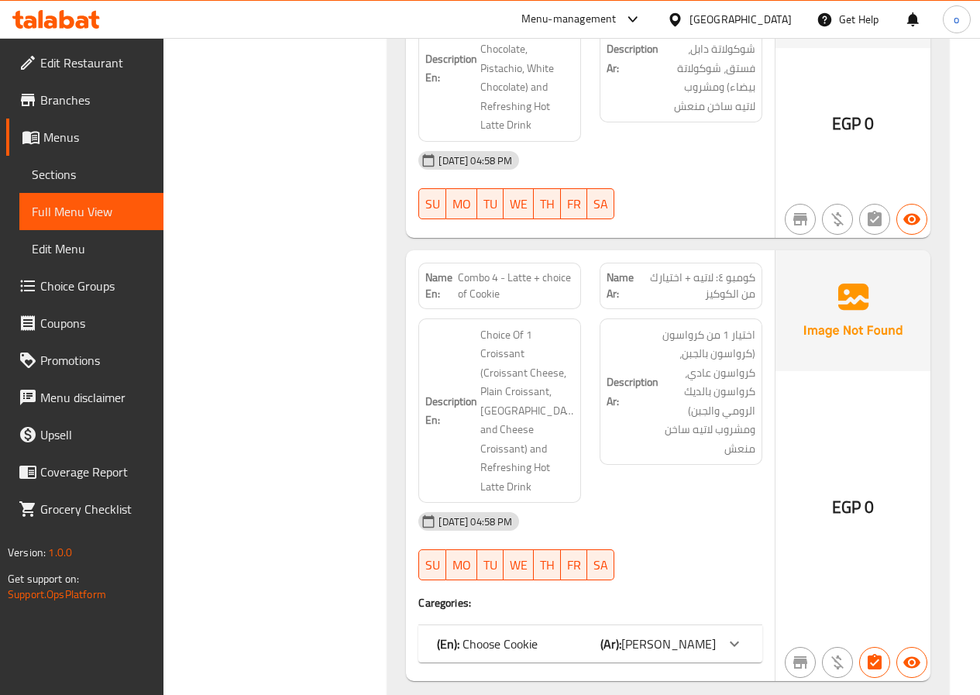
scroll to position [12055, 0]
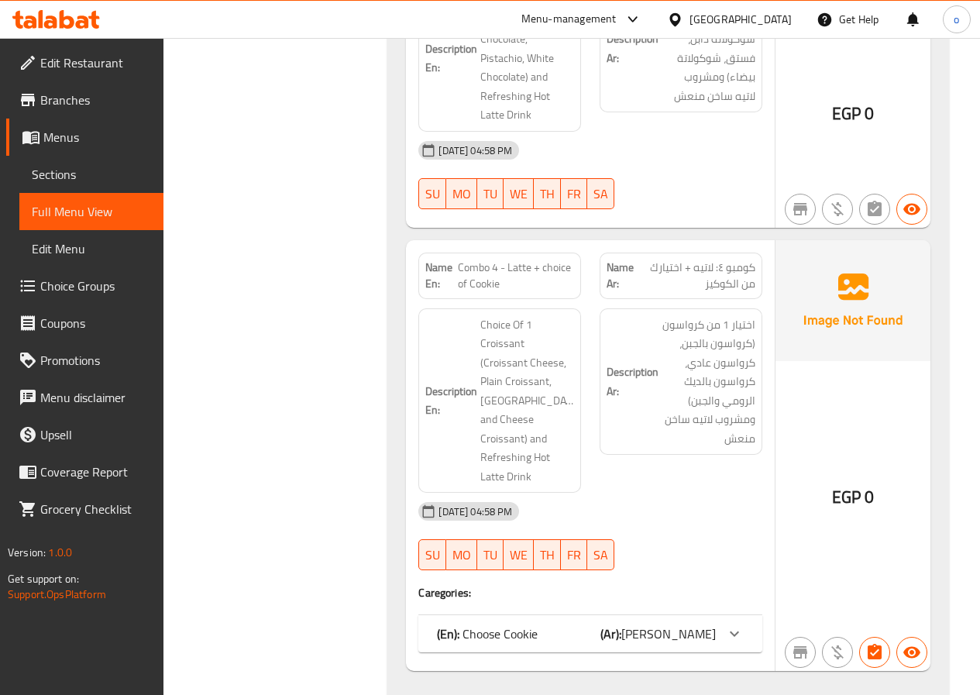
click at [97, 247] on span "Edit Menu" at bounding box center [91, 248] width 119 height 19
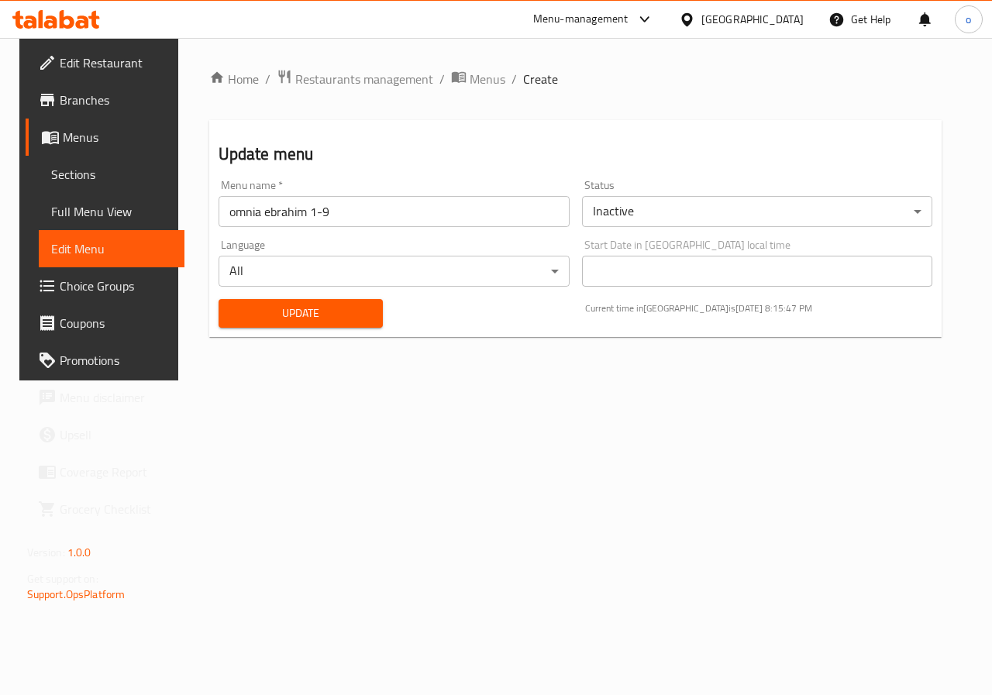
click at [82, 49] on link "Edit Restaurant" at bounding box center [106, 62] width 160 height 37
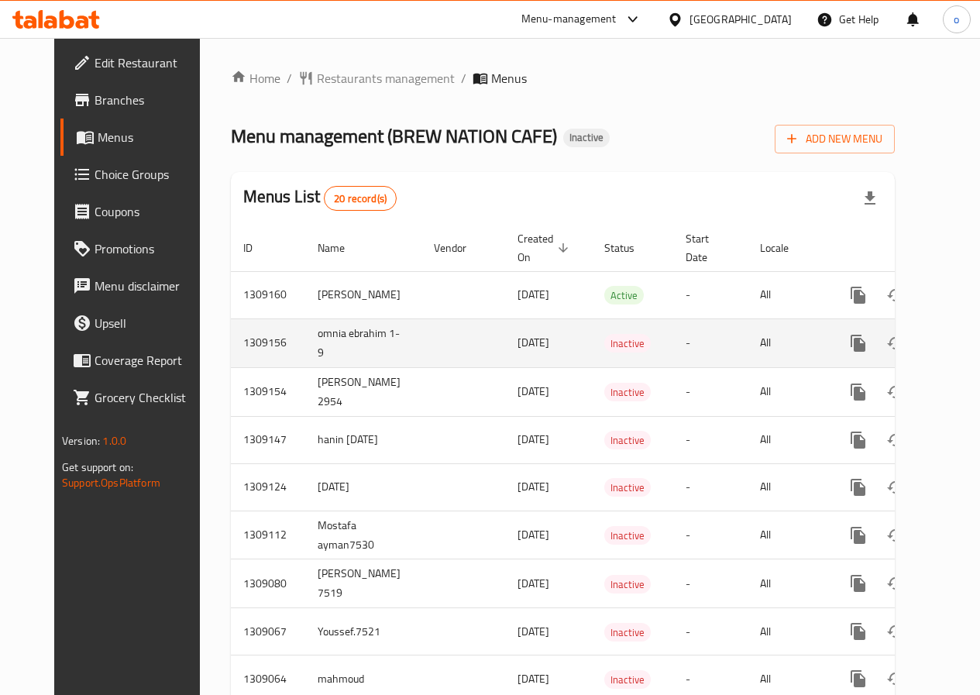
click at [366, 333] on td "omnia ebrahim 1-9" at bounding box center [363, 342] width 116 height 49
click at [961, 349] on icon "enhanced table" at bounding box center [970, 343] width 19 height 19
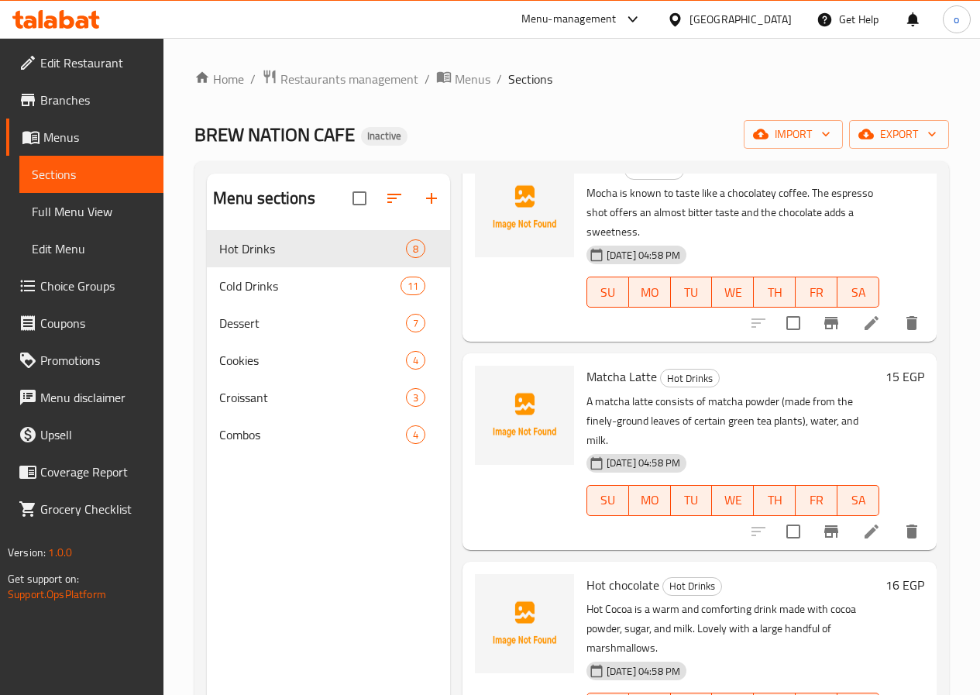
click at [110, 129] on span "Menus" at bounding box center [97, 137] width 108 height 19
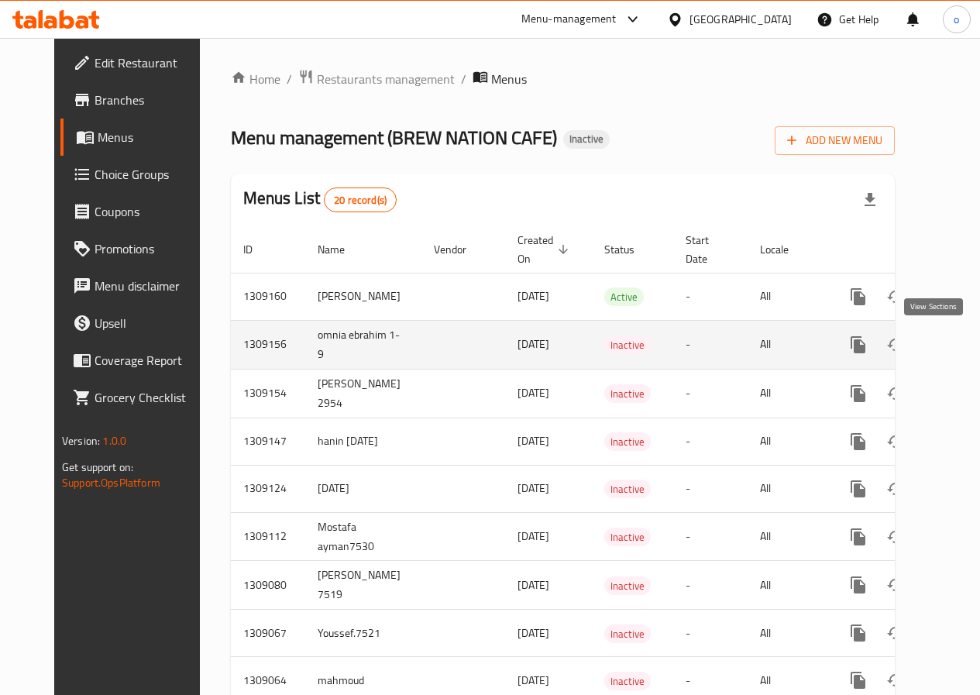
click at [961, 341] on icon "enhanced table" at bounding box center [970, 344] width 19 height 19
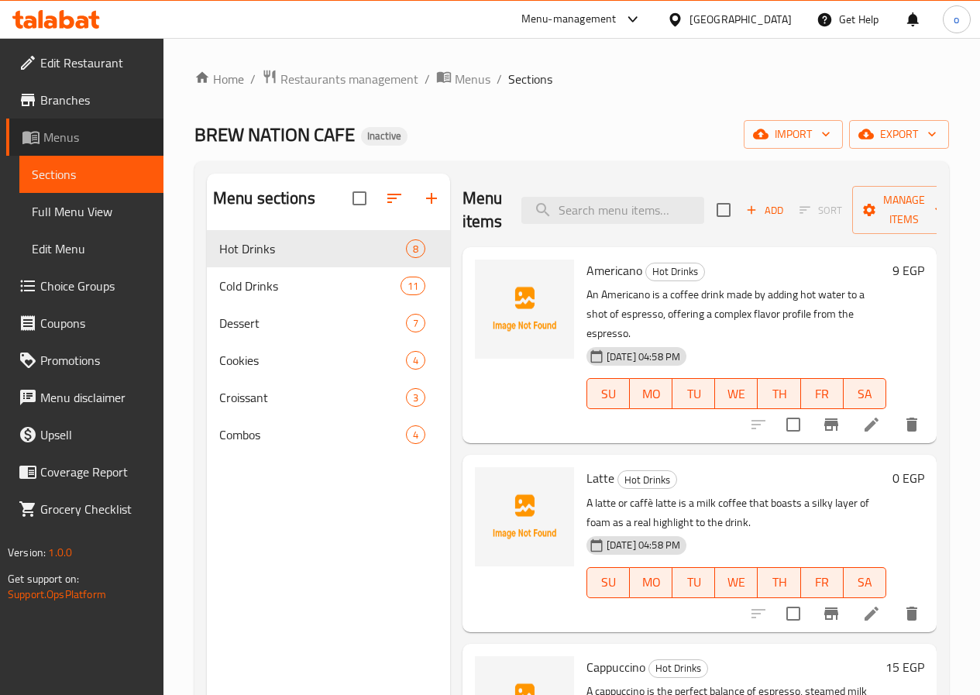
click at [20, 133] on link "Menus" at bounding box center [84, 137] width 157 height 37
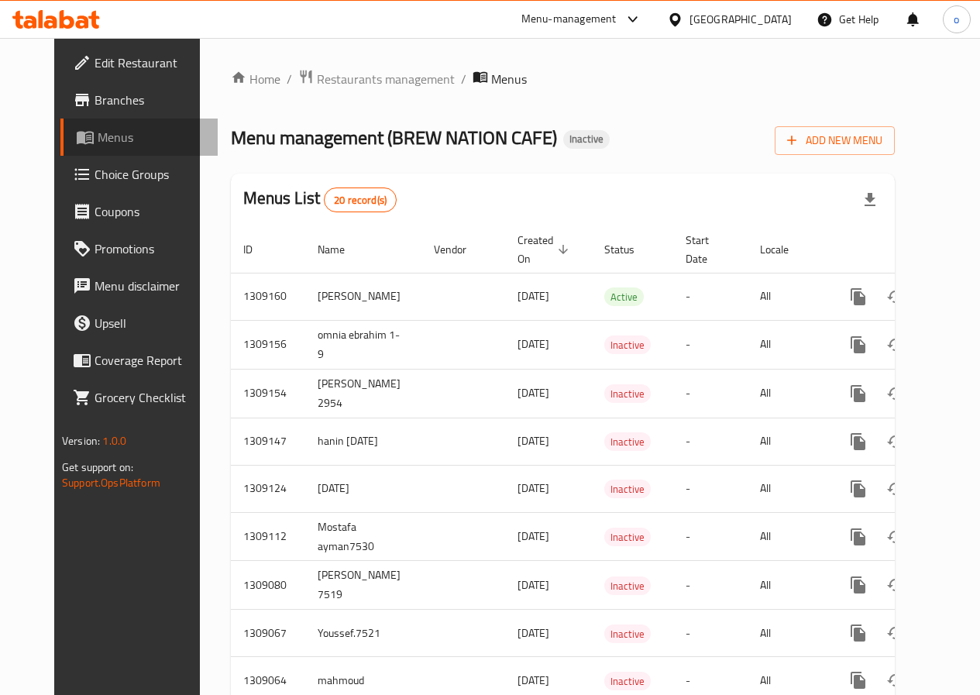
click at [67, 153] on link "Menus" at bounding box center [138, 137] width 157 height 37
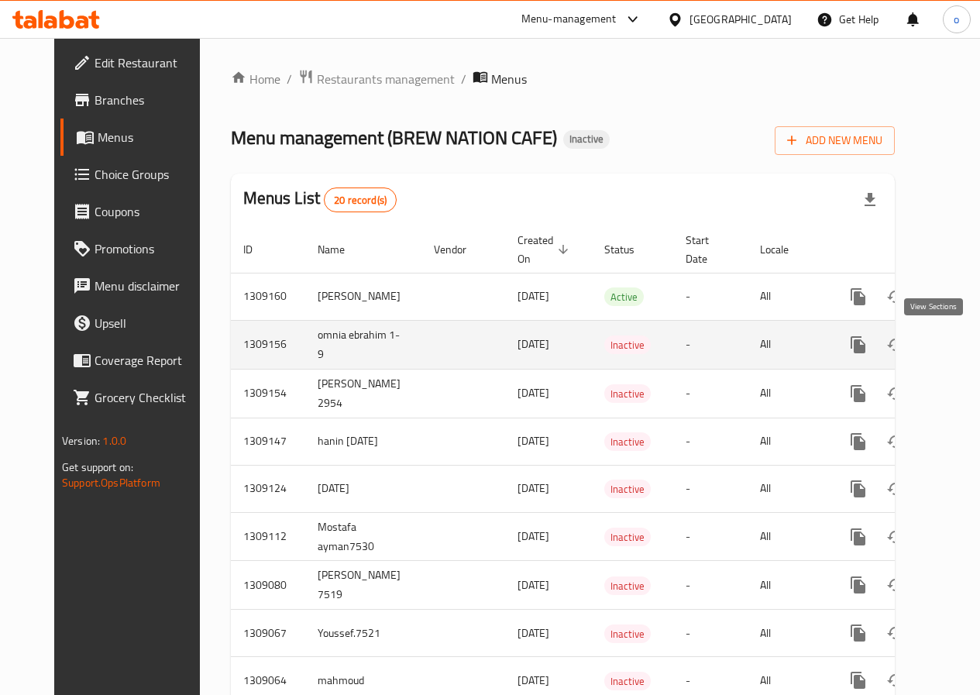
click at [963, 350] on icon "enhanced table" at bounding box center [970, 345] width 14 height 14
